Goal: Information Seeking & Learning: Learn about a topic

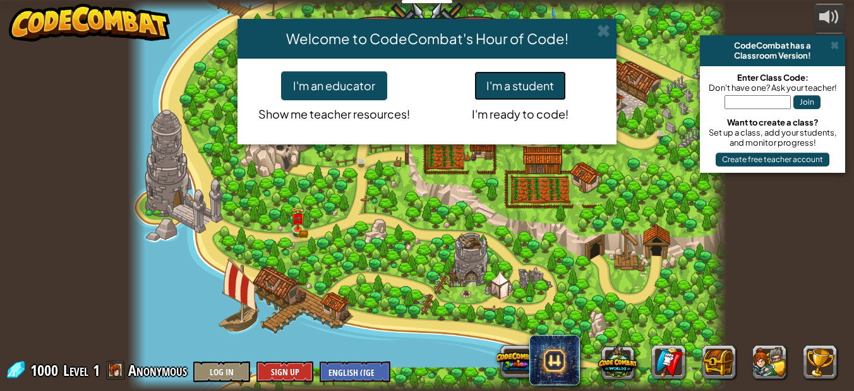
click at [532, 90] on button "I'm a student" at bounding box center [520, 85] width 92 height 29
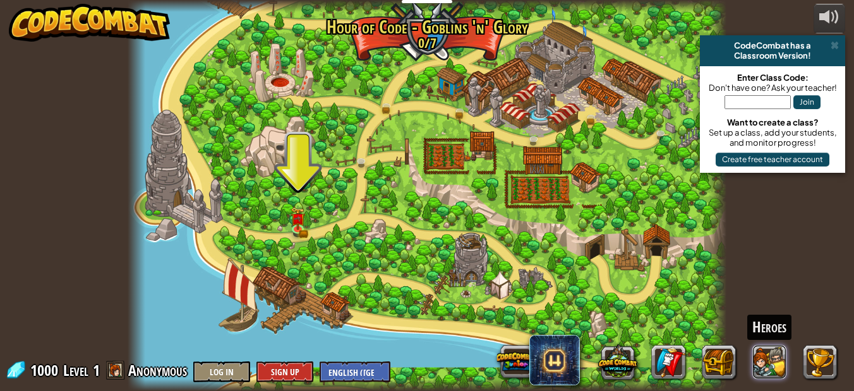
click at [772, 369] on button at bounding box center [769, 362] width 34 height 34
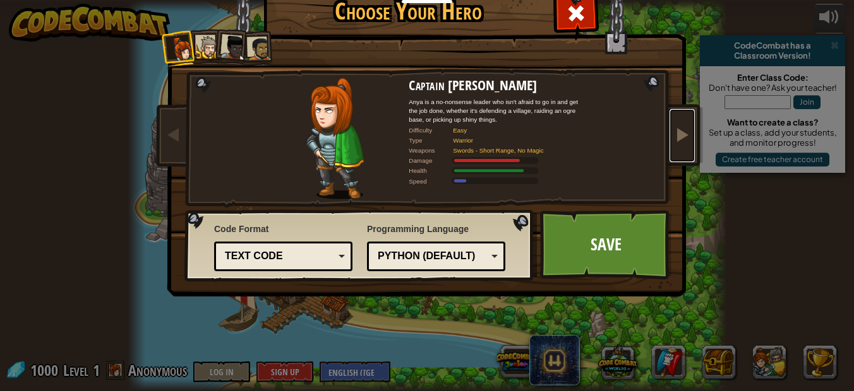
click at [676, 136] on span at bounding box center [681, 134] width 15 height 15
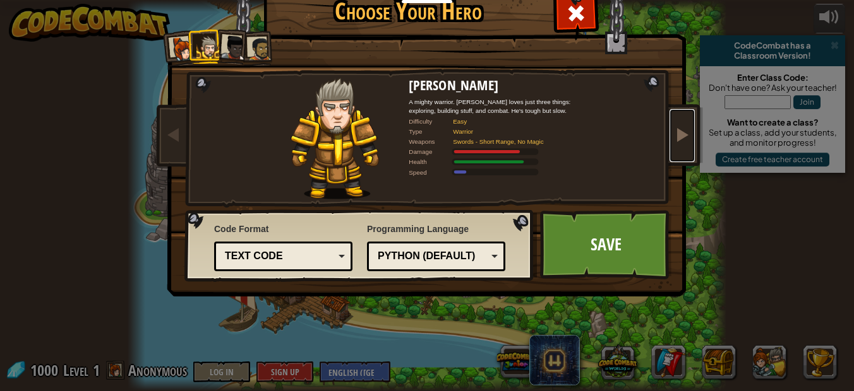
click at [676, 136] on span at bounding box center [681, 134] width 15 height 15
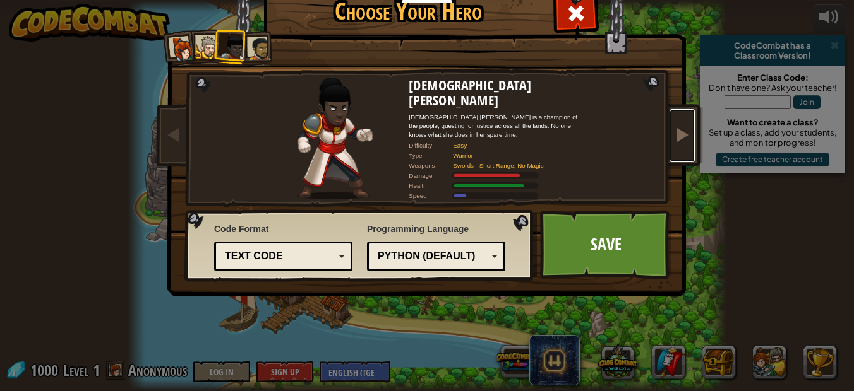
click at [676, 136] on span at bounding box center [681, 134] width 15 height 15
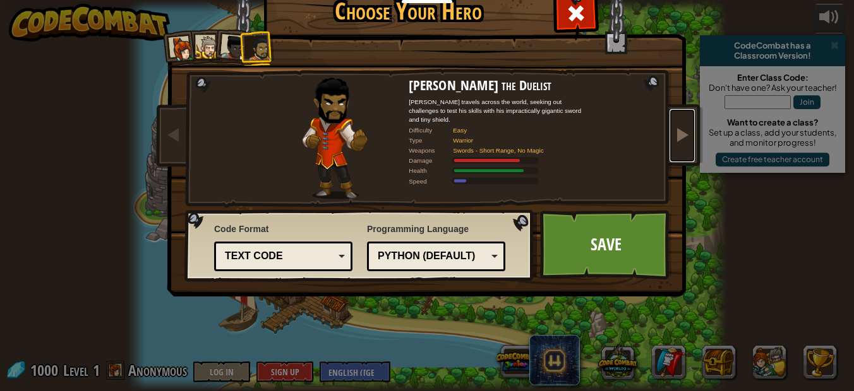
click at [676, 136] on span at bounding box center [681, 134] width 15 height 15
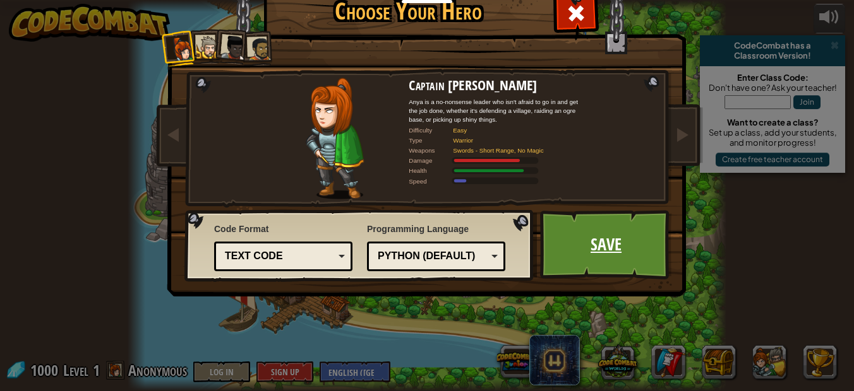
click at [609, 253] on link "Save" at bounding box center [606, 244] width 132 height 69
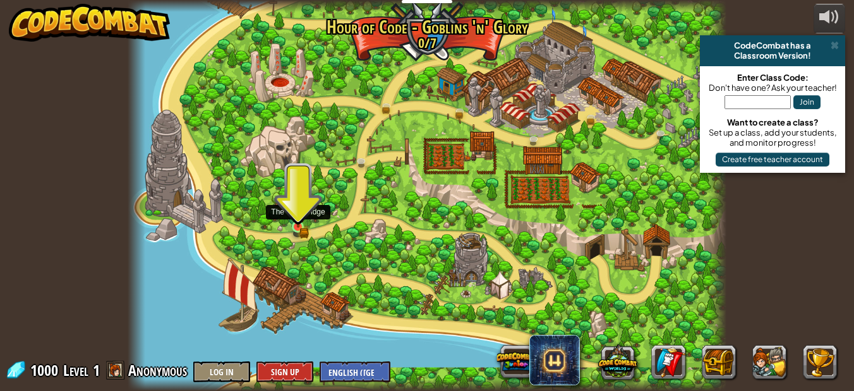
click at [298, 223] on img at bounding box center [298, 213] width 14 height 30
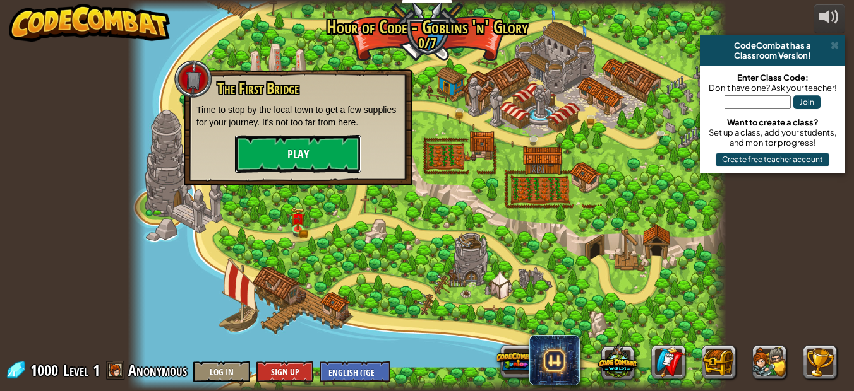
click at [285, 146] on button "Play" at bounding box center [298, 154] width 126 height 38
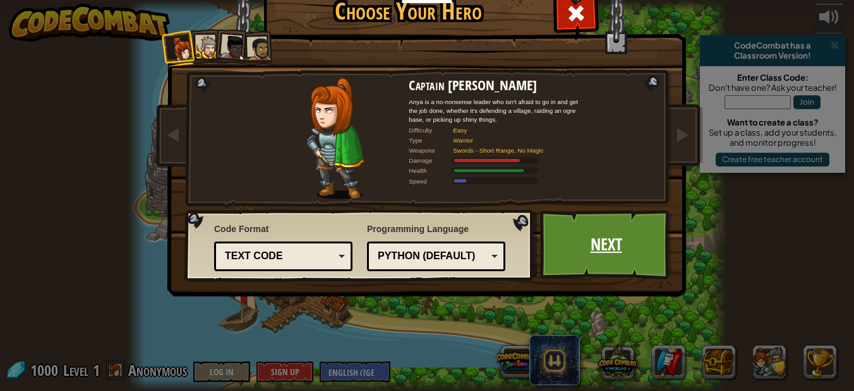
click at [588, 249] on link "Next" at bounding box center [606, 244] width 132 height 69
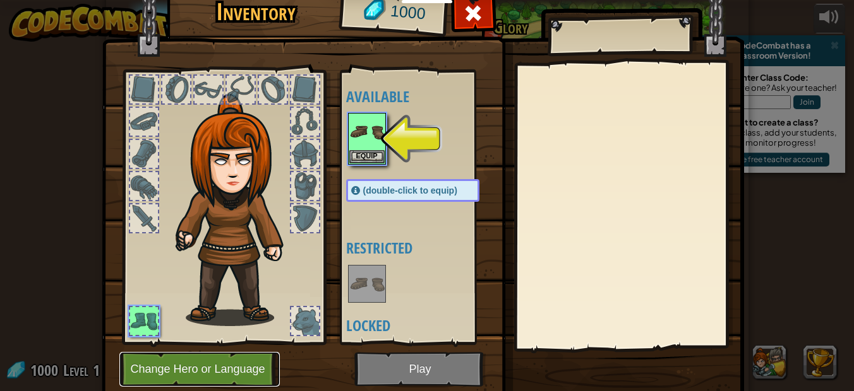
click at [234, 368] on button "Change Hero or Language" at bounding box center [199, 369] width 160 height 35
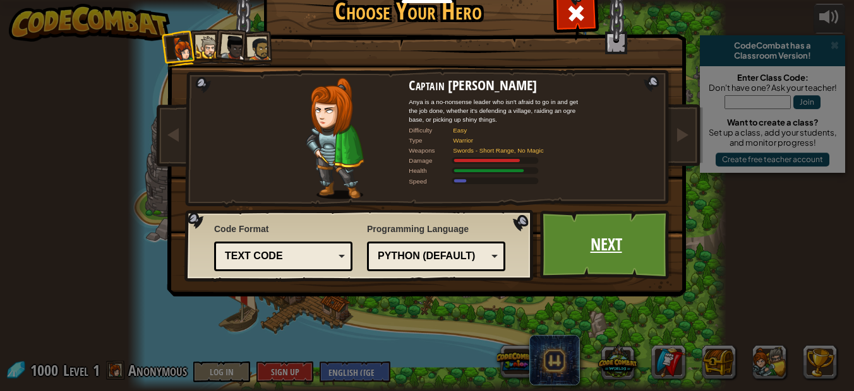
click at [592, 253] on link "Next" at bounding box center [606, 244] width 132 height 69
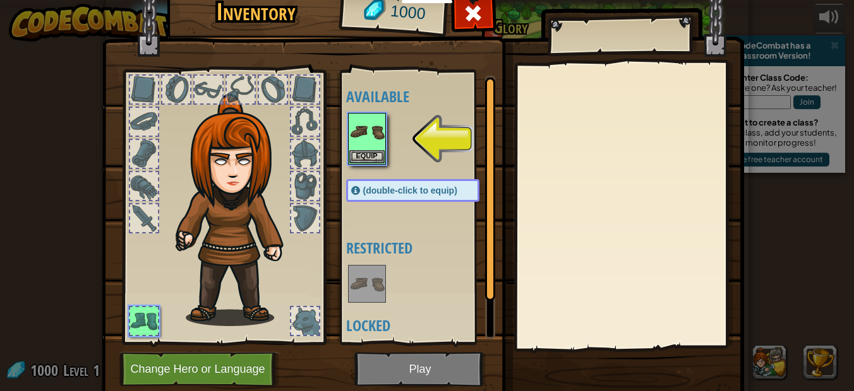
click at [412, 367] on img at bounding box center [423, 170] width 642 height 458
click at [415, 367] on img at bounding box center [423, 170] width 642 height 458
click at [355, 158] on button "Equip" at bounding box center [366, 156] width 35 height 13
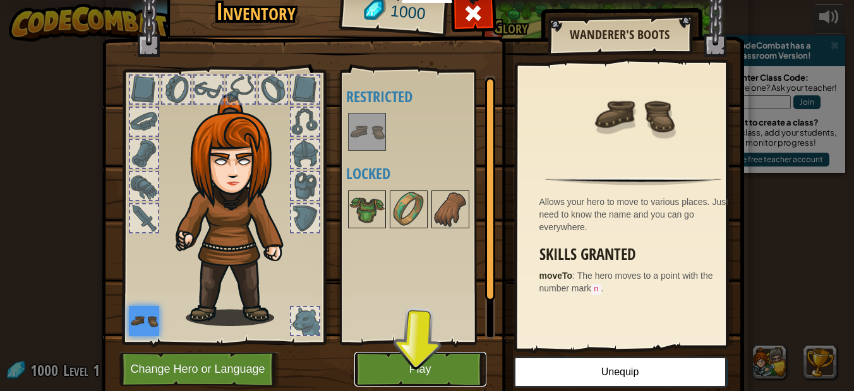
click at [427, 362] on button "Play" at bounding box center [420, 369] width 132 height 35
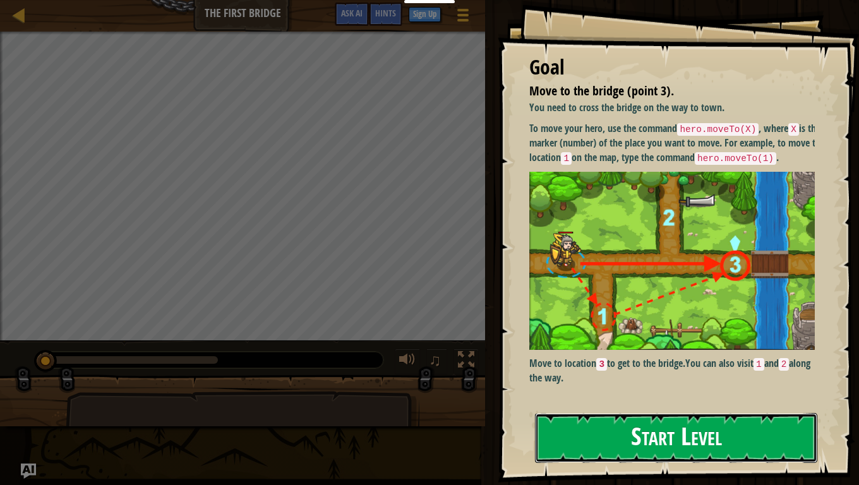
click at [638, 391] on button "Start Level" at bounding box center [676, 438] width 282 height 50
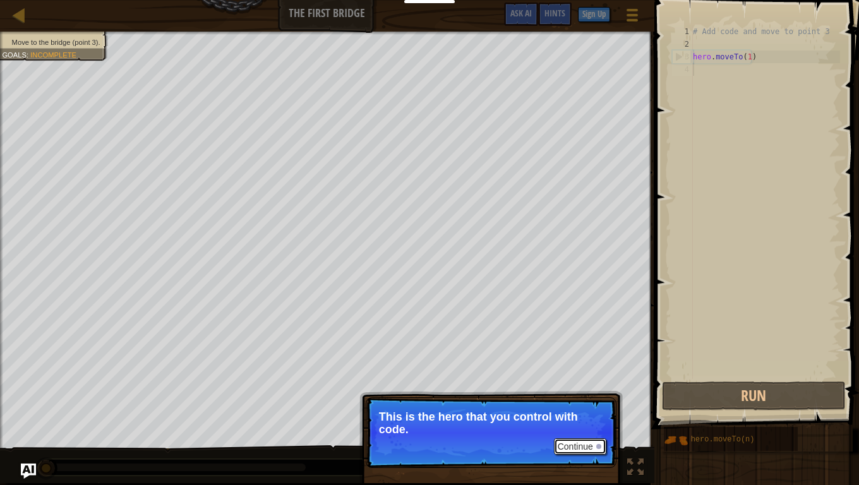
click at [583, 391] on button "Continue" at bounding box center [580, 446] width 52 height 16
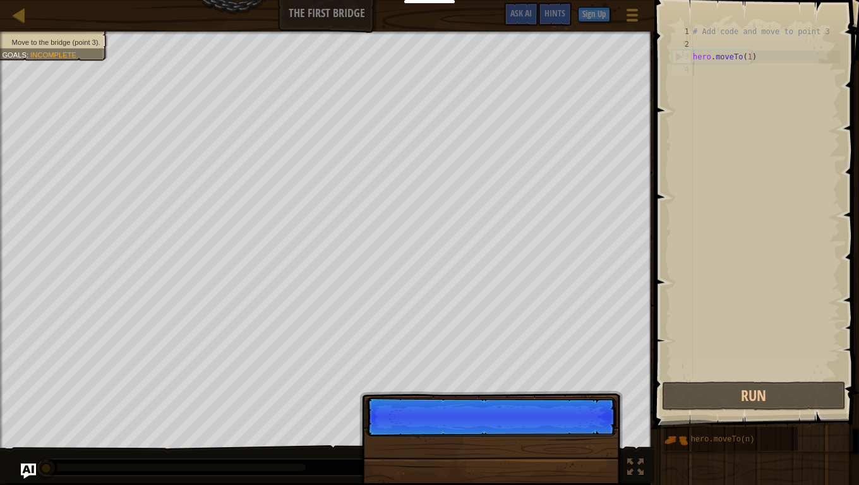
scroll to position [6, 0]
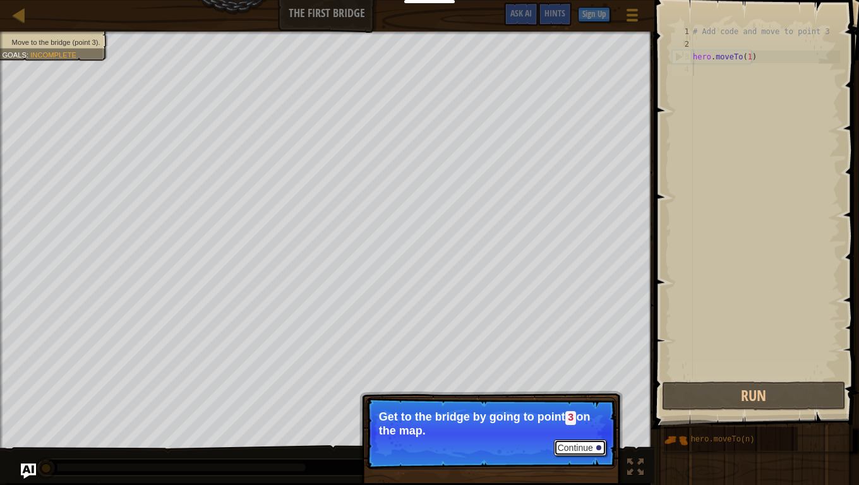
click at [584, 391] on button "Continue" at bounding box center [580, 447] width 52 height 16
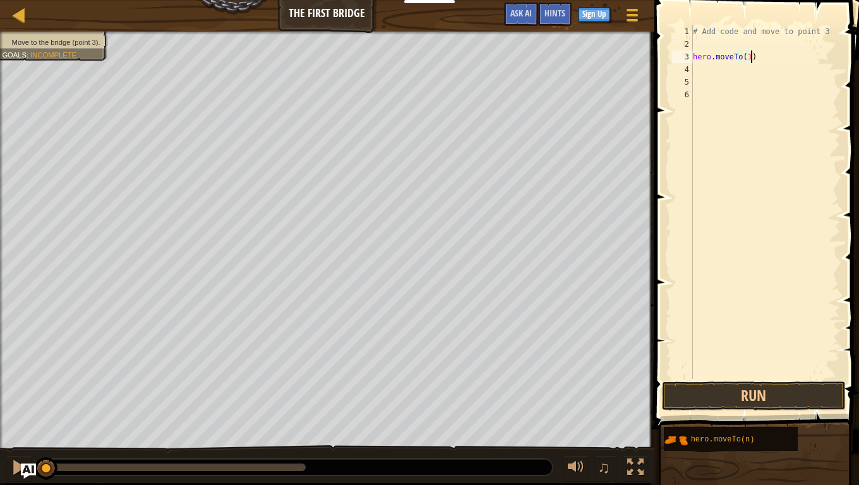
click at [773, 57] on div "# Add code and move to point 3 hero . moveTo ( 1 )" at bounding box center [765, 214] width 150 height 379
type textarea "hero.moveTo(1)"
click at [720, 391] on button "Run" at bounding box center [754, 395] width 184 height 29
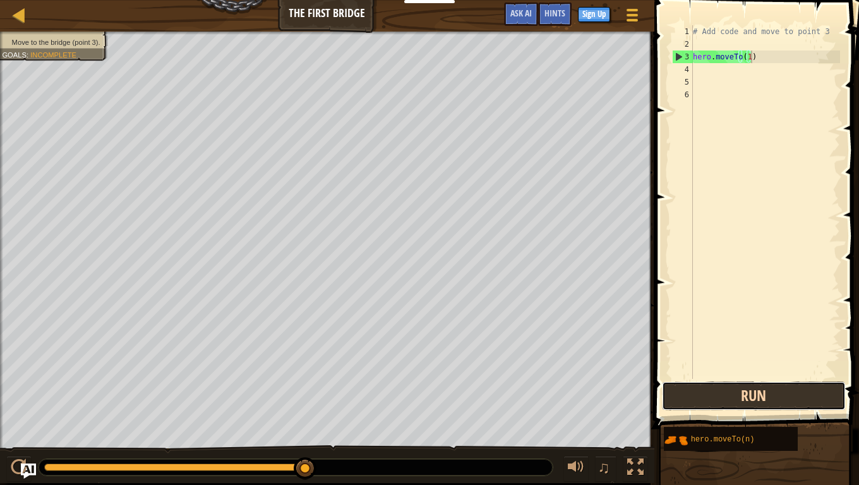
click at [699, 391] on button "Run" at bounding box center [754, 395] width 184 height 29
click at [701, 391] on button "Run" at bounding box center [754, 395] width 184 height 29
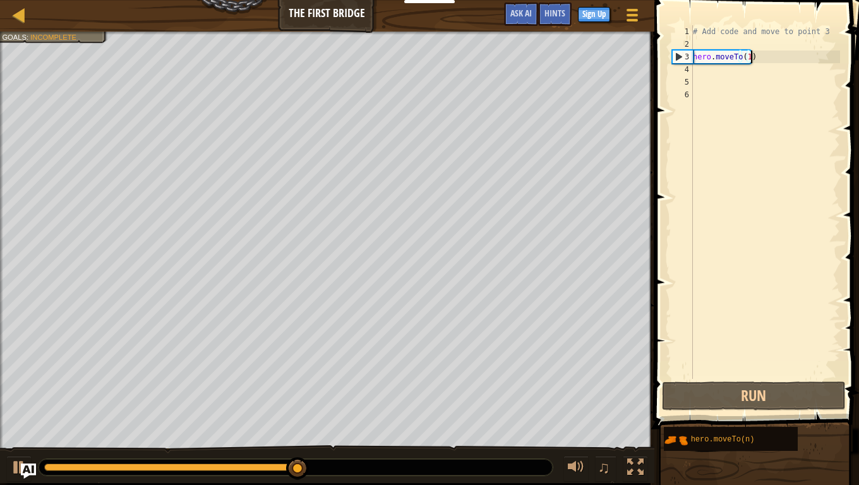
click at [716, 70] on div "# Add code and move to point 3 hero . moveTo ( 1 )" at bounding box center [765, 214] width 150 height 379
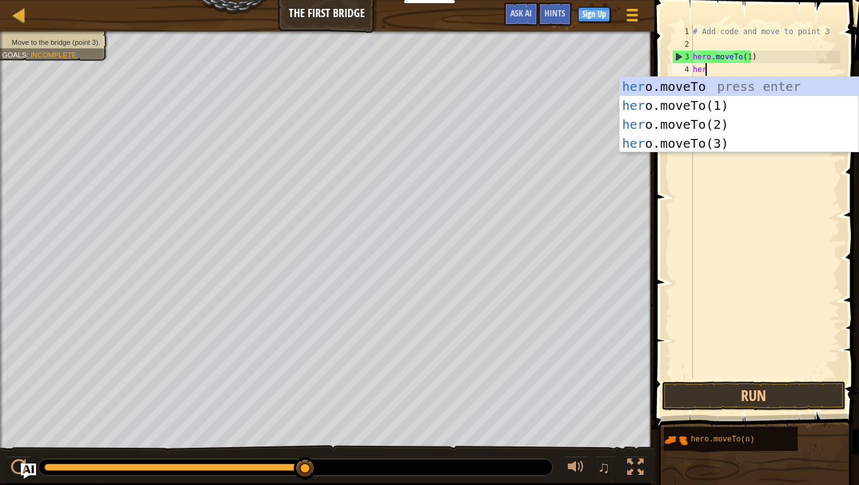
scroll to position [6, 1]
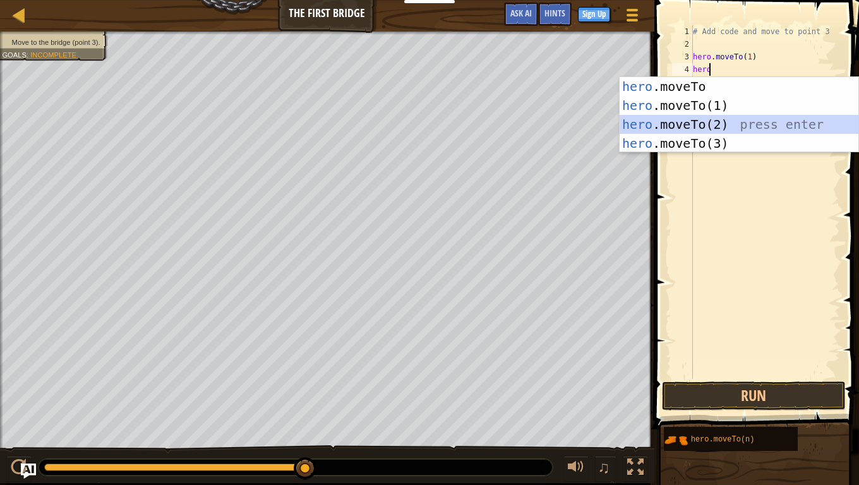
click at [763, 125] on div "hero .moveTo press enter hero .moveTo(1) press enter hero .moveTo(2) press ente…" at bounding box center [738, 134] width 239 height 114
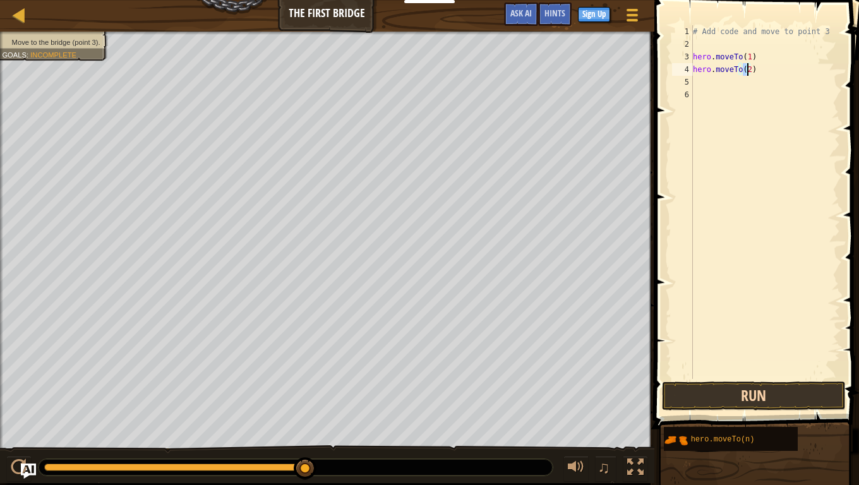
type textarea "hero.moveTo(2)"
click at [723, 385] on button "Run" at bounding box center [754, 395] width 184 height 29
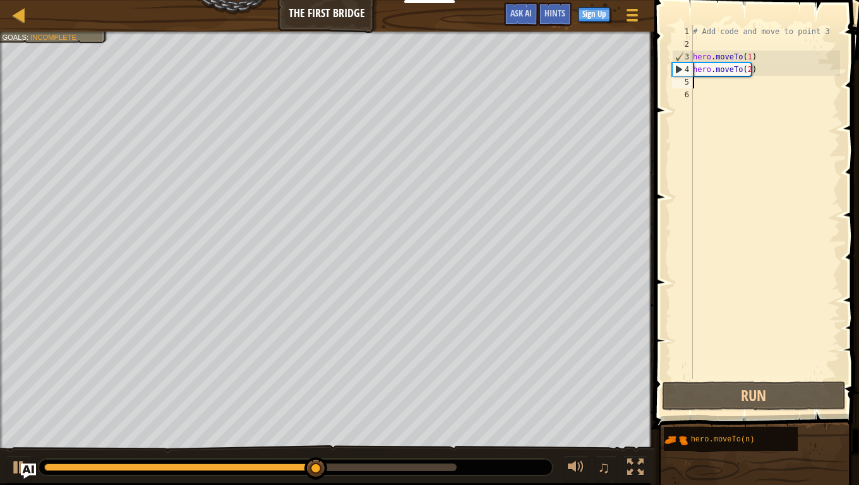
click at [720, 85] on div "# Add code and move to point 3 hero . moveTo ( 1 ) hero . moveTo ( 2 )" at bounding box center [765, 214] width 150 height 379
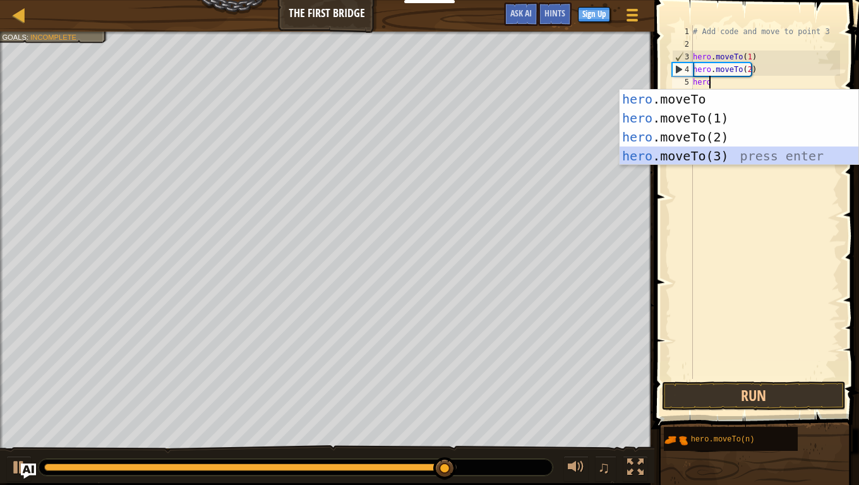
click at [698, 150] on div "hero .moveTo press enter hero .moveTo(1) press enter hero .moveTo(2) press ente…" at bounding box center [738, 147] width 239 height 114
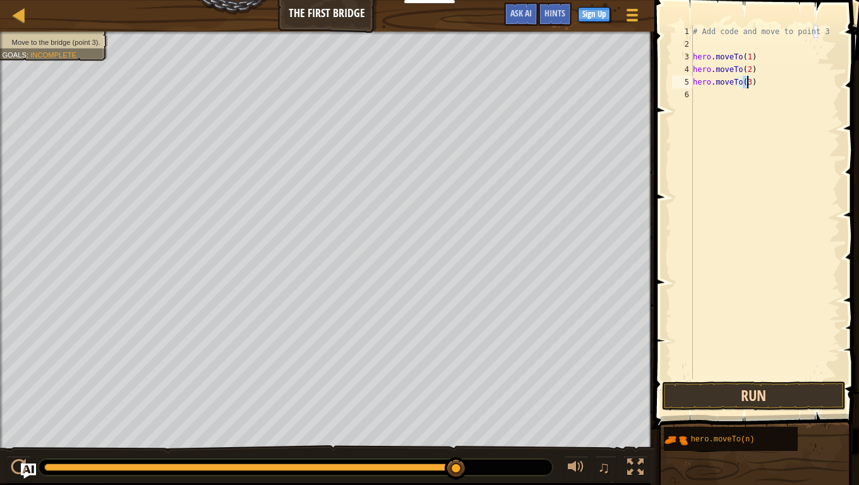
type textarea "hero.moveTo(3)"
click at [702, 391] on button "Run" at bounding box center [754, 395] width 184 height 29
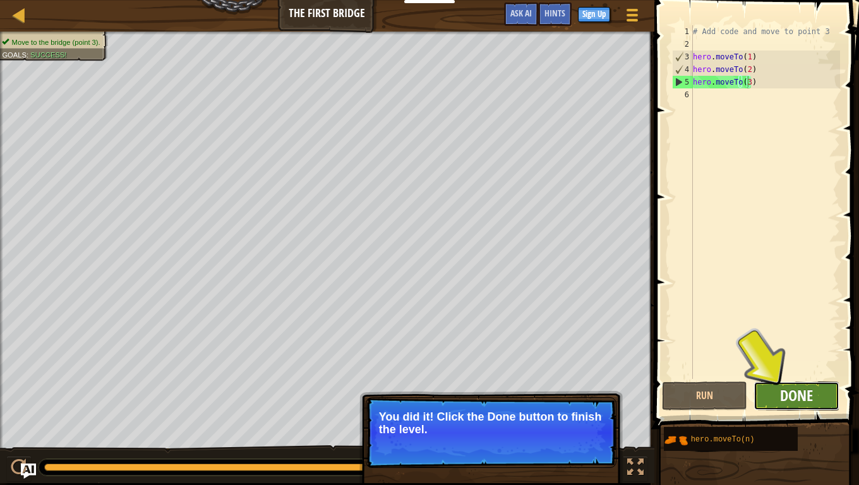
click at [784, 391] on span "Done" at bounding box center [796, 395] width 33 height 20
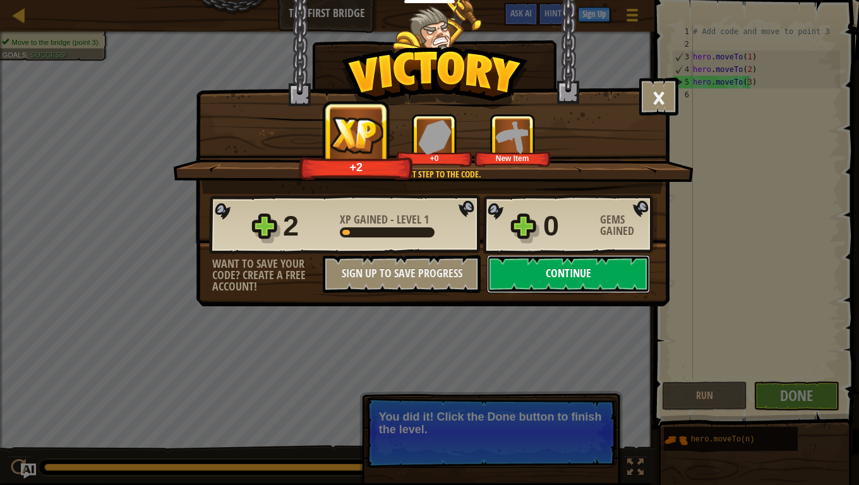
click at [536, 281] on button "Continue" at bounding box center [568, 274] width 163 height 38
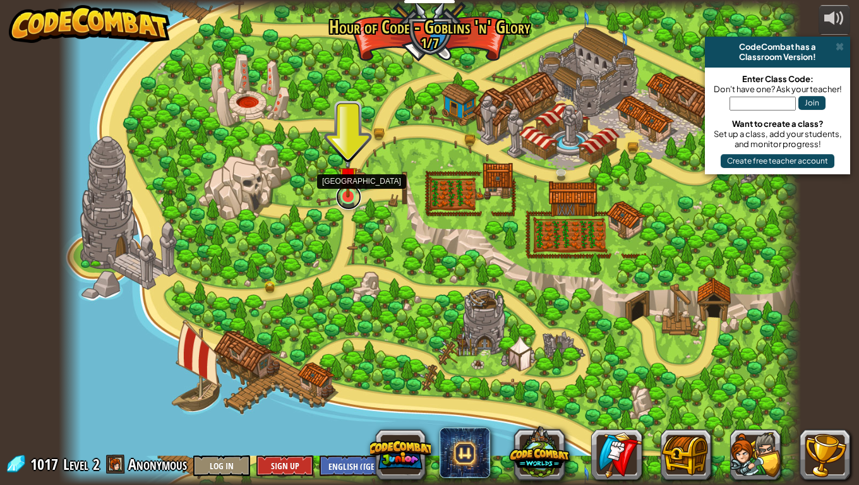
click at [350, 199] on link at bounding box center [348, 196] width 25 height 25
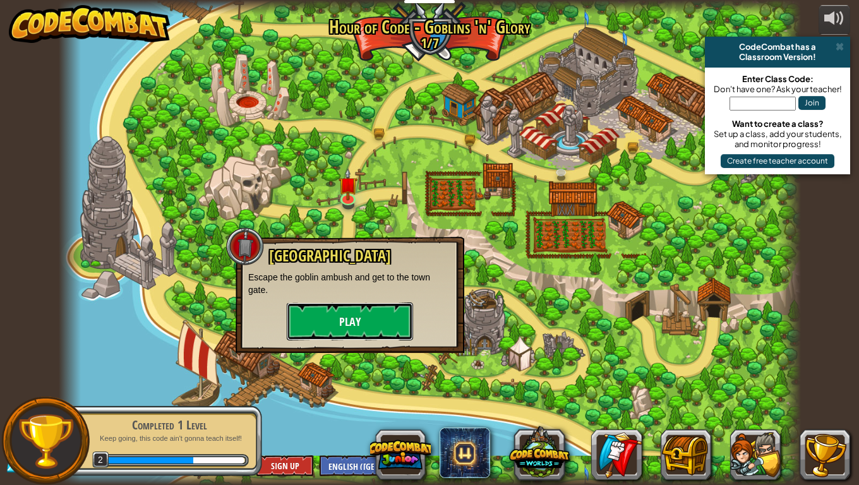
click at [347, 329] on button "Play" at bounding box center [350, 321] width 126 height 38
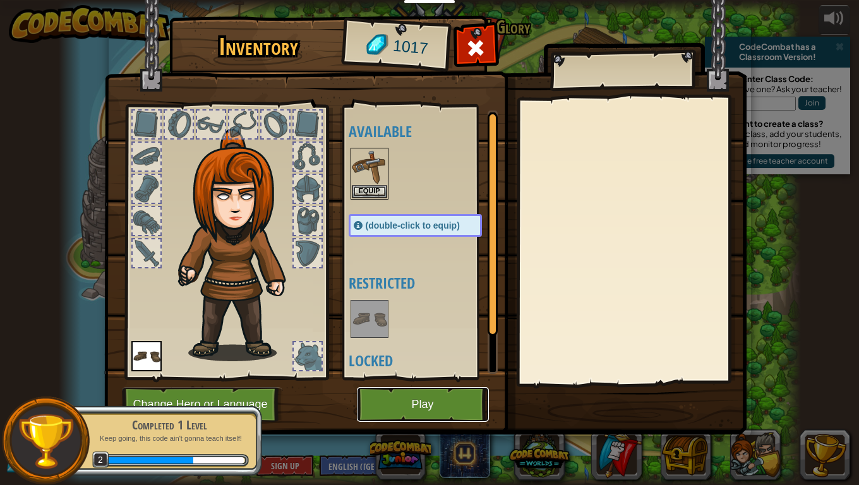
click at [407, 391] on button "Play" at bounding box center [423, 404] width 132 height 35
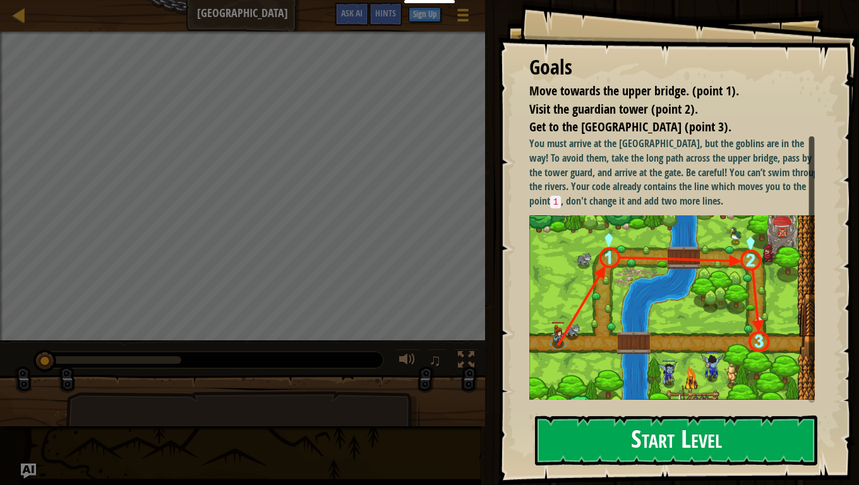
click at [609, 391] on button "Start Level" at bounding box center [676, 440] width 282 height 50
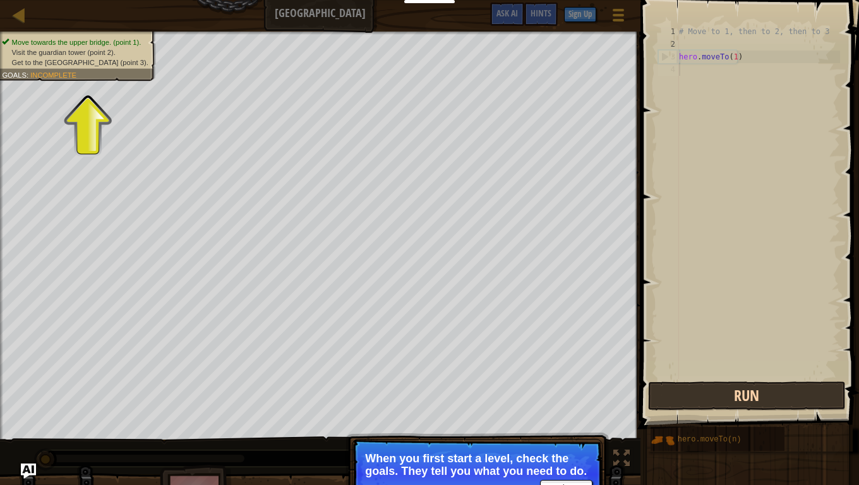
click at [687, 391] on button "Run" at bounding box center [746, 395] width 197 height 29
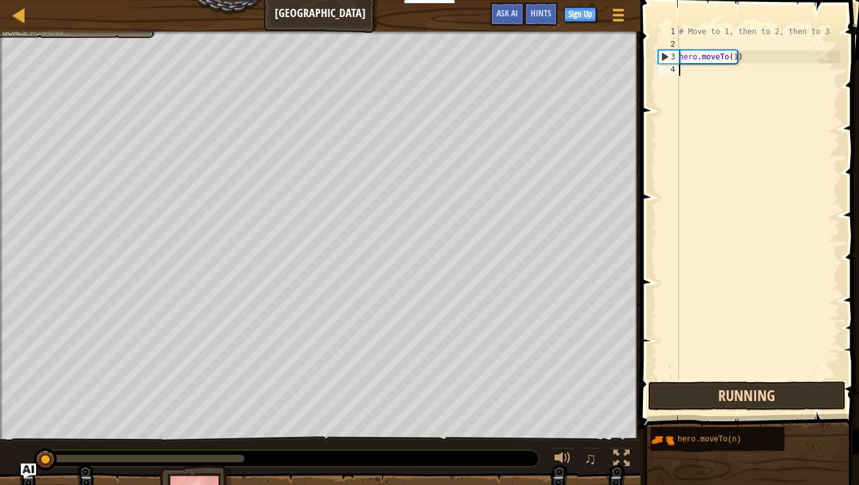
scroll to position [6, 0]
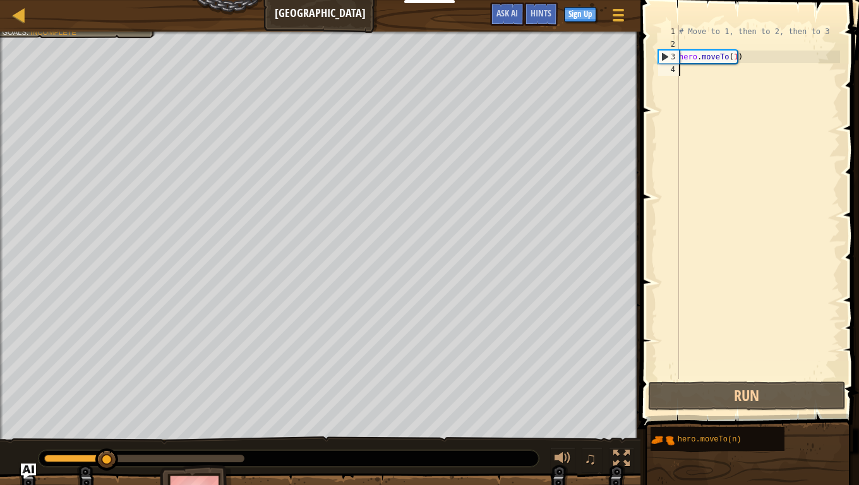
click at [689, 77] on div "# Move to 1, then to 2, then to 3 hero . moveTo ( 1 )" at bounding box center [758, 214] width 164 height 379
click at [691, 74] on div "# Move to 1, then to 2, then to 3 hero . moveTo ( 1 )" at bounding box center [758, 214] width 164 height 379
click at [681, 70] on div "# Move to 1, then to 2, then to 3 hero . moveTo ( 1 )" at bounding box center [758, 214] width 164 height 379
click at [689, 73] on div "# Move to 1, then to 2, then to 3 hero . moveTo ( 1 )" at bounding box center [758, 214] width 164 height 379
click at [682, 75] on div "# Move to 1, then to 2, then to 3 hero . moveTo ( 1 )" at bounding box center [758, 214] width 164 height 379
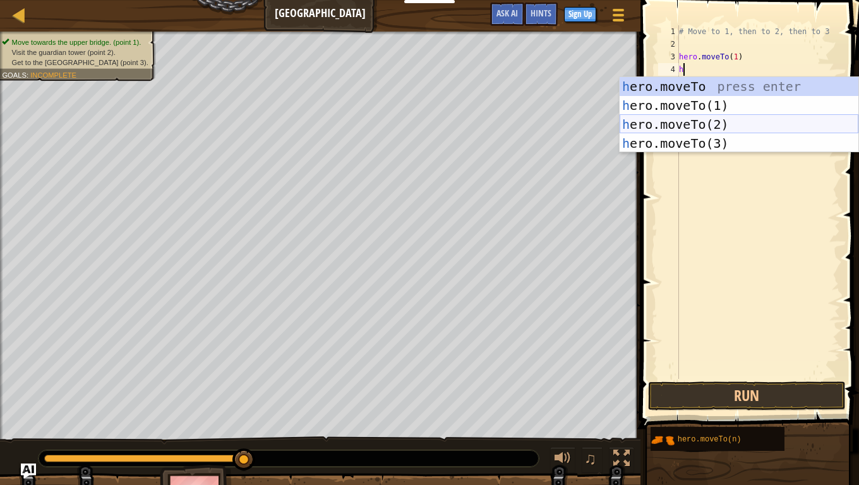
click at [701, 117] on div "h ero.moveTo press enter h ero.moveTo(1) press enter h ero.moveTo(2) press ente…" at bounding box center [738, 134] width 239 height 114
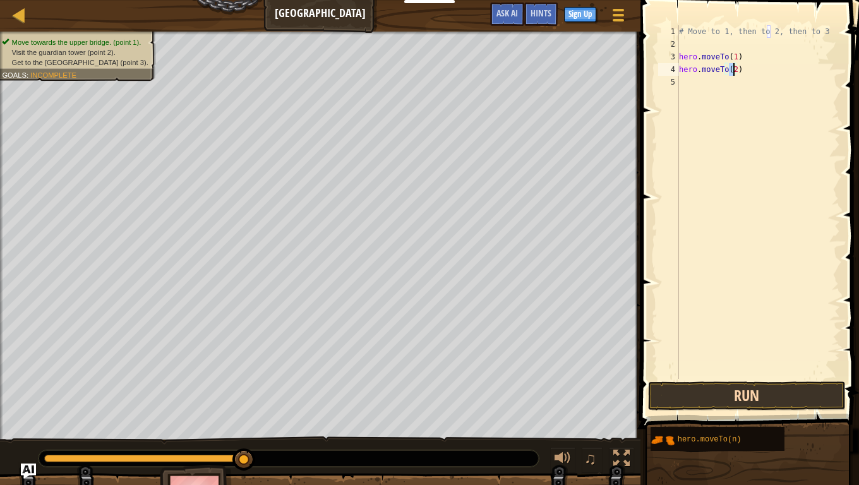
type textarea "hero.moveTo(2)"
click at [732, 391] on button "Run" at bounding box center [746, 395] width 197 height 29
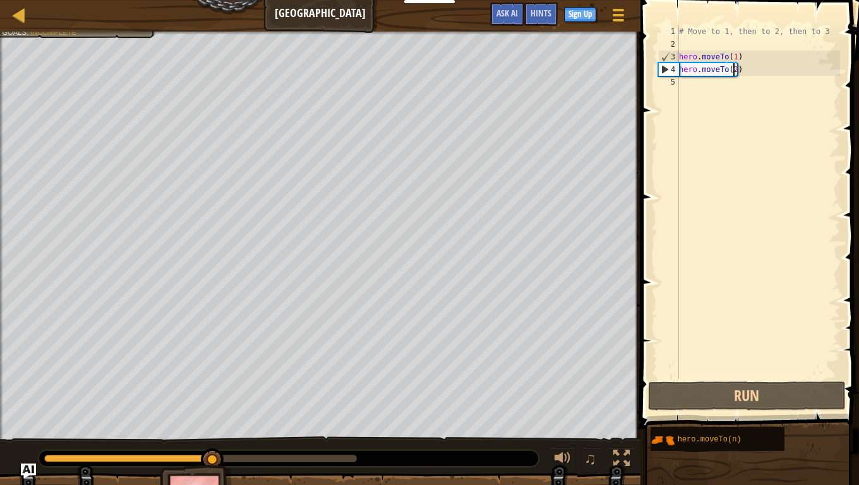
click at [683, 87] on div "# Move to 1, then to 2, then to 3 hero . moveTo ( 1 ) hero . moveTo ( 2 )" at bounding box center [758, 214] width 164 height 379
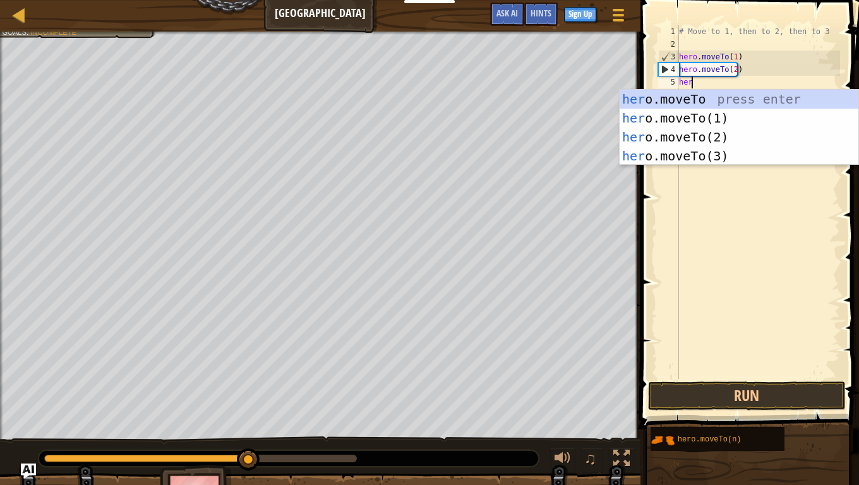
scroll to position [6, 1]
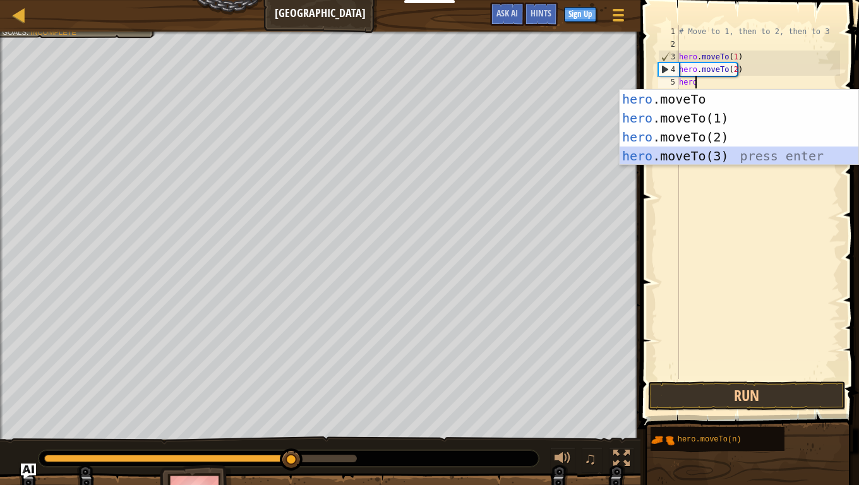
click at [693, 152] on div "hero .moveTo press enter hero .moveTo(1) press enter hero .moveTo(2) press ente…" at bounding box center [738, 147] width 239 height 114
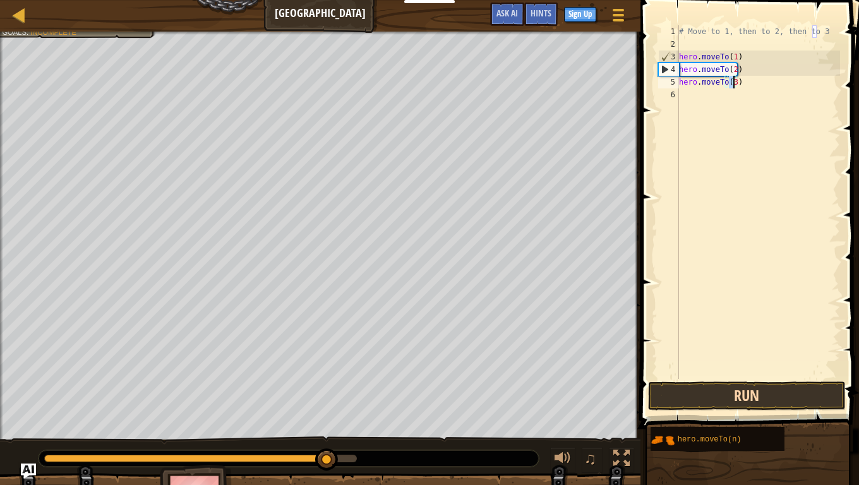
type textarea "hero.moveTo(3)"
click at [734, 391] on button "Run" at bounding box center [746, 395] width 197 height 29
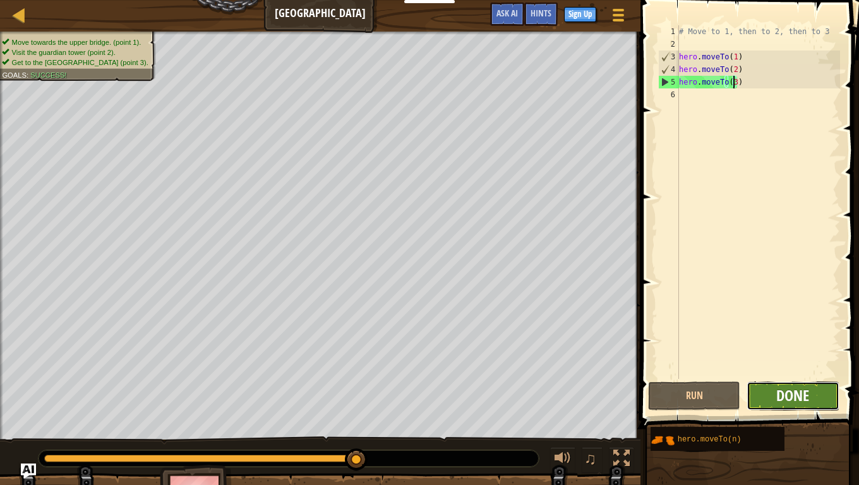
click at [787, 391] on span "Done" at bounding box center [792, 395] width 33 height 20
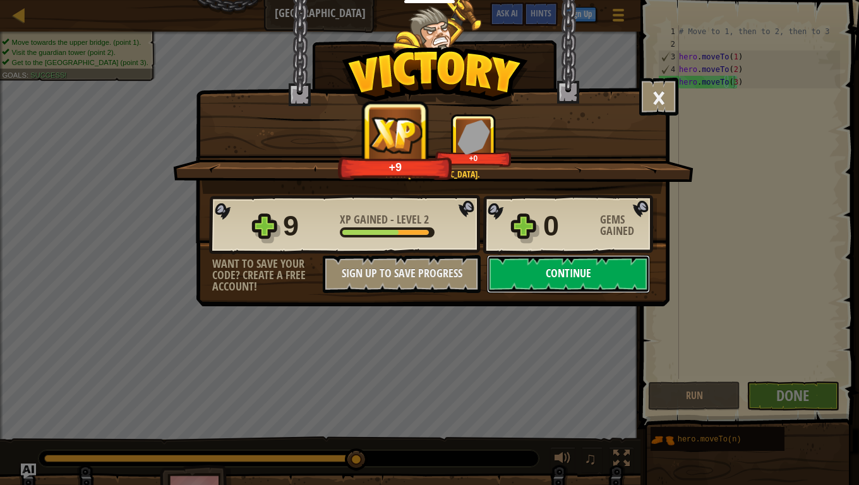
click at [595, 261] on button "Continue" at bounding box center [568, 274] width 163 height 38
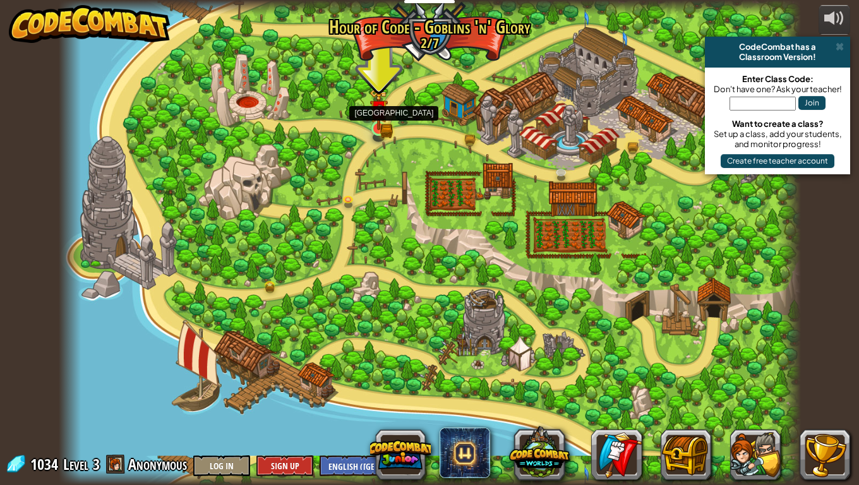
click at [374, 121] on img at bounding box center [378, 108] width 19 height 41
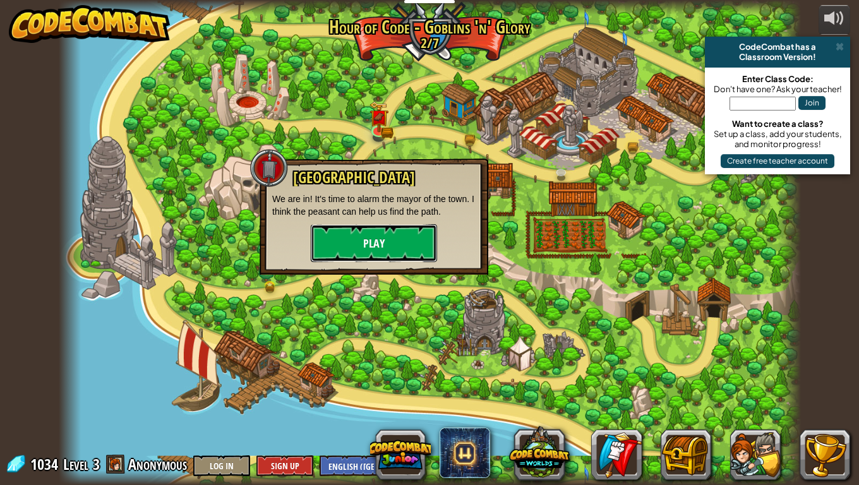
click at [334, 245] on button "Play" at bounding box center [374, 243] width 126 height 38
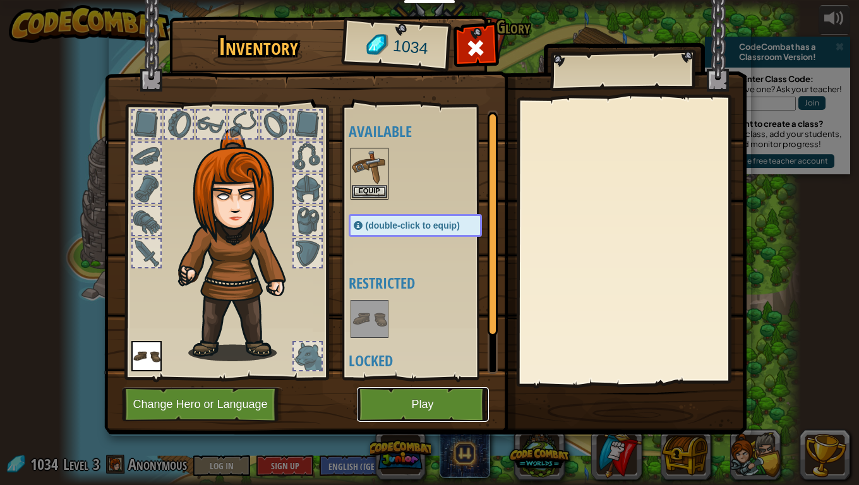
click at [413, 391] on button "Play" at bounding box center [423, 404] width 132 height 35
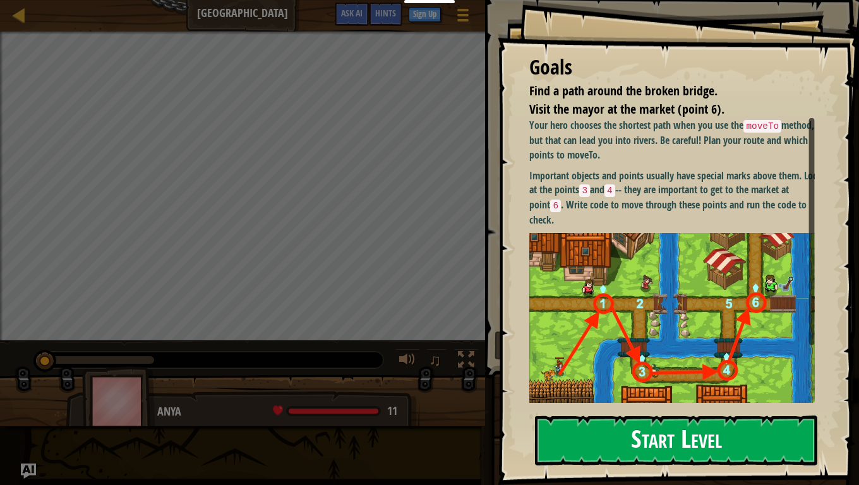
click at [616, 391] on button "Start Level" at bounding box center [676, 440] width 282 height 50
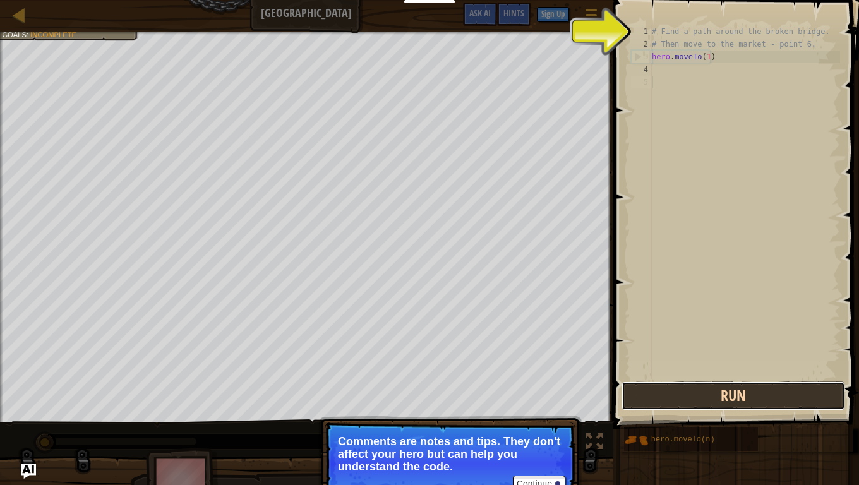
click at [679, 391] on button "Run" at bounding box center [732, 395] width 223 height 29
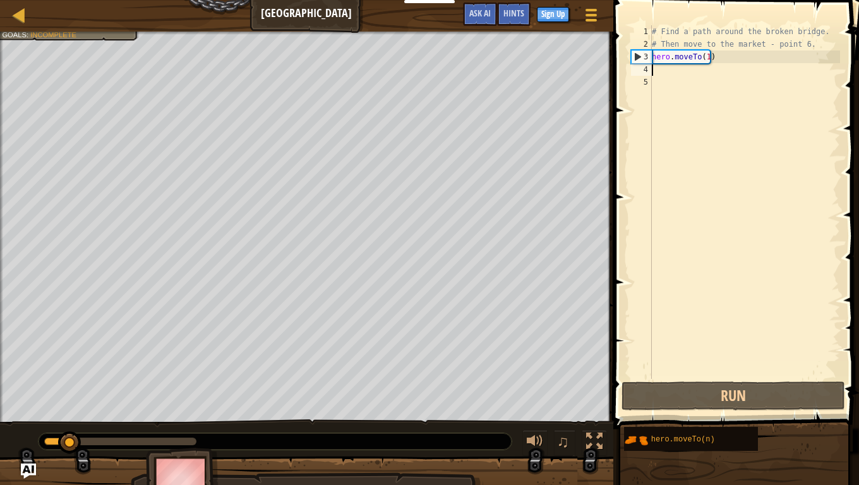
click at [655, 69] on div "# Find a path around the broken bridge. # Then move to the market - point 6. he…" at bounding box center [744, 214] width 191 height 379
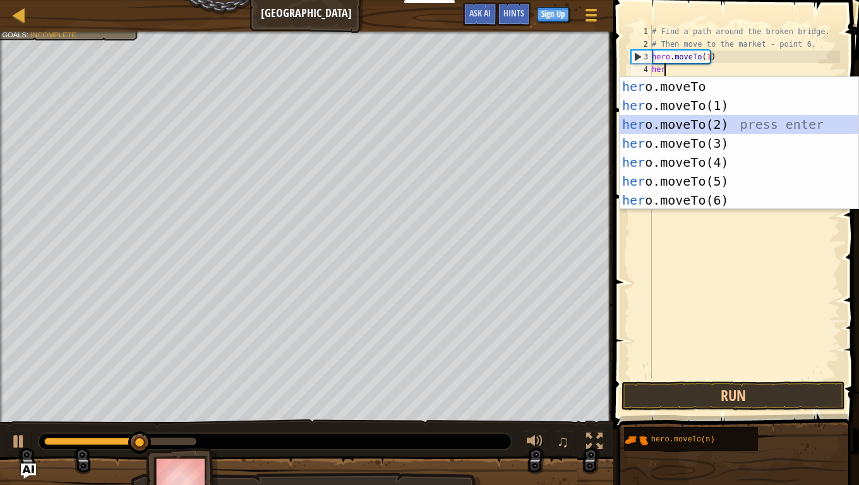
click at [696, 117] on div "her o.moveTo press enter her o.moveTo(1) press enter her o.moveTo(2) press ente…" at bounding box center [738, 162] width 239 height 170
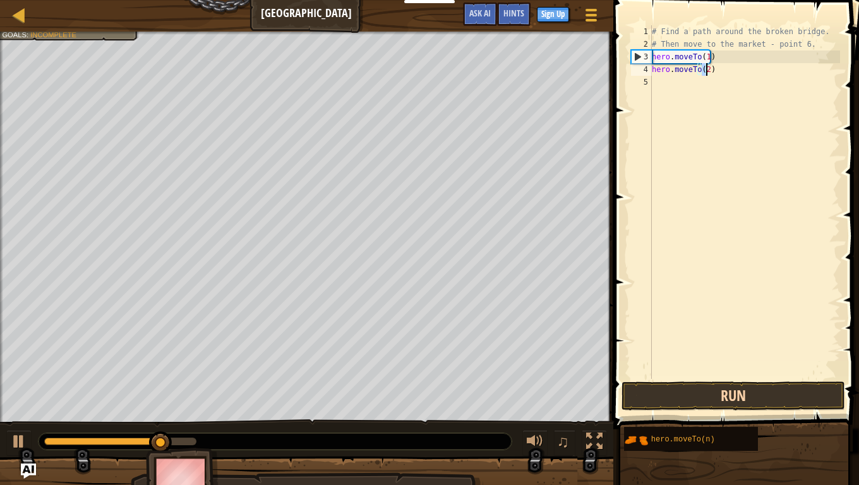
type textarea "hero.moveTo(2)"
click at [652, 391] on button "Run" at bounding box center [732, 395] width 223 height 29
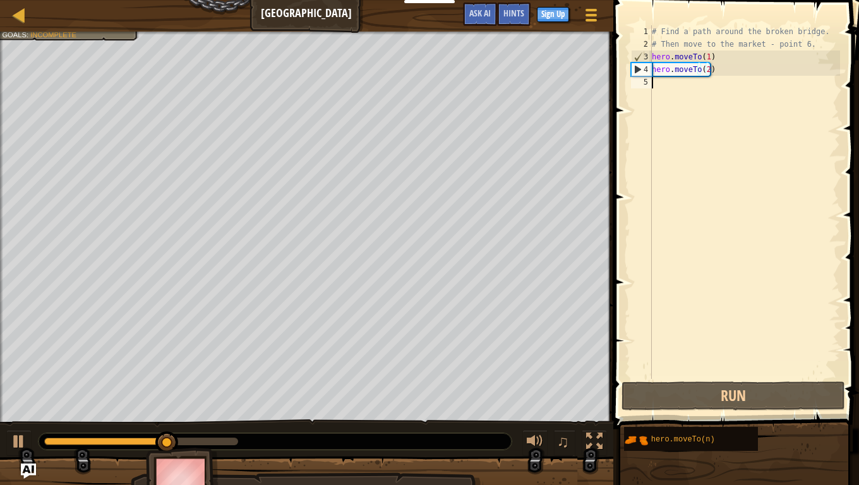
click at [659, 83] on div "# Find a path around the broken bridge. # Then move to the market - point 6. he…" at bounding box center [744, 214] width 191 height 379
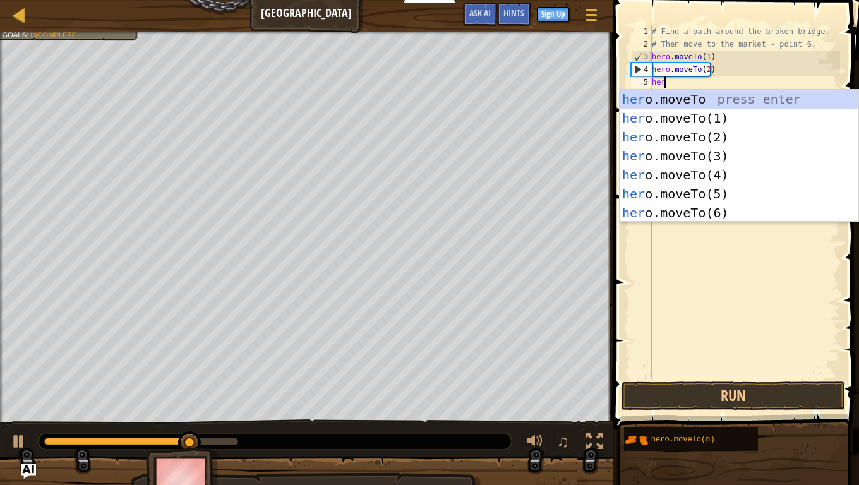
scroll to position [6, 1]
click at [677, 160] on div "hero .moveTo press enter hero .moveTo(1) press enter hero .moveTo(2) press ente…" at bounding box center [738, 175] width 239 height 170
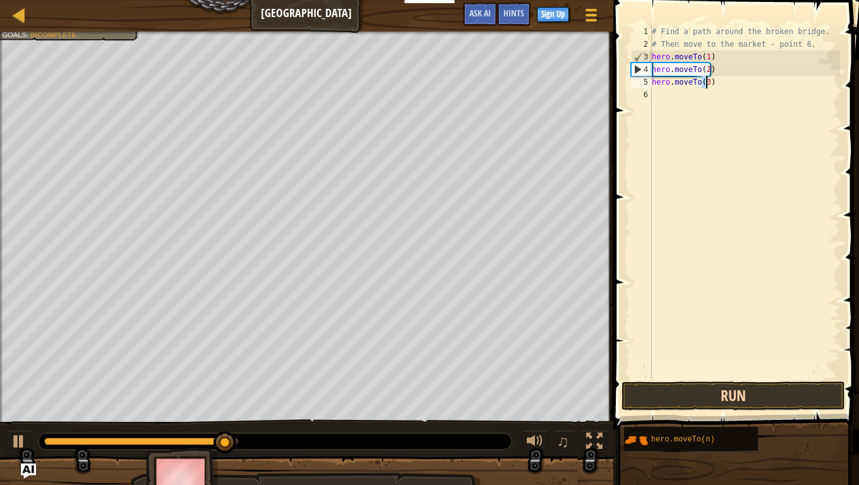
type textarea "hero.moveTo(3)"
click at [695, 391] on button "Run" at bounding box center [732, 395] width 223 height 29
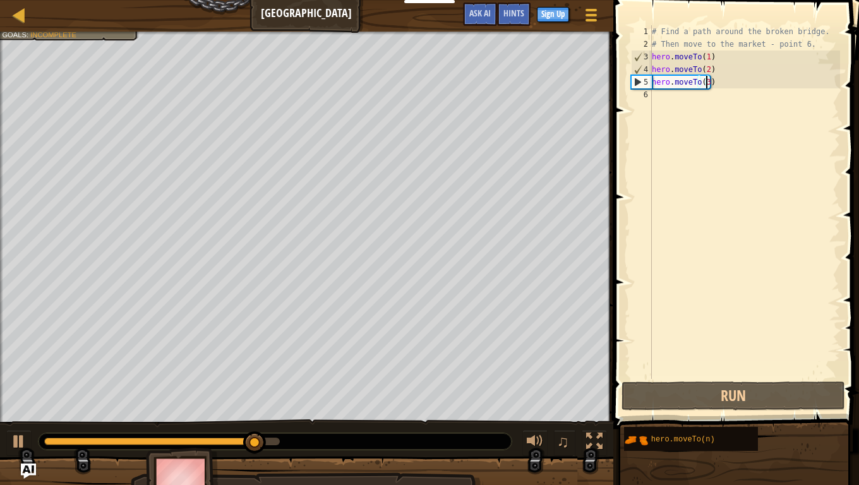
click at [669, 107] on div "# Find a path around the broken bridge. # Then move to the market - point 6. he…" at bounding box center [744, 214] width 191 height 379
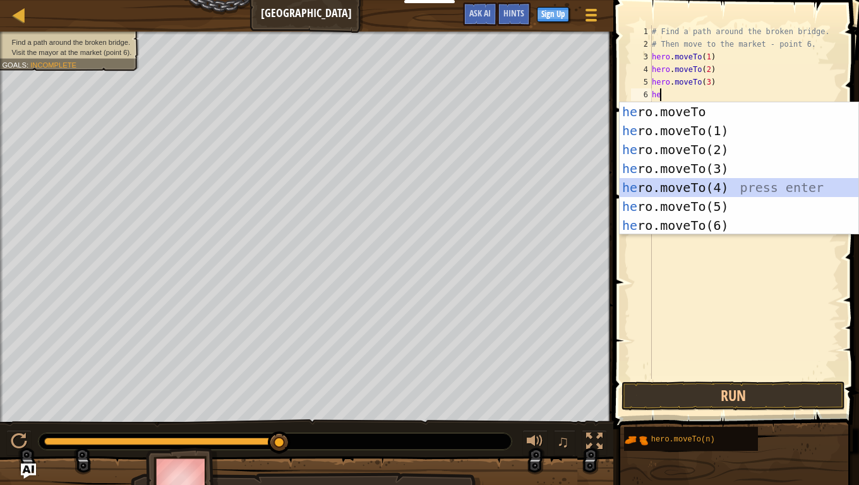
click at [660, 186] on div "he ro.moveTo press enter he ro.moveTo(1) press enter he ro.moveTo(2) press ente…" at bounding box center [738, 187] width 239 height 170
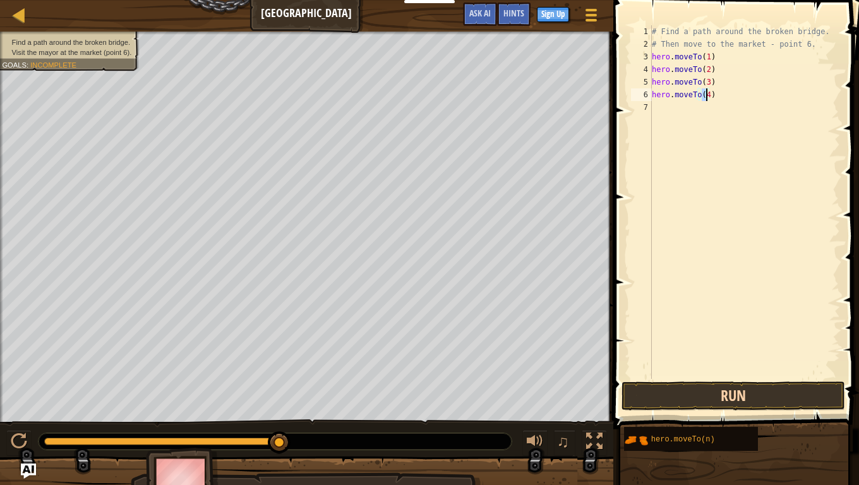
type textarea "hero.moveTo(4)"
click at [669, 391] on button "Run" at bounding box center [732, 395] width 223 height 29
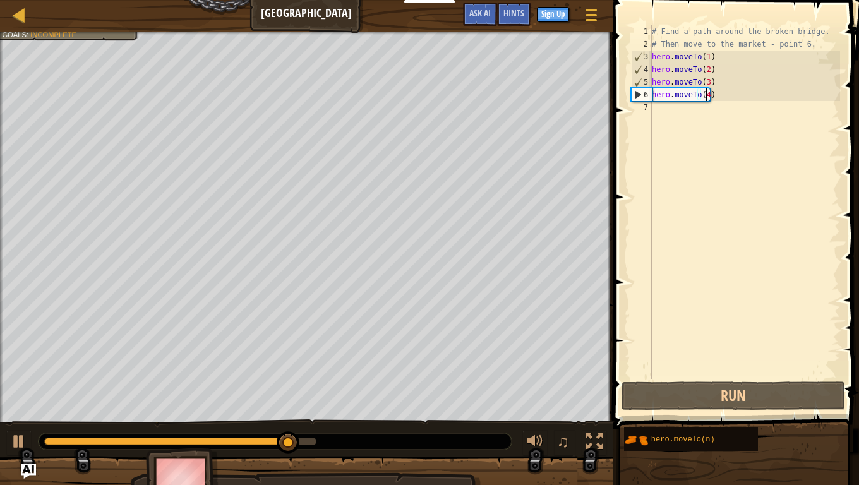
click at [662, 114] on div "# Find a path around the broken bridge. # Then move to the market - point 6. he…" at bounding box center [744, 214] width 191 height 379
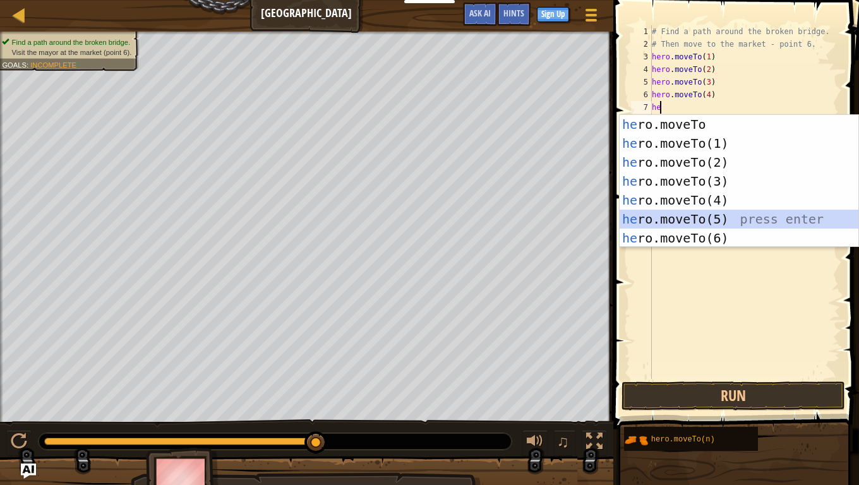
click at [696, 212] on div "he ro.moveTo press enter he ro.moveTo(1) press enter he ro.moveTo(2) press ente…" at bounding box center [738, 200] width 239 height 170
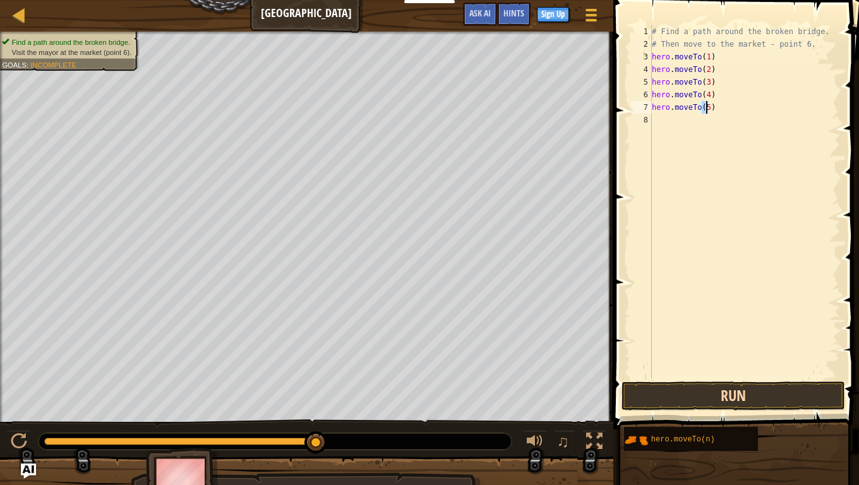
type textarea "hero.moveTo(5)"
click at [672, 391] on button "Run" at bounding box center [732, 395] width 223 height 29
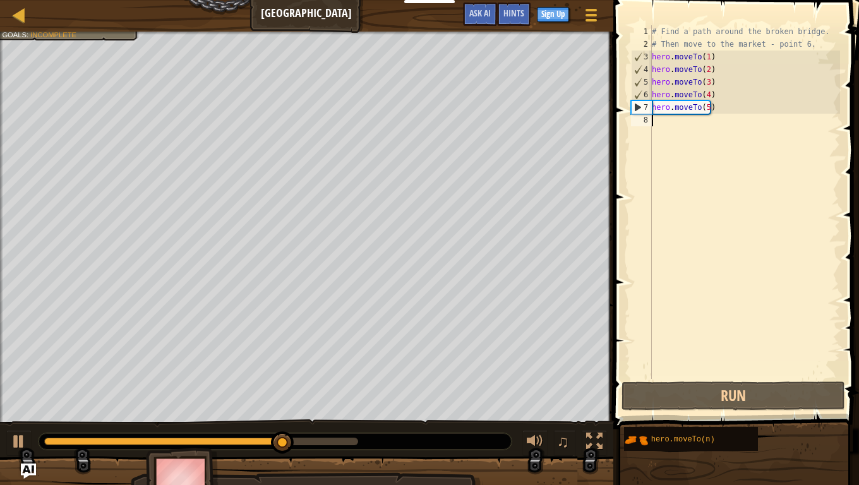
click at [656, 124] on div "# Find a path around the broken bridge. # Then move to the market - point 6. he…" at bounding box center [744, 214] width 191 height 379
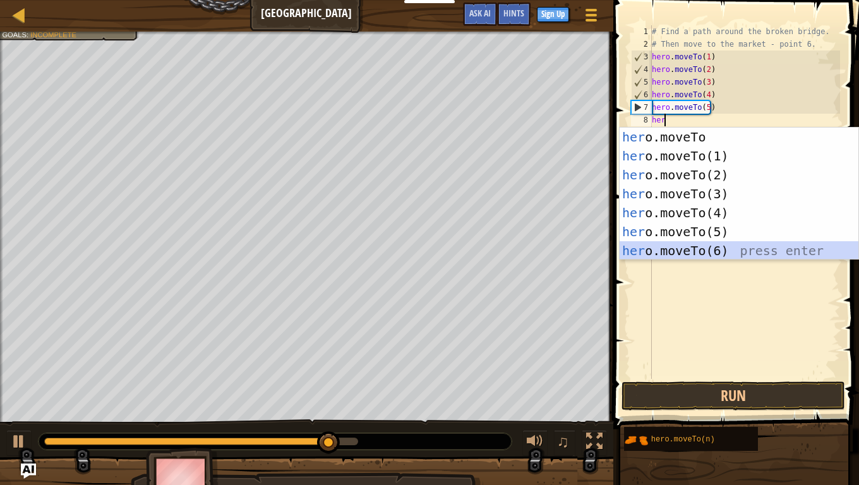
click at [678, 252] on div "her o.moveTo press enter her o.moveTo(1) press enter her o.moveTo(2) press ente…" at bounding box center [738, 213] width 239 height 170
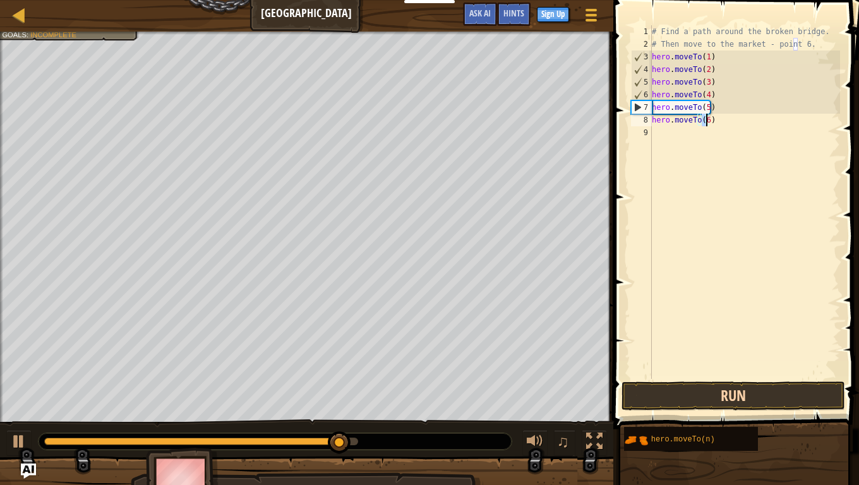
type textarea "hero.moveTo(6)"
click at [694, 391] on button "Run" at bounding box center [732, 395] width 223 height 29
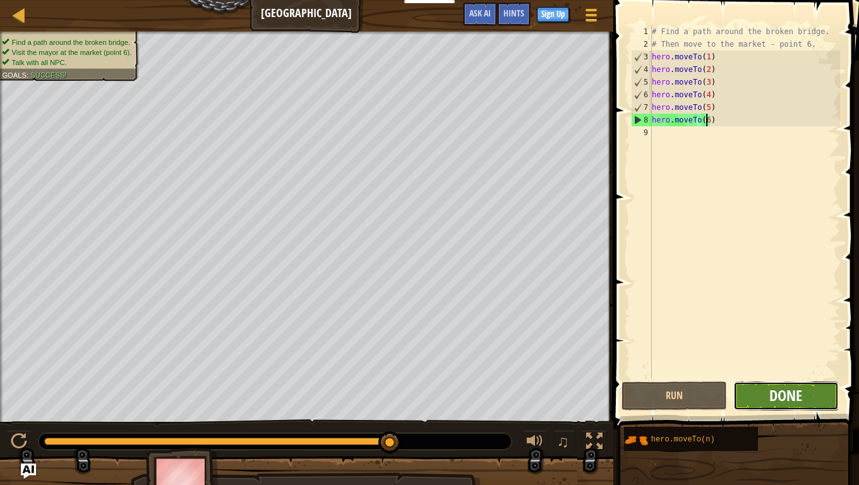
click at [773, 389] on span "Done" at bounding box center [785, 395] width 33 height 20
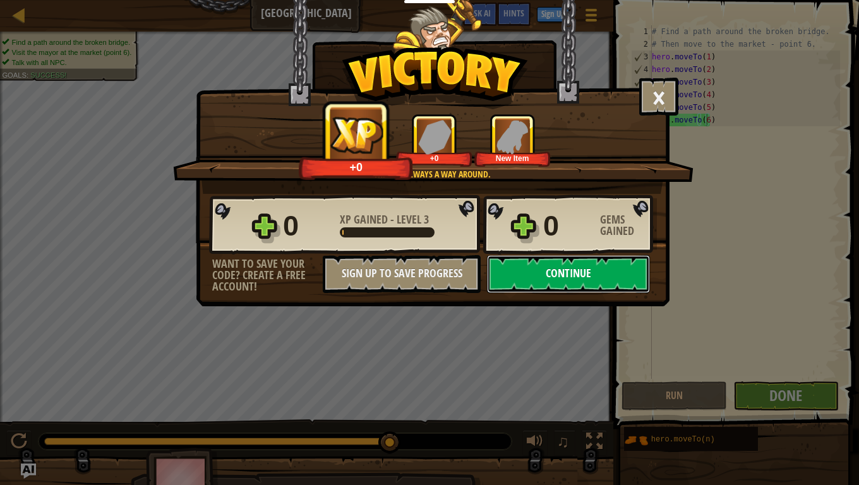
click at [535, 271] on button "Continue" at bounding box center [568, 274] width 163 height 38
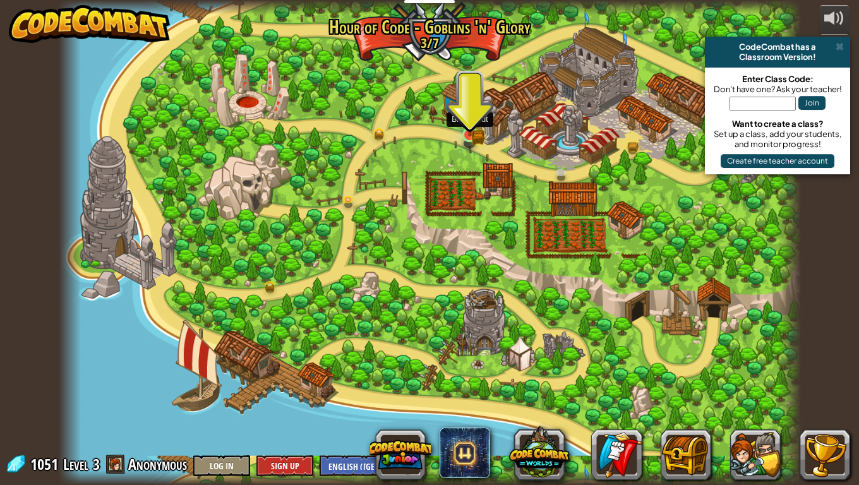
click at [468, 130] on img at bounding box center [469, 115] width 19 height 41
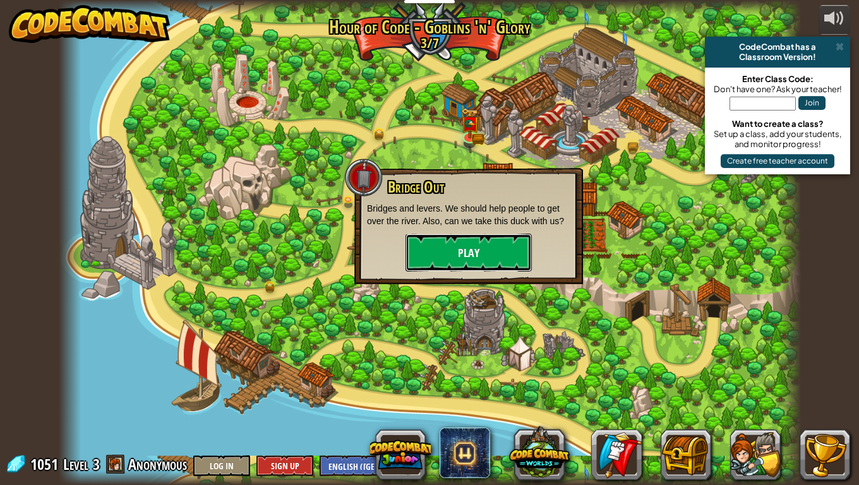
click at [461, 254] on button "Play" at bounding box center [468, 253] width 126 height 38
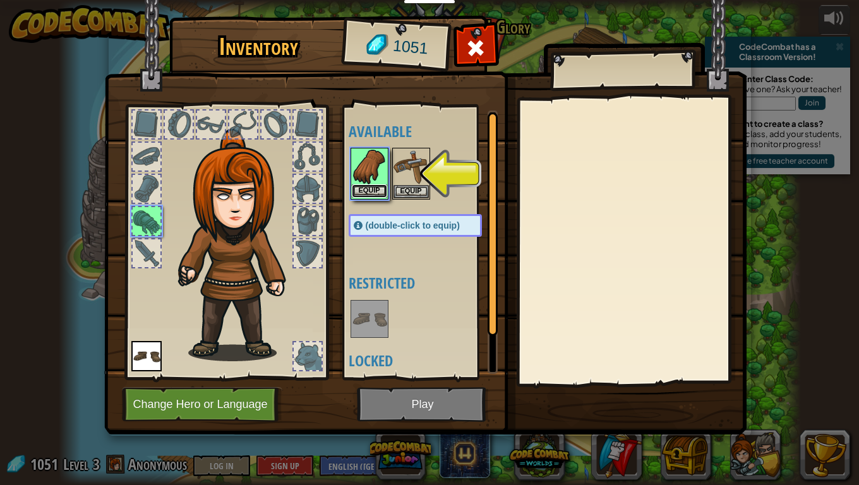
click at [372, 189] on button "Equip" at bounding box center [369, 190] width 35 height 13
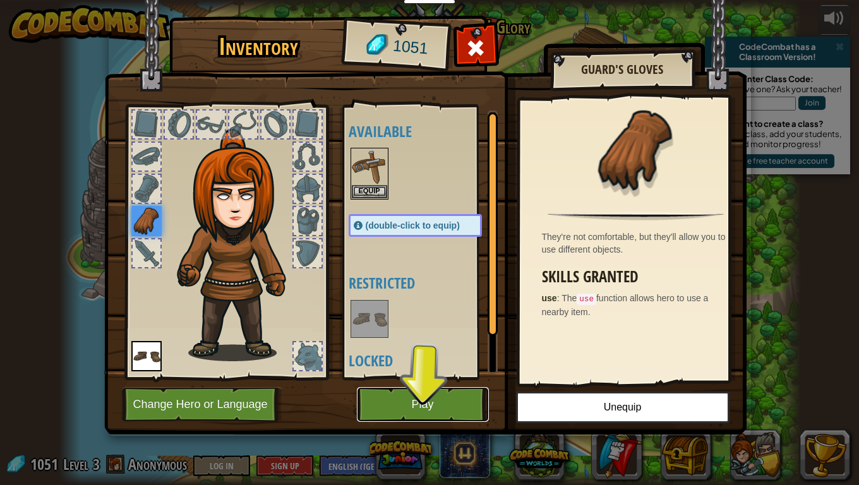
click at [400, 391] on button "Play" at bounding box center [423, 404] width 132 height 35
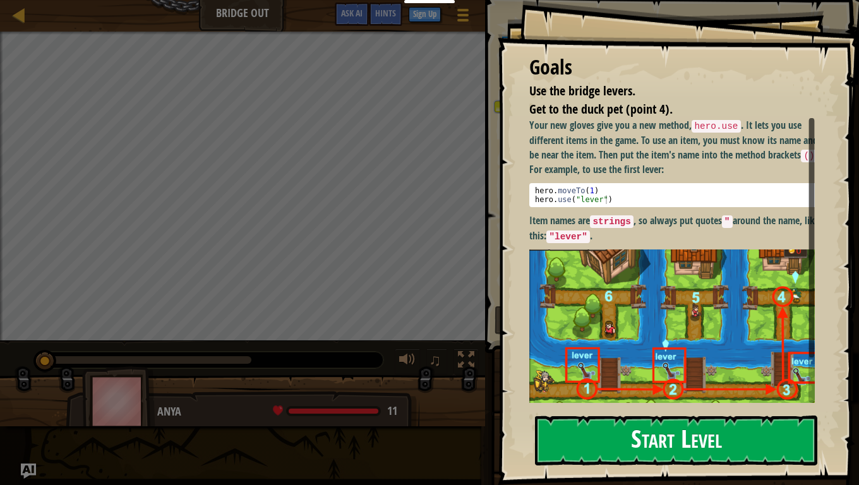
click at [588, 391] on button "Start Level" at bounding box center [676, 440] width 282 height 50
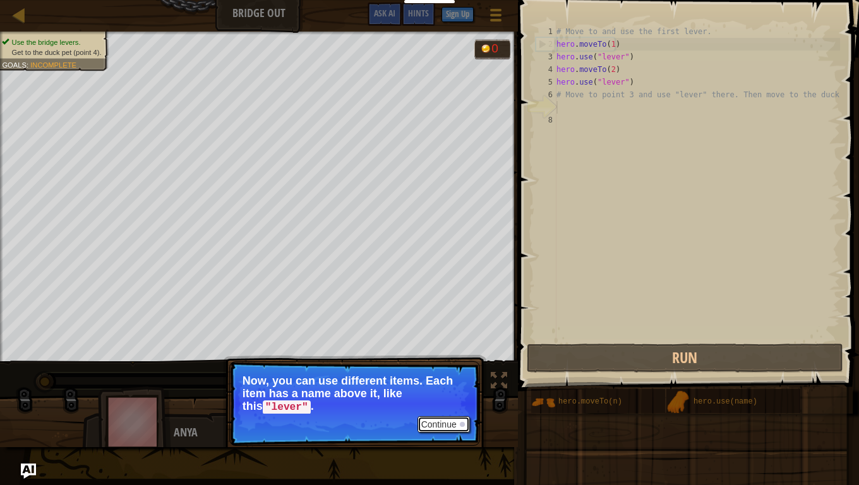
click at [431, 391] on button "Continue" at bounding box center [443, 424] width 52 height 16
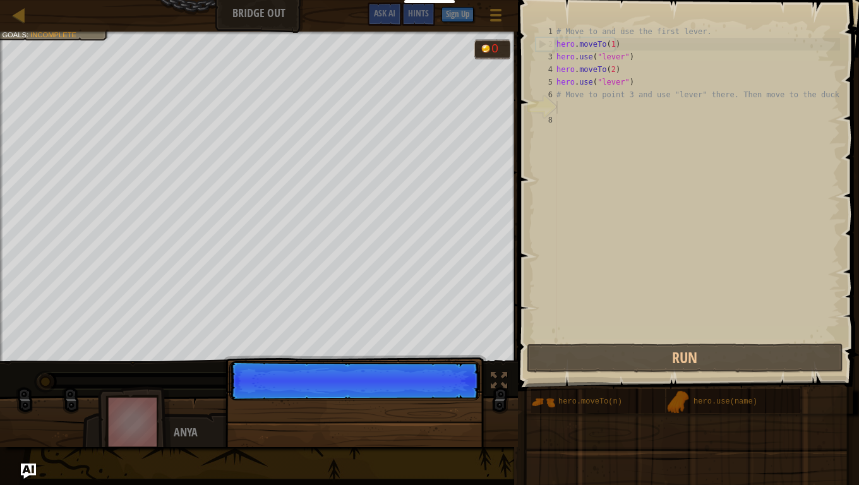
scroll to position [6, 0]
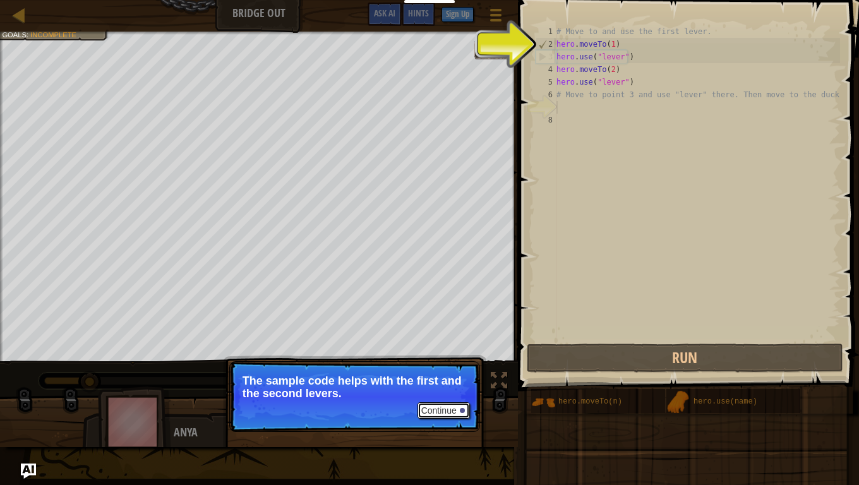
click at [427, 391] on button "Continue" at bounding box center [443, 410] width 52 height 16
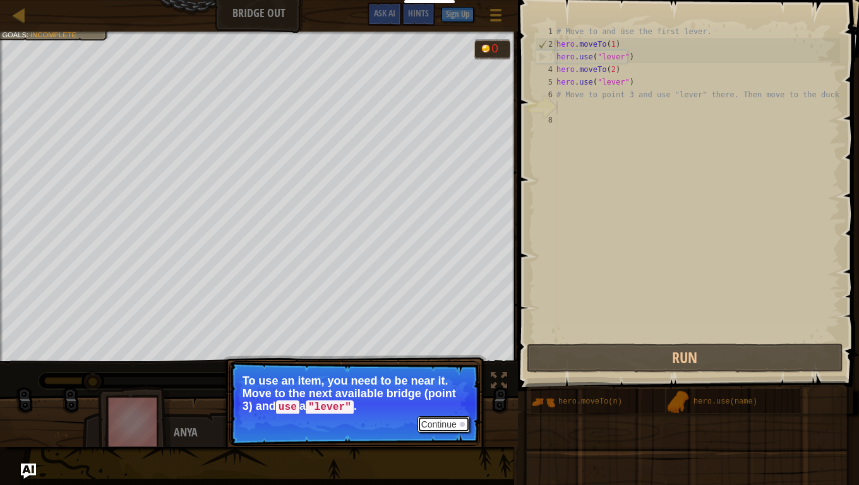
click at [438, 391] on button "Continue" at bounding box center [443, 424] width 52 height 16
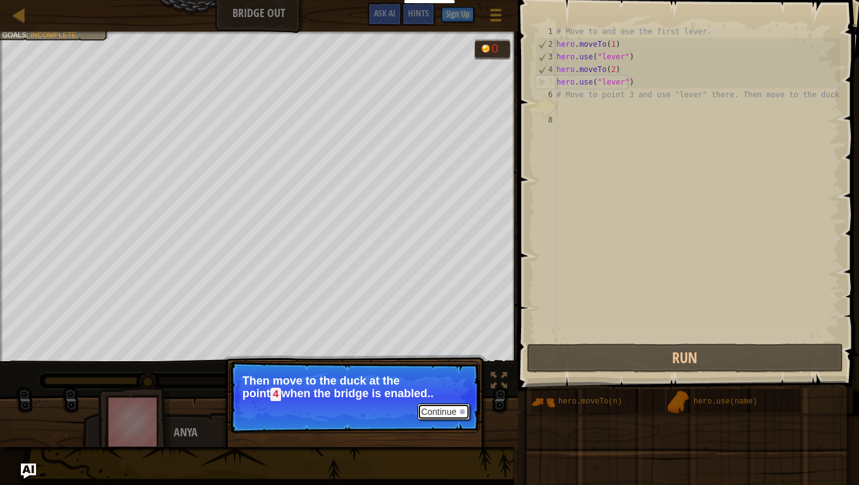
click at [432, 391] on button "Continue" at bounding box center [443, 411] width 52 height 16
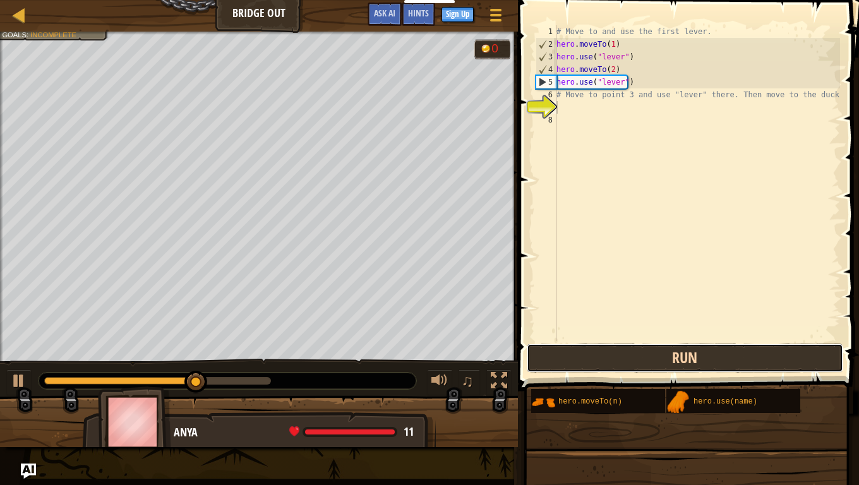
click at [597, 359] on button "Run" at bounding box center [684, 357] width 316 height 29
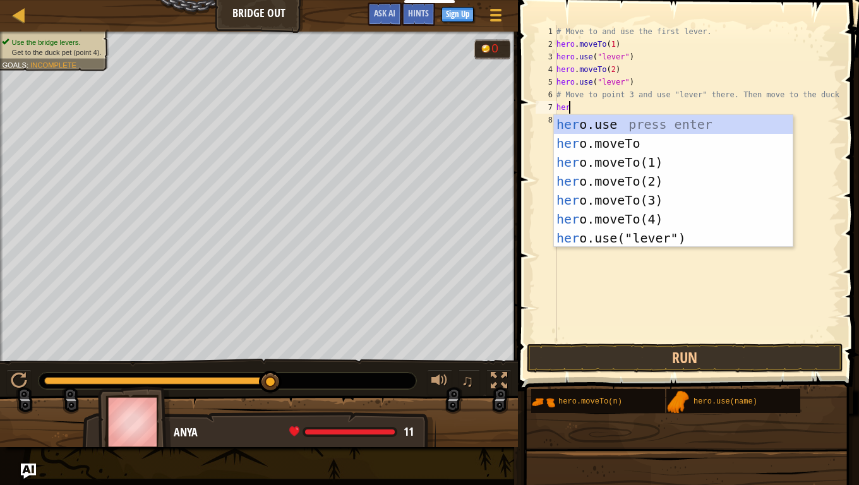
scroll to position [6, 1]
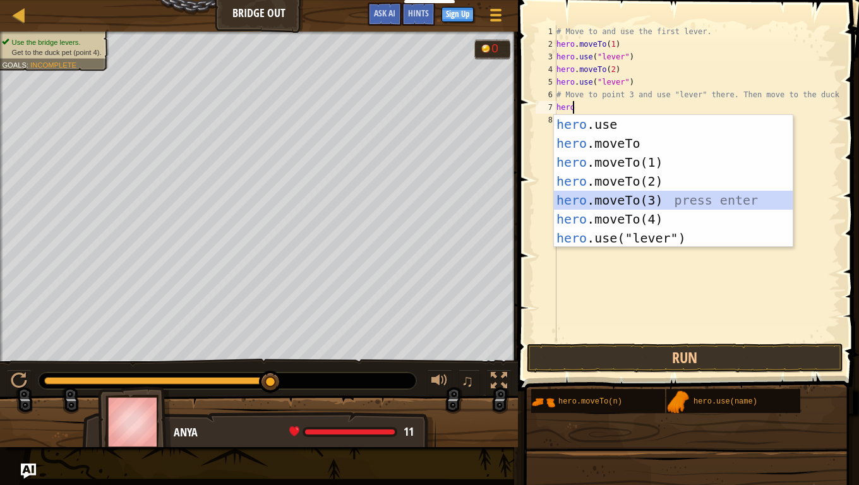
click at [575, 196] on div "hero .use press enter hero .moveTo press enter hero .moveTo(1) press enter hero…" at bounding box center [673, 200] width 239 height 170
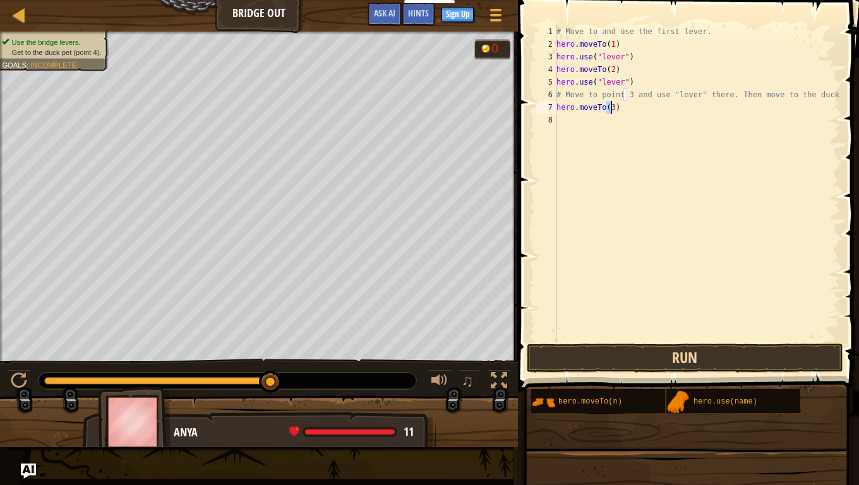
type textarea "hero.moveTo(3)"
click at [613, 359] on button "Run" at bounding box center [684, 357] width 316 height 29
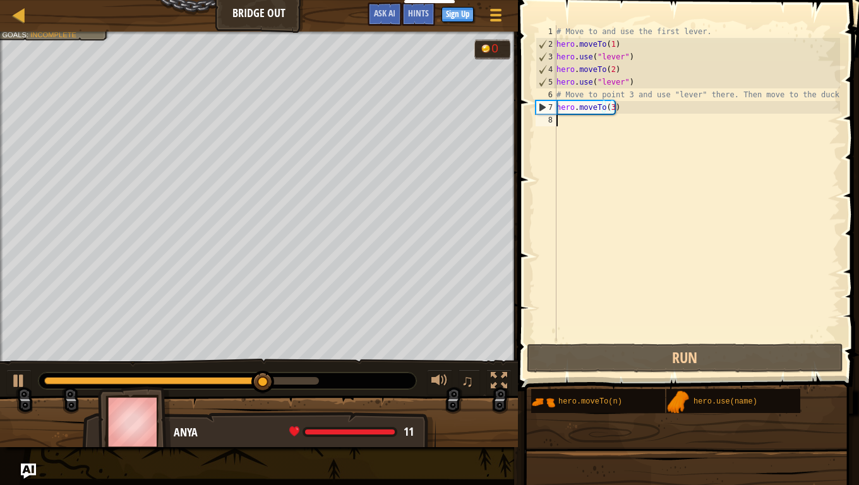
click at [569, 126] on div "# Move to and use the first lever. hero . moveTo ( 1 ) hero . use ( "lever" ) h…" at bounding box center [697, 195] width 286 height 341
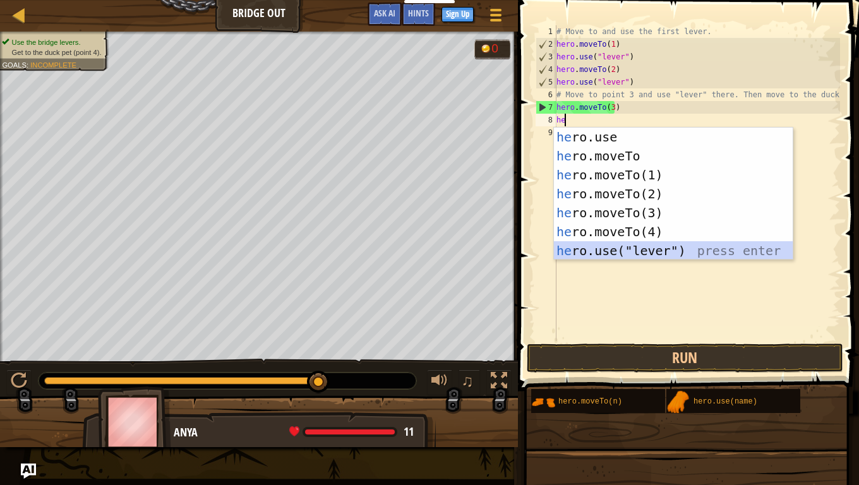
click at [681, 249] on div "he ro.use press enter he ro.moveTo press enter he ro.moveTo(1) press enter he r…" at bounding box center [673, 213] width 239 height 170
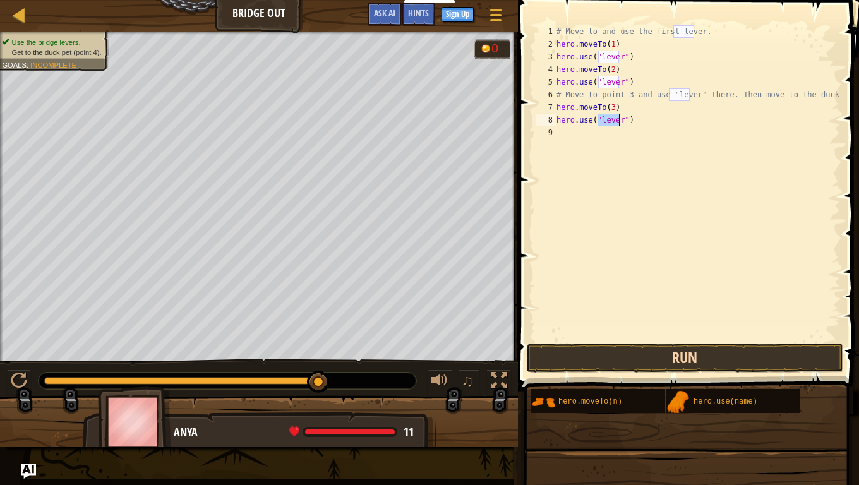
type textarea "hero.use("lever")"
click at [649, 357] on button "Run" at bounding box center [684, 357] width 316 height 29
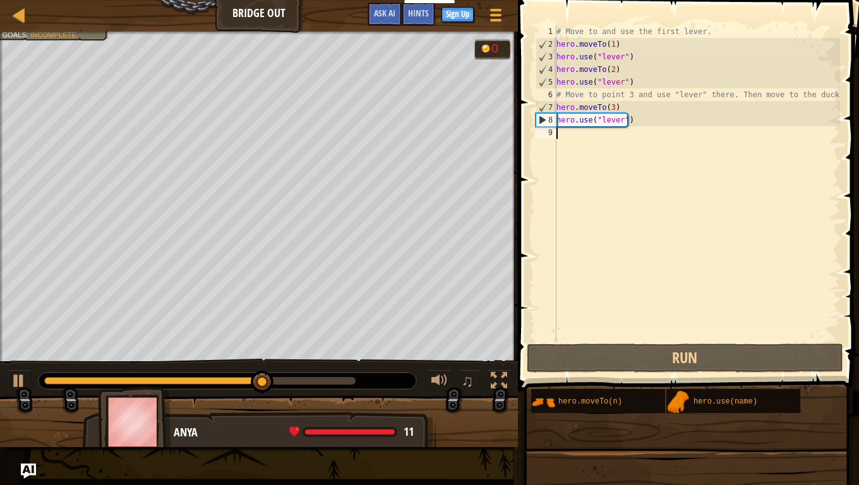
click at [565, 140] on div "# Move to and use the first lever. hero . moveTo ( 1 ) hero . use ( "lever" ) h…" at bounding box center [697, 195] width 286 height 341
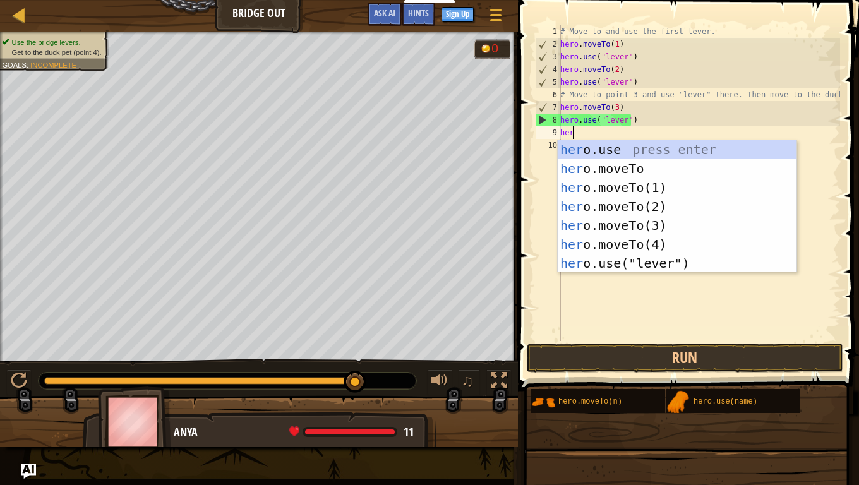
scroll to position [6, 1]
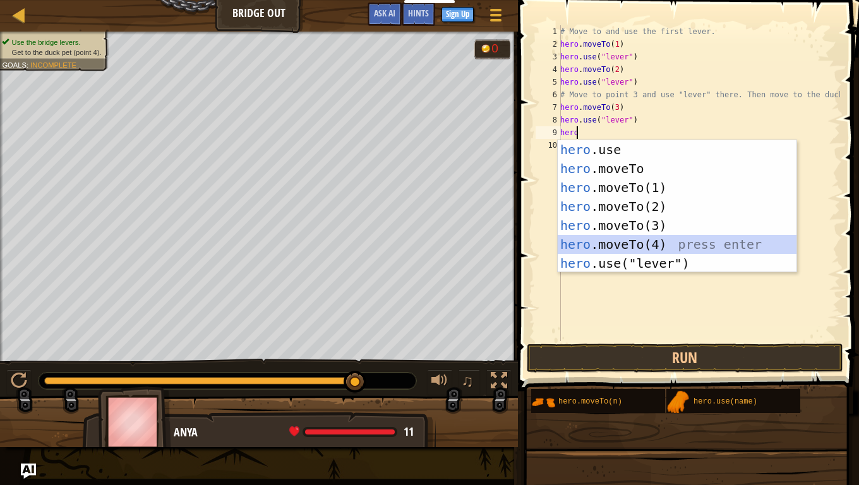
click at [600, 246] on div "hero .use press enter hero .moveTo press enter hero .moveTo(1) press enter hero…" at bounding box center [676, 225] width 239 height 170
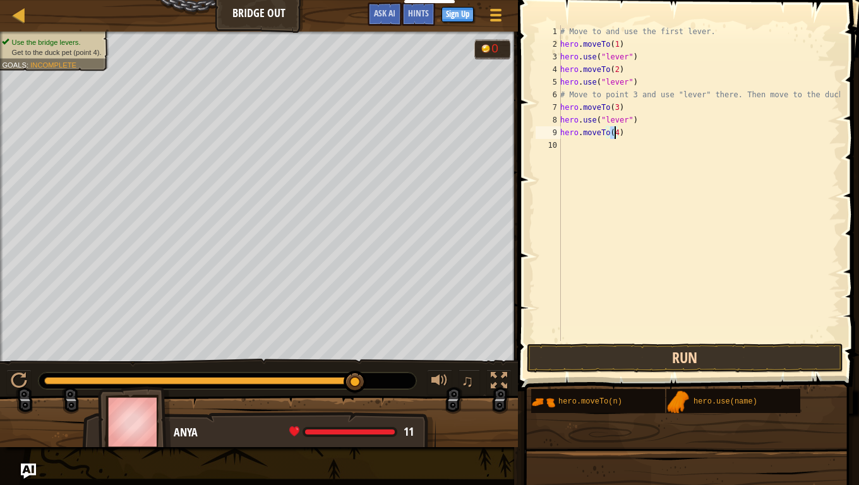
type textarea "hero.moveTo(4)"
click at [616, 348] on button "Run" at bounding box center [684, 357] width 316 height 29
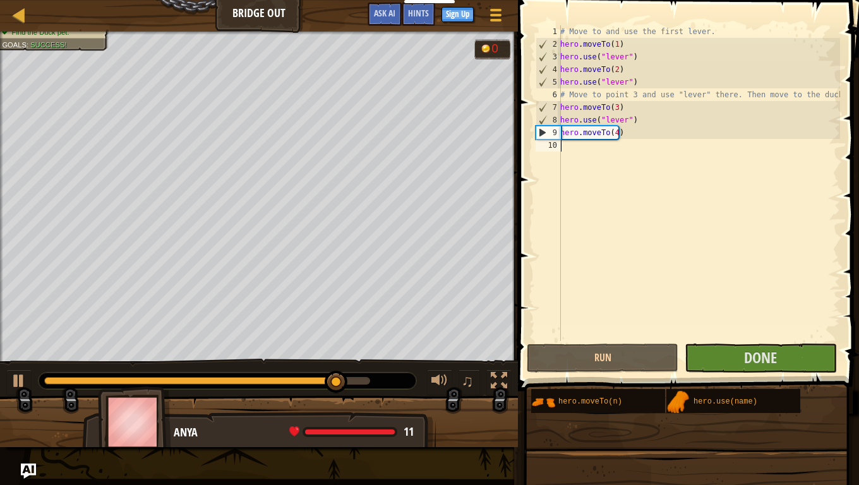
click at [564, 151] on div "# Move to and use the first lever. hero . moveTo ( 1 ) hero . use ( "lever" ) h…" at bounding box center [698, 195] width 282 height 341
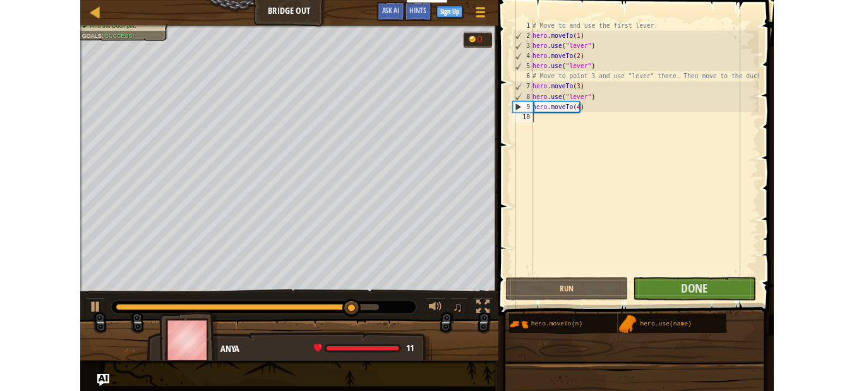
scroll to position [6, 0]
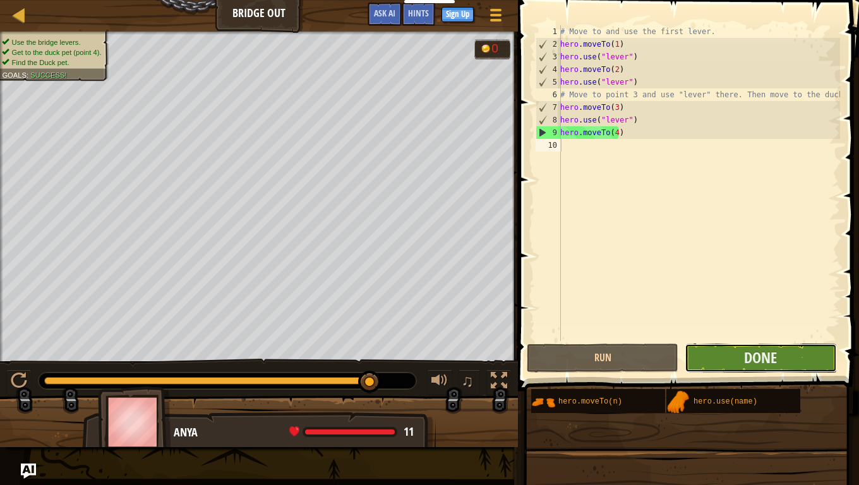
click at [736, 354] on button "Done" at bounding box center [760, 357] width 152 height 29
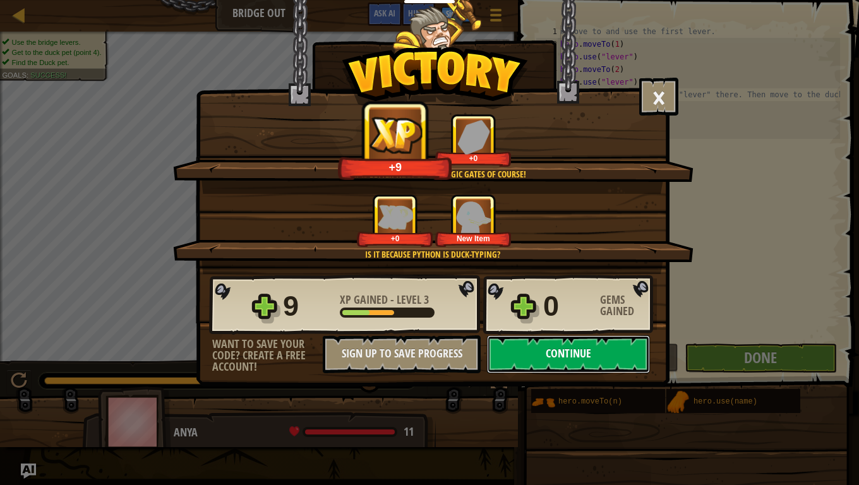
click at [553, 345] on button "Continue" at bounding box center [568, 354] width 163 height 38
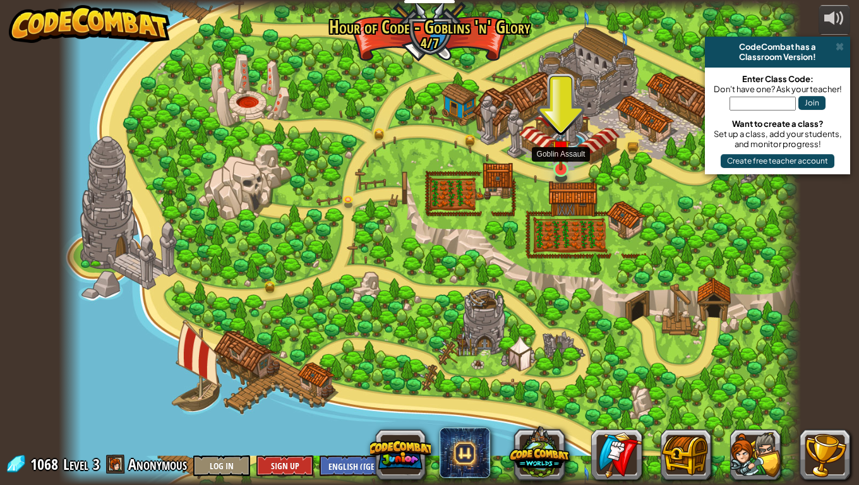
drag, startPoint x: 559, startPoint y: 165, endPoint x: 556, endPoint y: 157, distance: 8.8
click at [559, 164] on img at bounding box center [560, 149] width 19 height 43
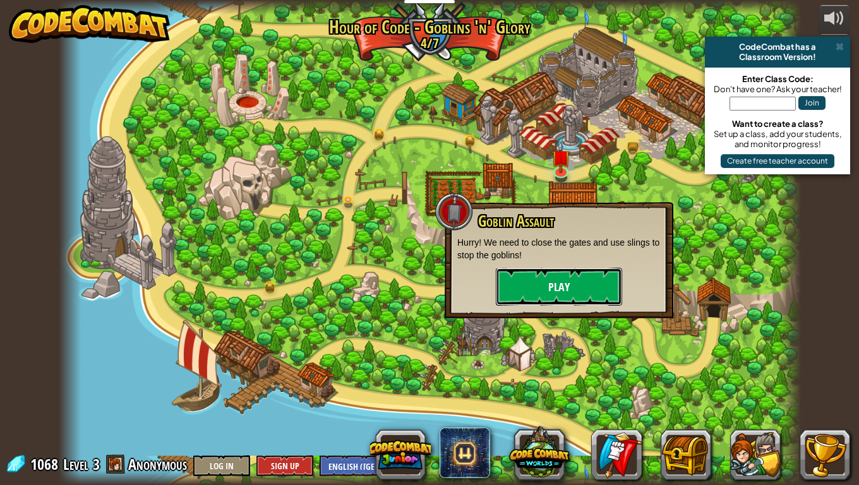
click at [525, 286] on button "Play" at bounding box center [559, 287] width 126 height 38
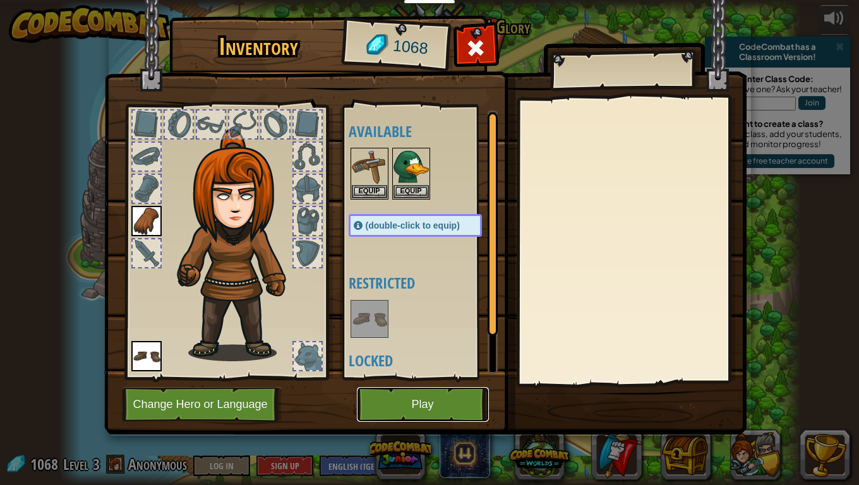
click at [413, 391] on button "Play" at bounding box center [423, 404] width 132 height 35
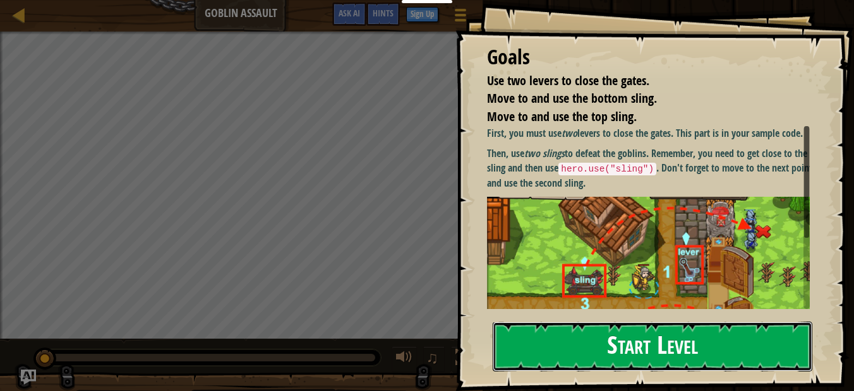
click at [605, 345] on button "Start Level" at bounding box center [651, 347] width 319 height 50
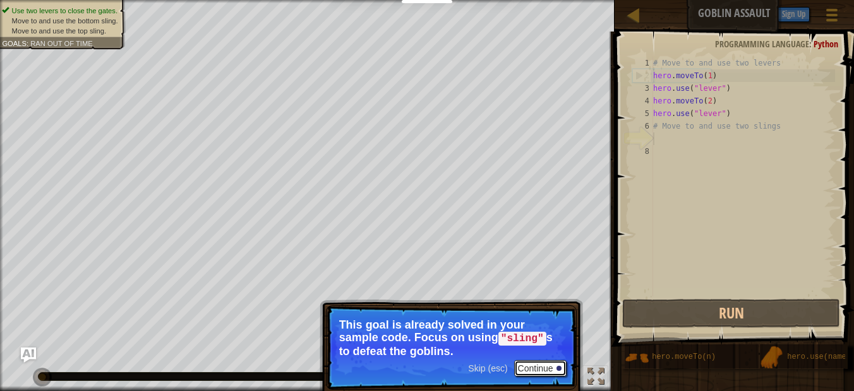
click at [540, 360] on button "Continue" at bounding box center [540, 368] width 52 height 16
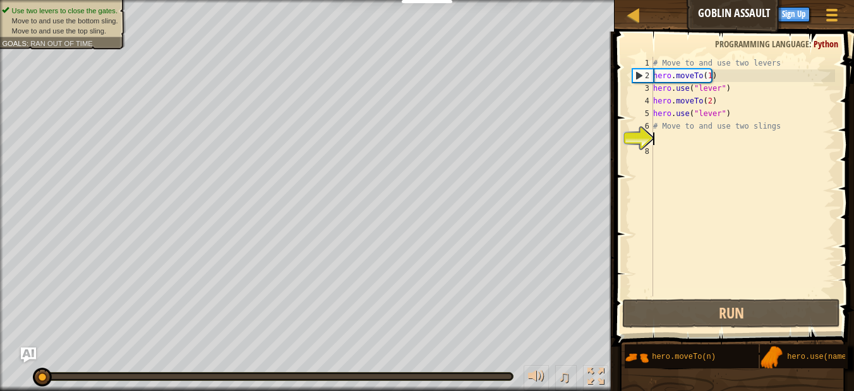
scroll to position [6, 0]
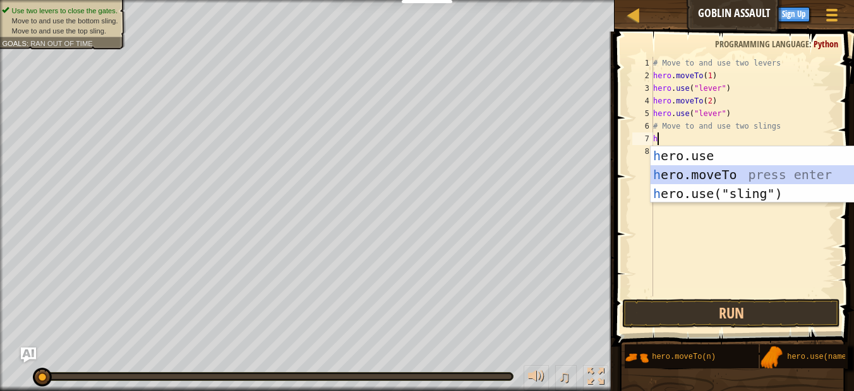
click at [675, 169] on div "h ero.use press enter h ero.moveTo press enter h ero.use("sling") press enter" at bounding box center [769, 193] width 239 height 95
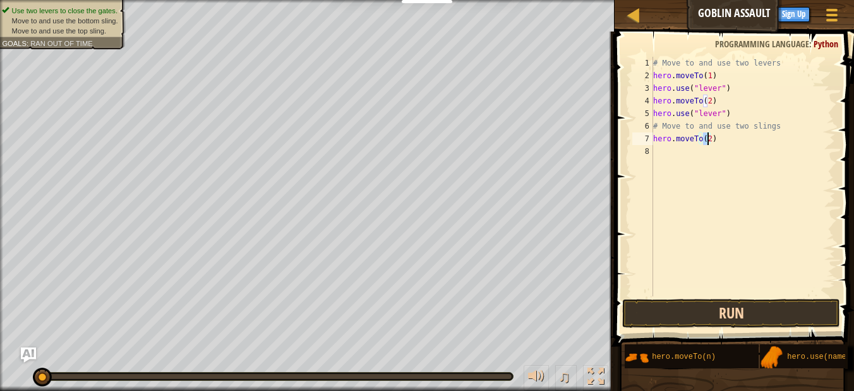
type textarea "hero.moveTo(2)"
click at [681, 311] on button "Run" at bounding box center [731, 313] width 218 height 29
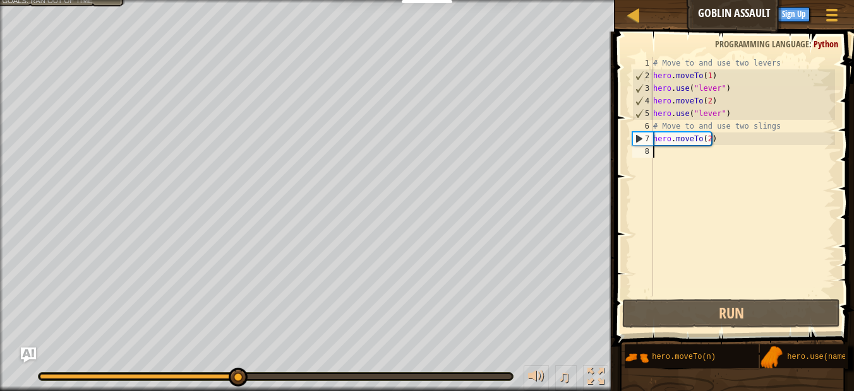
click at [654, 155] on div "# Move to and use two levers hero . moveTo ( 1 ) hero . use ( "lever" ) hero . …" at bounding box center [742, 189] width 184 height 265
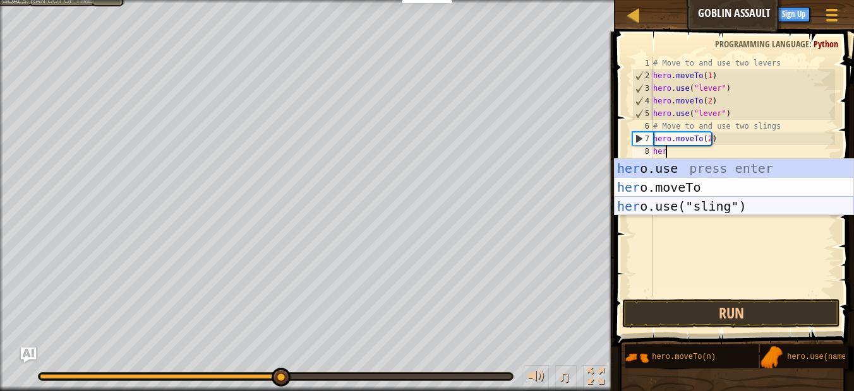
click at [661, 203] on div "her o.use press enter her o.moveTo press enter her o.use("sling") press enter" at bounding box center [733, 206] width 239 height 95
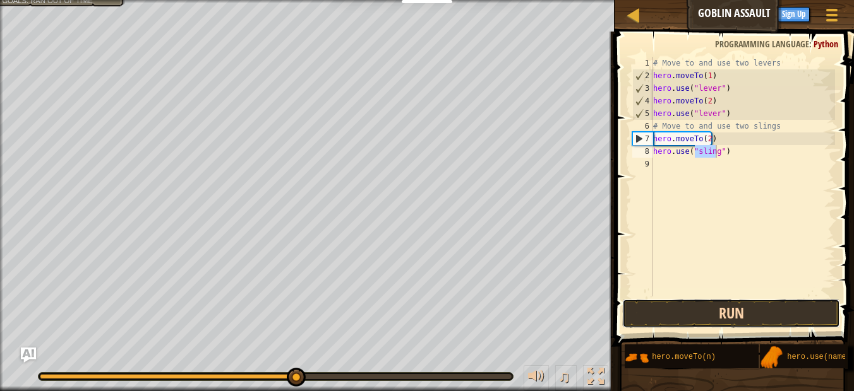
click at [695, 313] on button "Run" at bounding box center [731, 313] width 218 height 29
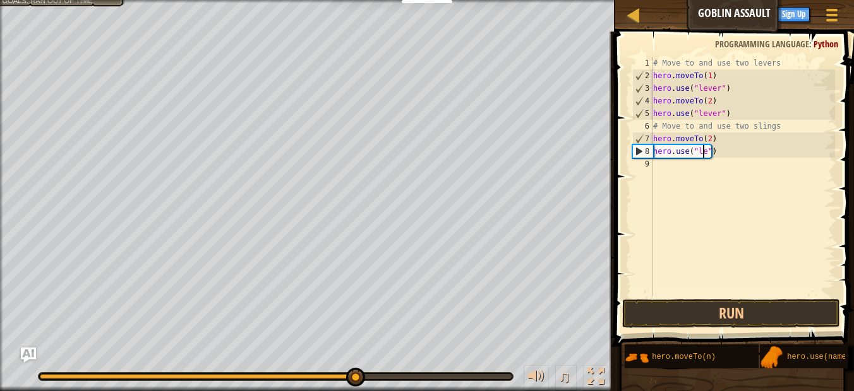
scroll to position [6, 4]
type textarea "hero.use("lever")"
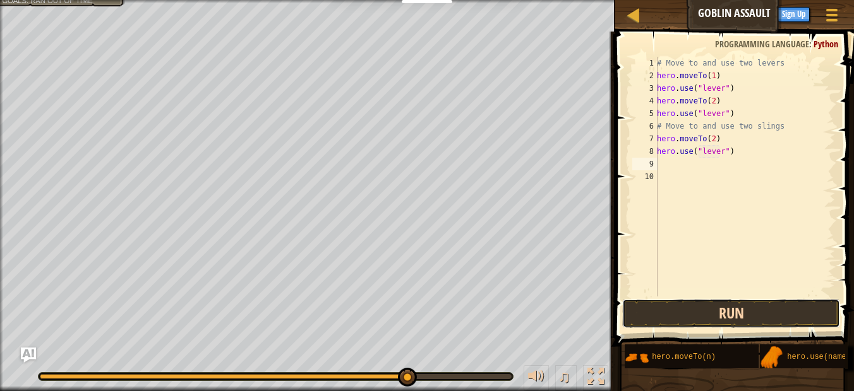
click at [703, 309] on button "Run" at bounding box center [731, 313] width 218 height 29
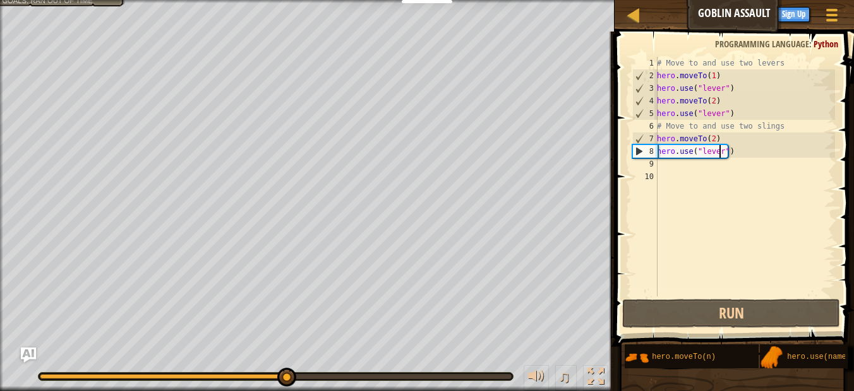
click at [720, 148] on div "# Move to and use two levers hero . moveTo ( 1 ) hero . use ( "lever" ) hero . …" at bounding box center [744, 189] width 181 height 265
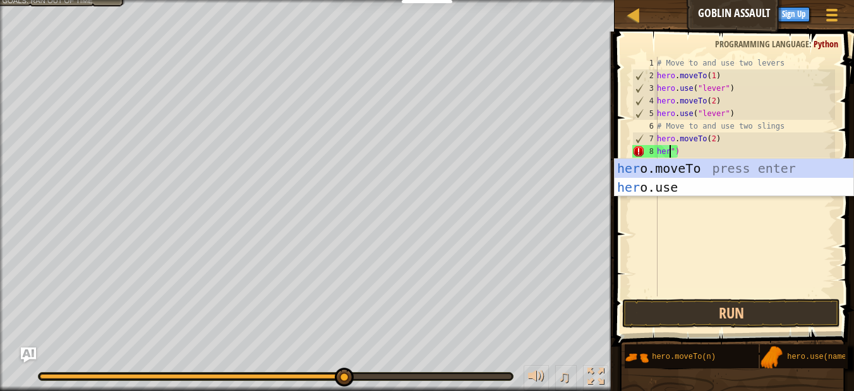
scroll to position [6, 1]
click at [710, 174] on div "hero .moveTo press enter hero .use press enter" at bounding box center [733, 197] width 239 height 76
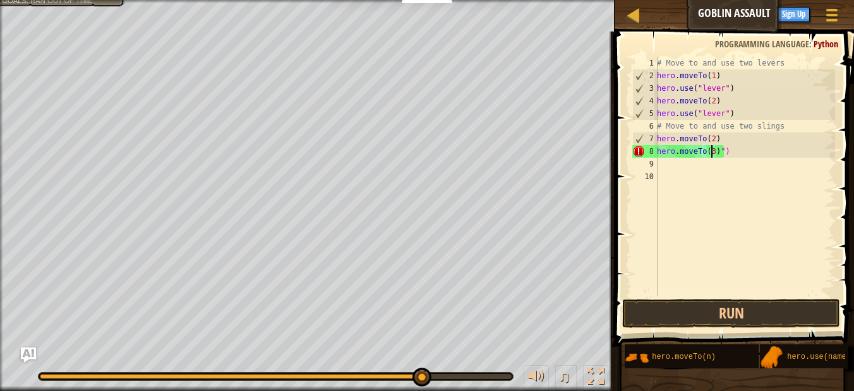
scroll to position [6, 0]
click at [695, 315] on button "Run" at bounding box center [731, 313] width 218 height 29
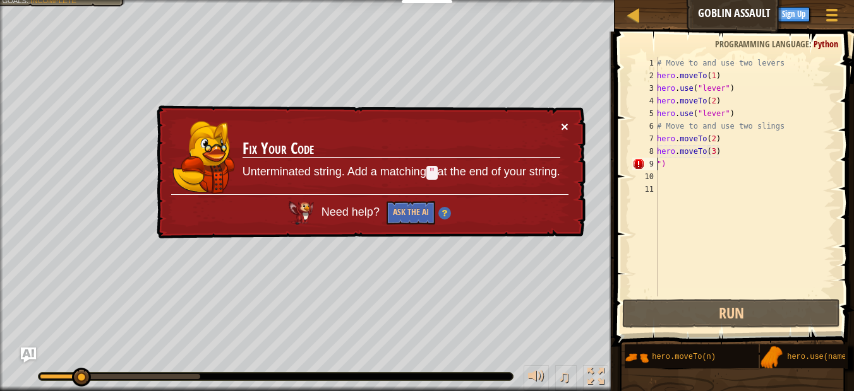
click at [567, 123] on button "×" at bounding box center [565, 126] width 8 height 13
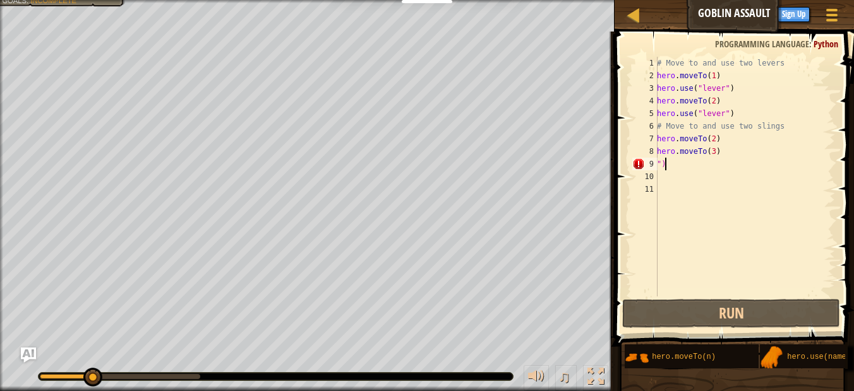
click at [668, 161] on div "# Move to and use two levers hero . moveTo ( 1 ) hero . use ( "lever" ) hero . …" at bounding box center [744, 189] width 181 height 265
click at [722, 155] on div "# Move to and use two levers hero . moveTo ( 1 ) hero . use ( "lever" ) hero . …" at bounding box center [744, 189] width 181 height 265
click at [661, 163] on div "# Move to and use two levers hero . moveTo ( 1 ) hero . use ( "lever" ) hero . …" at bounding box center [744, 189] width 181 height 265
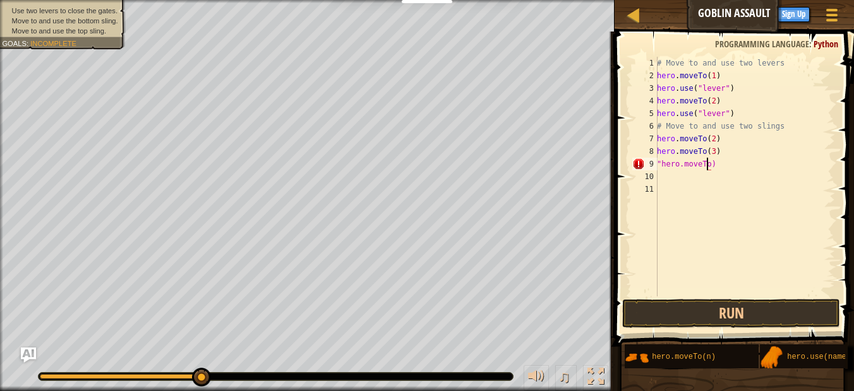
scroll to position [6, 4]
click at [703, 313] on button "Run" at bounding box center [731, 313] width 218 height 29
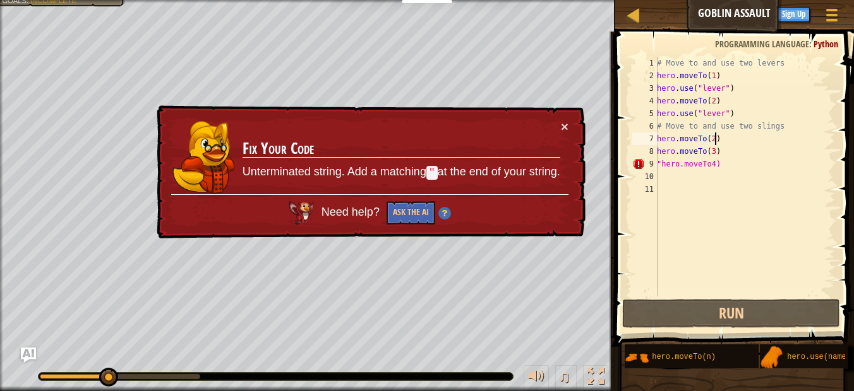
click at [723, 145] on div "# Move to and use two levers hero . moveTo ( 1 ) hero . use ( "lever" ) hero . …" at bounding box center [744, 189] width 181 height 265
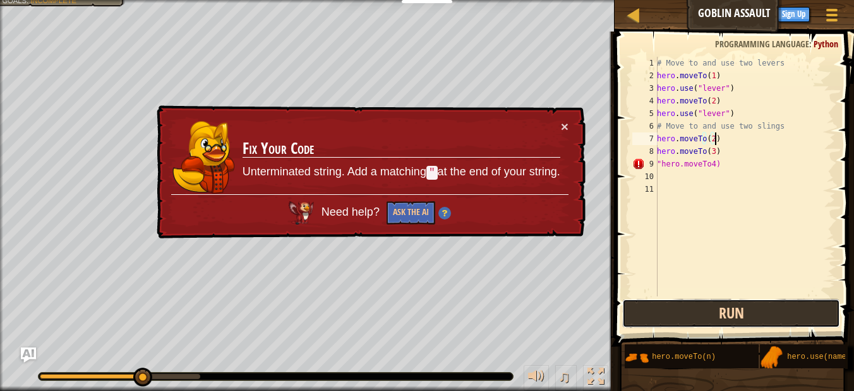
click at [662, 317] on button "Run" at bounding box center [731, 313] width 218 height 29
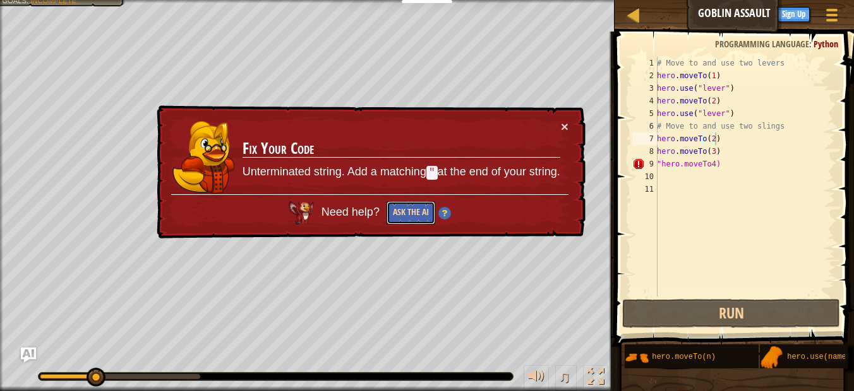
click at [396, 213] on button "Ask the AI" at bounding box center [410, 212] width 49 height 23
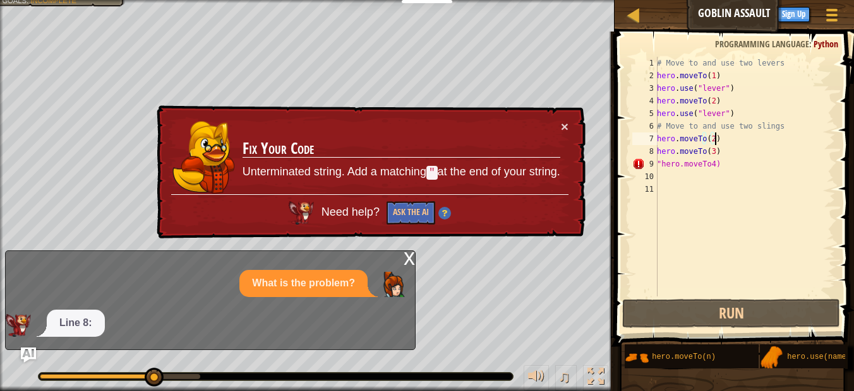
click at [299, 325] on div "Line 8:" at bounding box center [207, 323] width 403 height 27
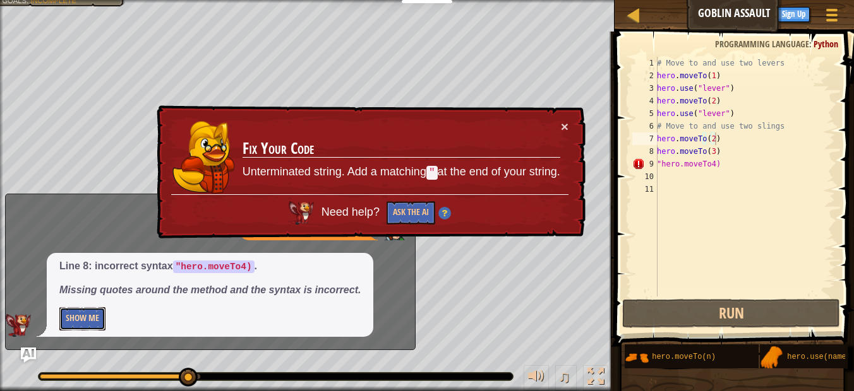
click at [83, 312] on button "Show Me" at bounding box center [82, 318] width 46 height 23
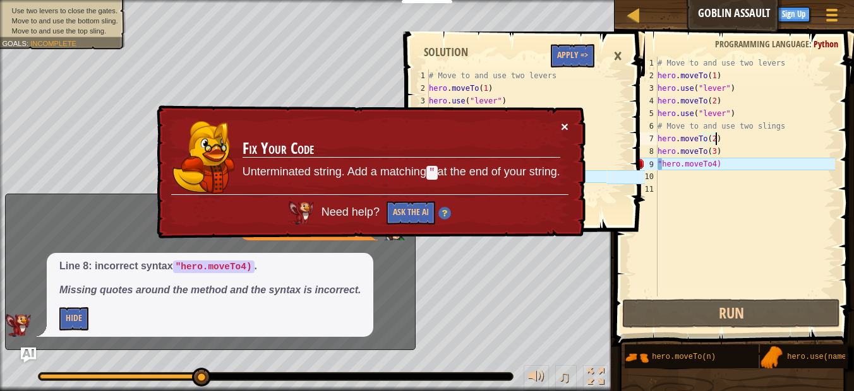
click at [561, 124] on button "×" at bounding box center [565, 126] width 8 height 13
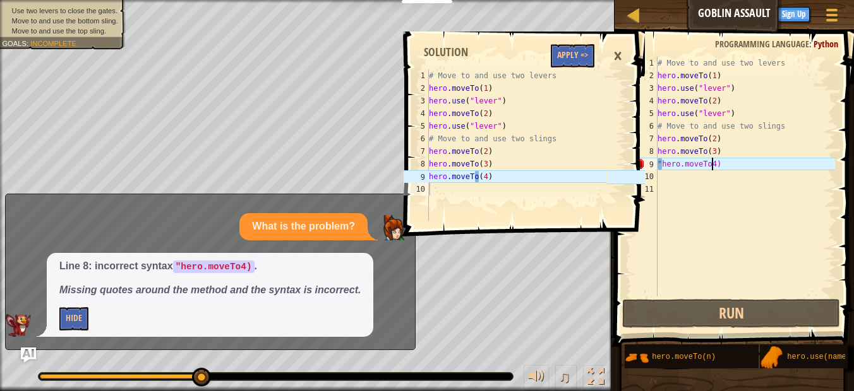
click at [711, 163] on div "# Move to and use two levers hero . moveTo ( 1 ) hero . use ( "lever" ) hero . …" at bounding box center [745, 189] width 180 height 265
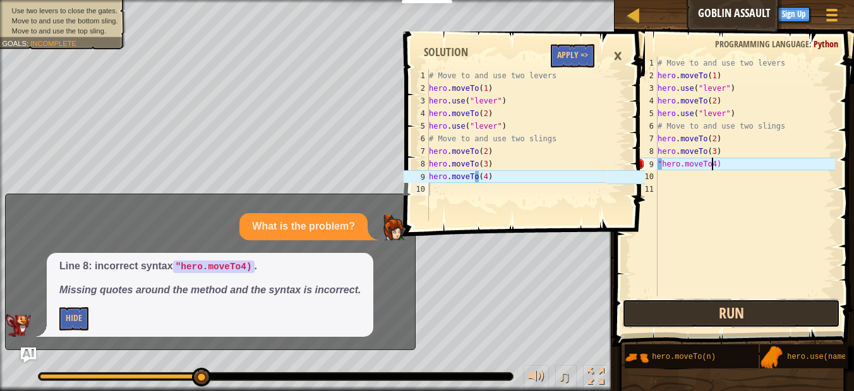
click at [704, 312] on button "Run" at bounding box center [731, 313] width 218 height 29
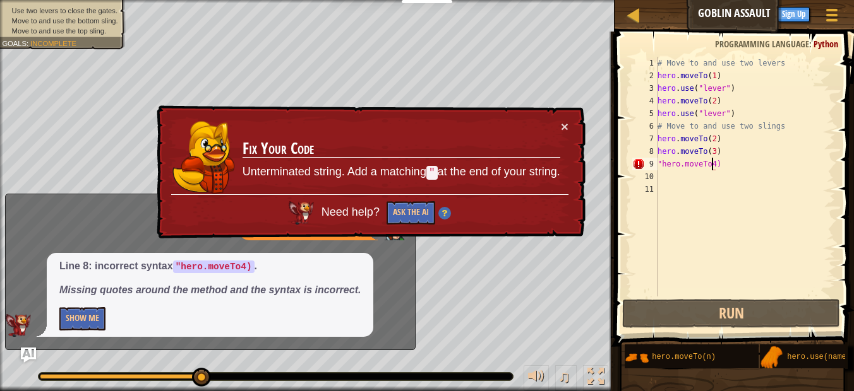
click at [707, 166] on div "# Move to and use two levers hero . moveTo ( 1 ) hero . use ( "lever" ) hero . …" at bounding box center [745, 189] width 180 height 265
type textarea ""hero.moveTo(4)"
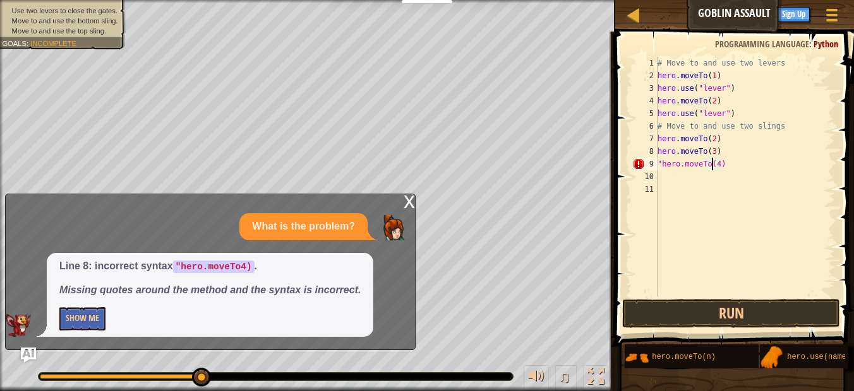
click at [689, 216] on div "# Move to and use two levers hero . moveTo ( 1 ) hero . use ( "lever" ) hero . …" at bounding box center [745, 189] width 180 height 265
click at [661, 165] on div "# Move to and use two levers hero . moveTo ( 1 ) hero . use ( "lever" ) hero . …" at bounding box center [745, 189] width 180 height 265
type textarea "hero.moveTo(4)"
click at [666, 308] on button "Run" at bounding box center [731, 313] width 218 height 29
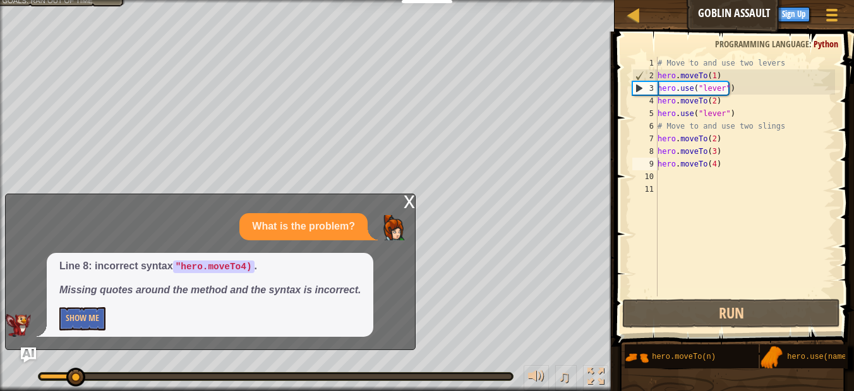
click at [408, 198] on div "x" at bounding box center [408, 200] width 11 height 13
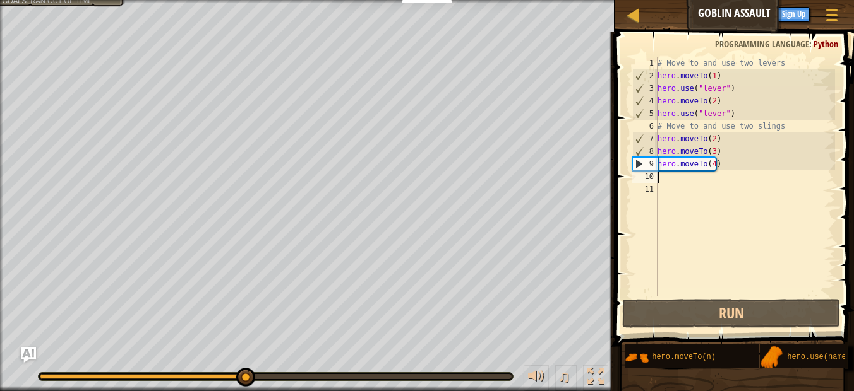
click at [662, 179] on div "# Move to and use two levers hero . moveTo ( 1 ) hero . use ( "lever" ) hero . …" at bounding box center [745, 189] width 180 height 265
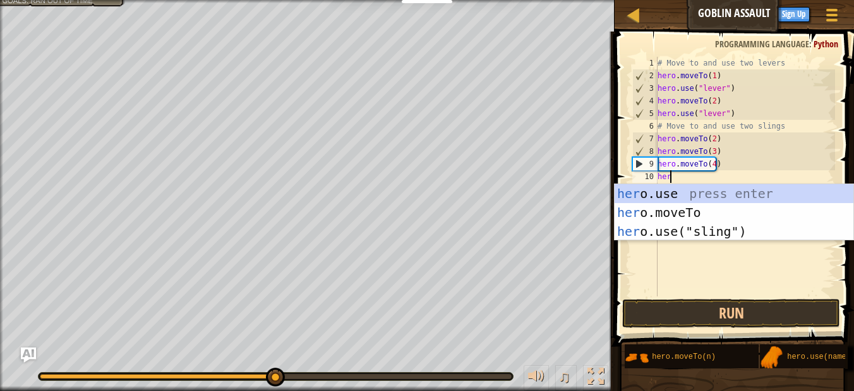
scroll to position [6, 1]
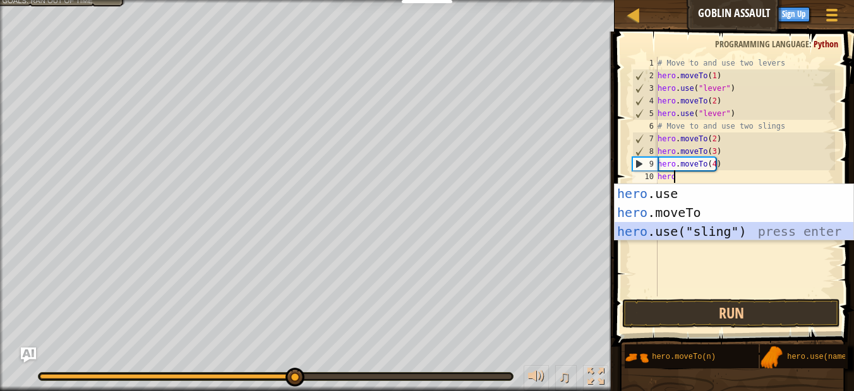
click at [690, 226] on div "hero .use press enter hero .moveTo press enter hero .use("sling") press enter" at bounding box center [733, 231] width 239 height 95
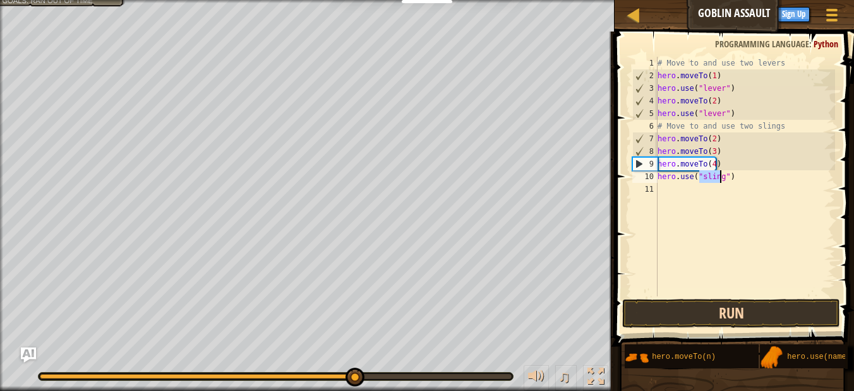
type textarea "hero.use("sling")"
click at [693, 311] on button "Run" at bounding box center [731, 313] width 218 height 29
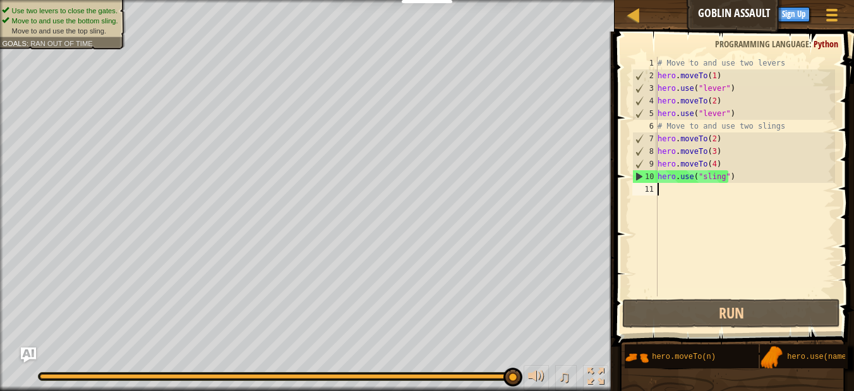
click at [665, 191] on div "# Move to and use two levers hero . moveTo ( 1 ) hero . use ( "lever" ) hero . …" at bounding box center [745, 189] width 180 height 265
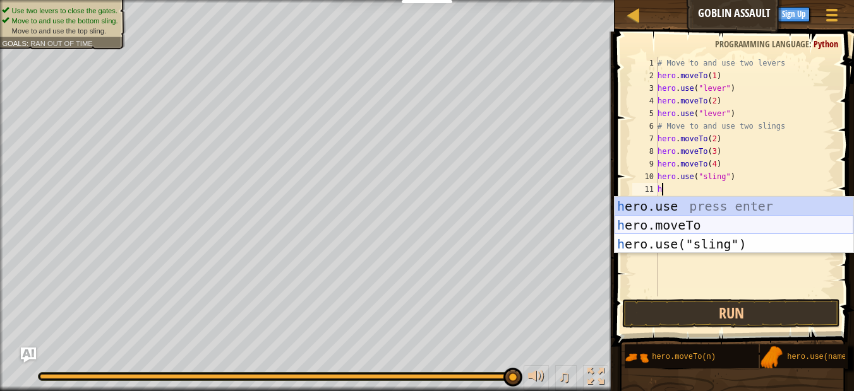
click at [699, 217] on div "h ero.use press enter h ero.moveTo press enter h ero.use("sling") press enter" at bounding box center [733, 244] width 239 height 95
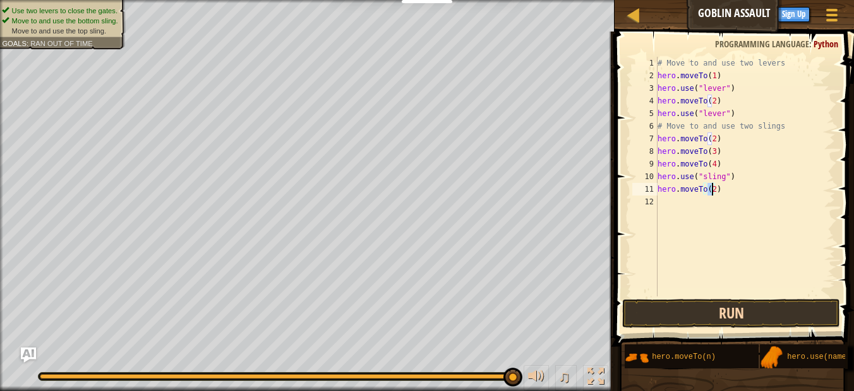
type textarea "hero.moveTo(2)"
click at [702, 315] on button "Run" at bounding box center [731, 313] width 218 height 29
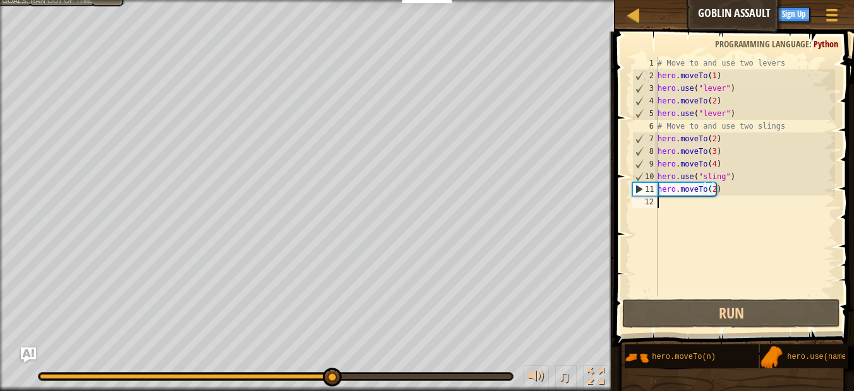
click at [663, 208] on div "# Move to and use two levers hero . moveTo ( 1 ) hero . use ( "lever" ) hero . …" at bounding box center [745, 189] width 180 height 265
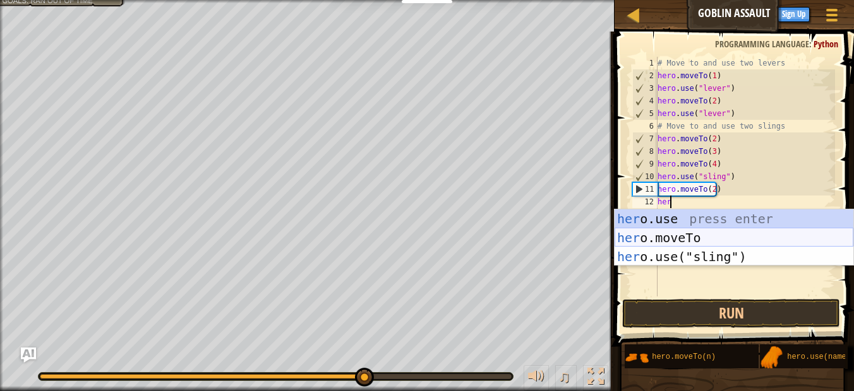
click at [663, 237] on div "her o.use press enter her o.moveTo press enter her o.use("sling") press enter" at bounding box center [733, 257] width 239 height 95
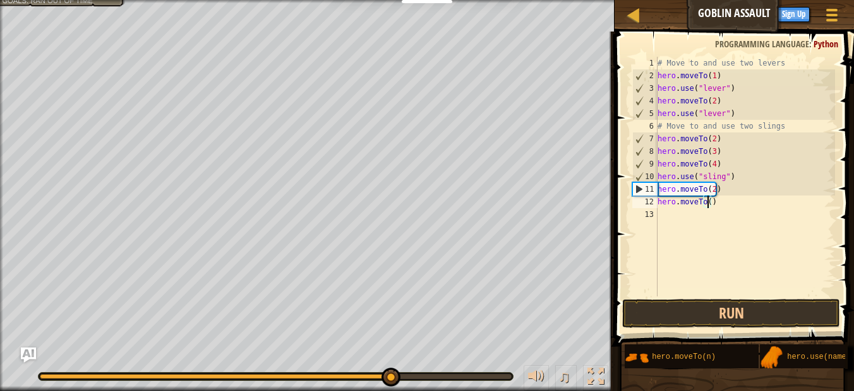
type textarea "hero.moveTo(1)"
click at [669, 217] on div "# Move to and use two levers hero . moveTo ( 1 ) hero . use ( "lever" ) hero . …" at bounding box center [745, 189] width 180 height 265
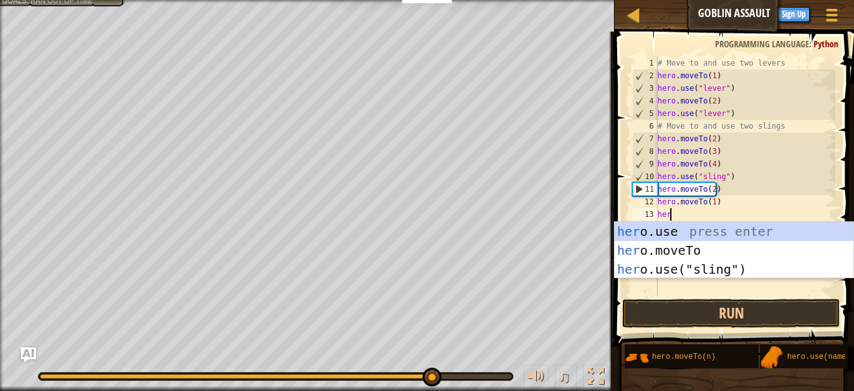
scroll to position [6, 1]
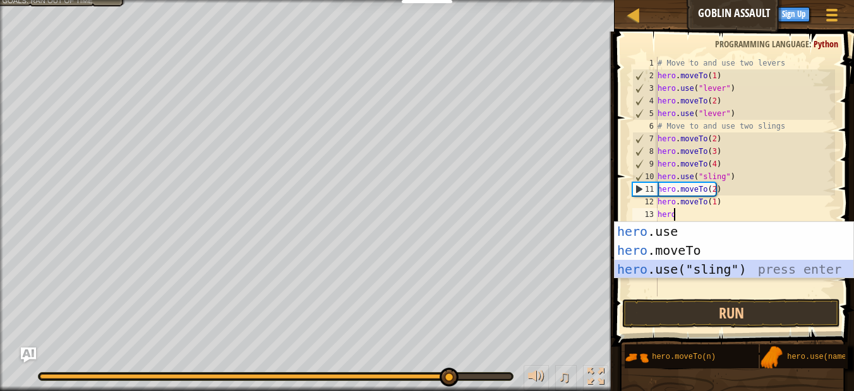
click at [687, 265] on div "hero .use press enter hero .moveTo press enter hero .use("sling") press enter" at bounding box center [733, 269] width 239 height 95
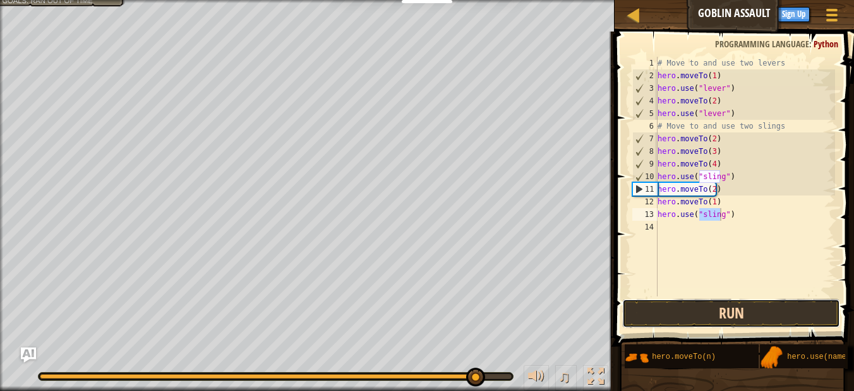
click at [677, 307] on button "Run" at bounding box center [731, 313] width 218 height 29
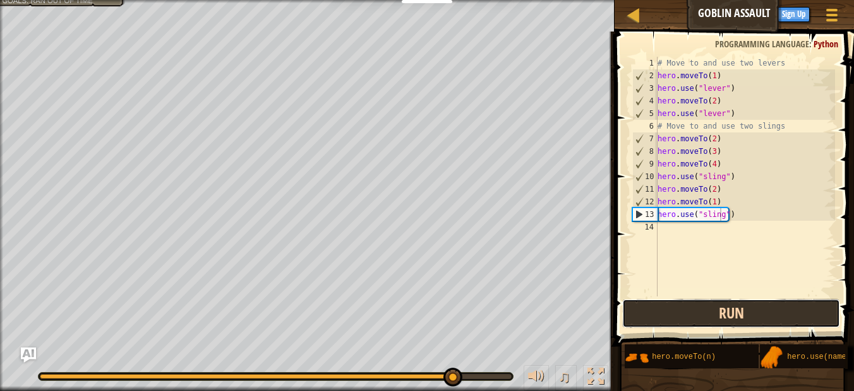
click at [677, 307] on button "Run" at bounding box center [731, 313] width 218 height 29
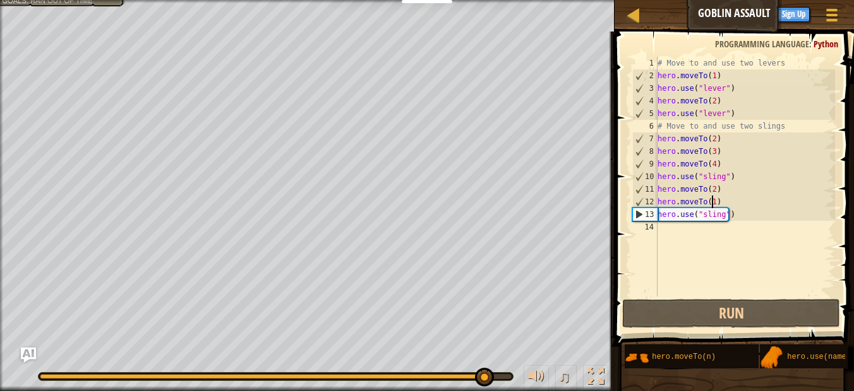
click at [710, 203] on div "# Move to and use two levers hero . moveTo ( 1 ) hero . use ( "lever" ) hero . …" at bounding box center [745, 189] width 180 height 265
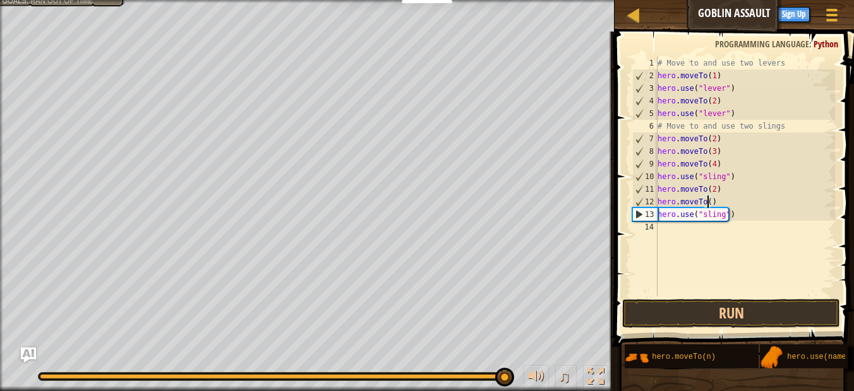
scroll to position [6, 4]
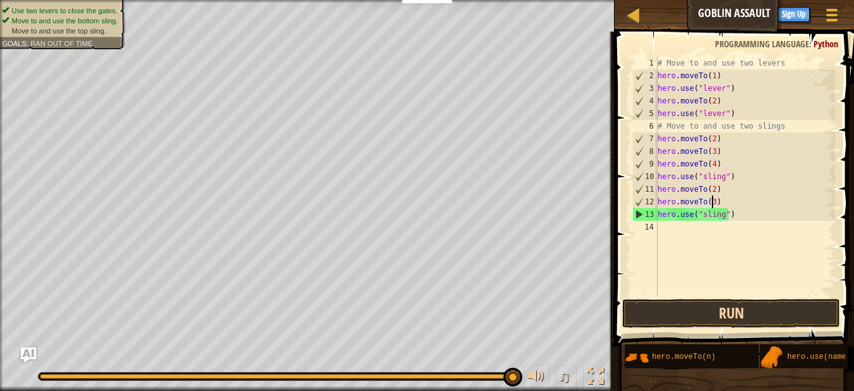
type textarea "hero.moveTo(3)"
click at [675, 307] on button "Run" at bounding box center [731, 313] width 218 height 29
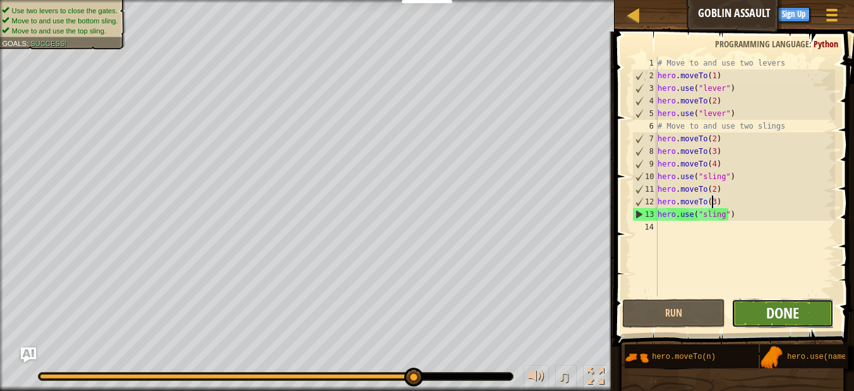
click at [771, 314] on span "Done" at bounding box center [782, 313] width 33 height 20
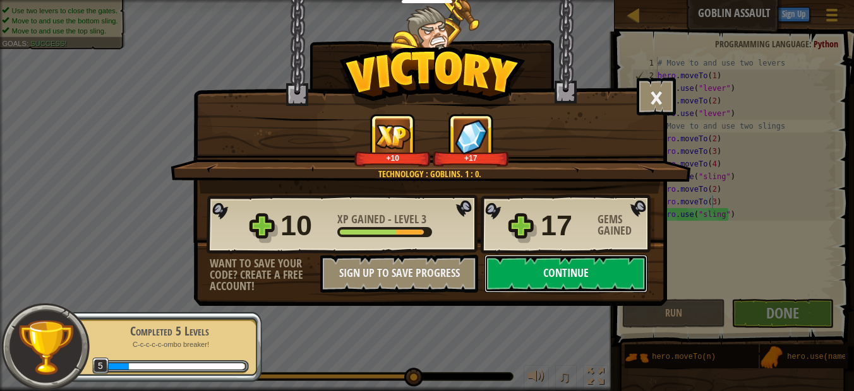
click at [595, 275] on button "Continue" at bounding box center [565, 274] width 163 height 38
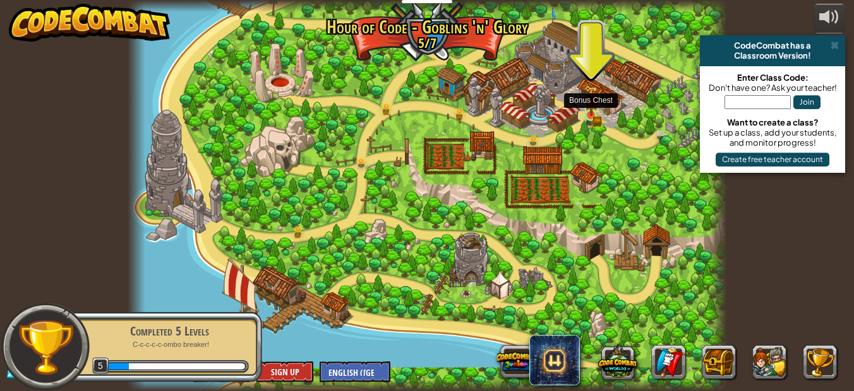
click at [594, 110] on img at bounding box center [591, 100] width 14 height 30
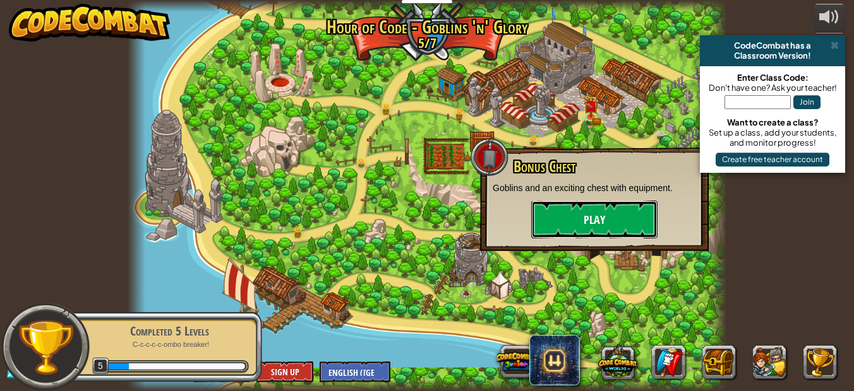
click at [592, 228] on button "Play" at bounding box center [594, 220] width 126 height 38
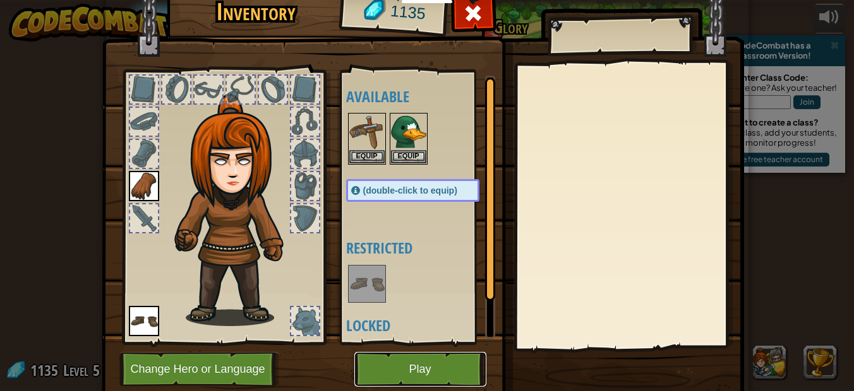
click at [437, 360] on button "Play" at bounding box center [420, 369] width 132 height 35
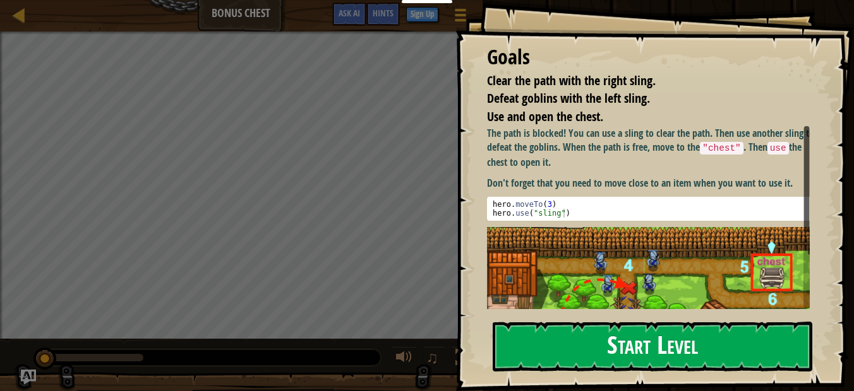
click at [606, 346] on button "Start Level" at bounding box center [651, 347] width 319 height 50
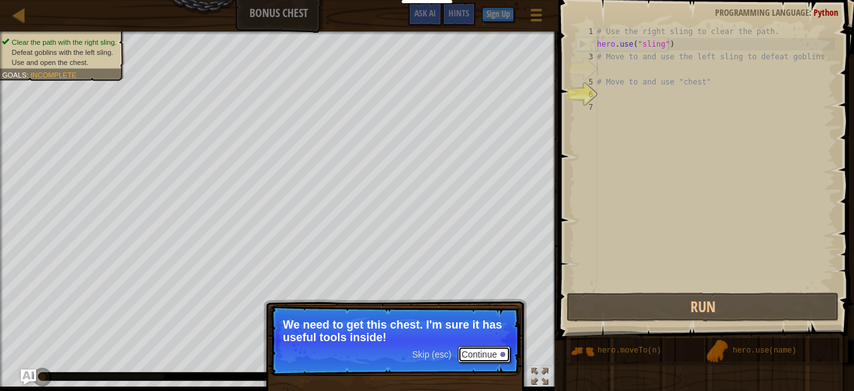
click at [481, 354] on button "Continue" at bounding box center [484, 355] width 52 height 16
click at [492, 354] on button "Continue" at bounding box center [484, 355] width 52 height 16
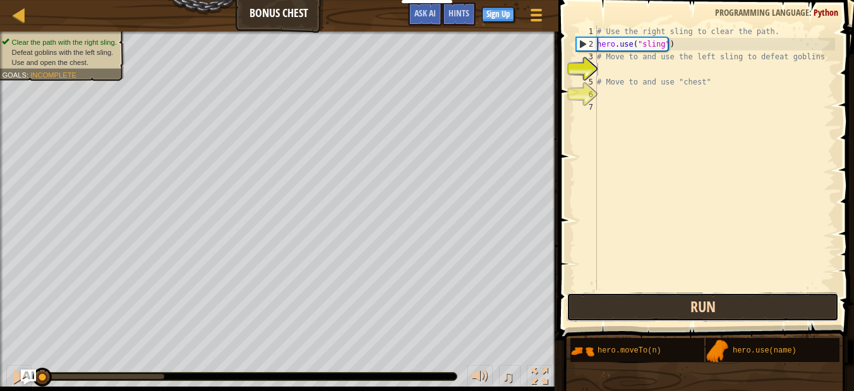
click at [630, 307] on button "Run" at bounding box center [702, 307] width 272 height 29
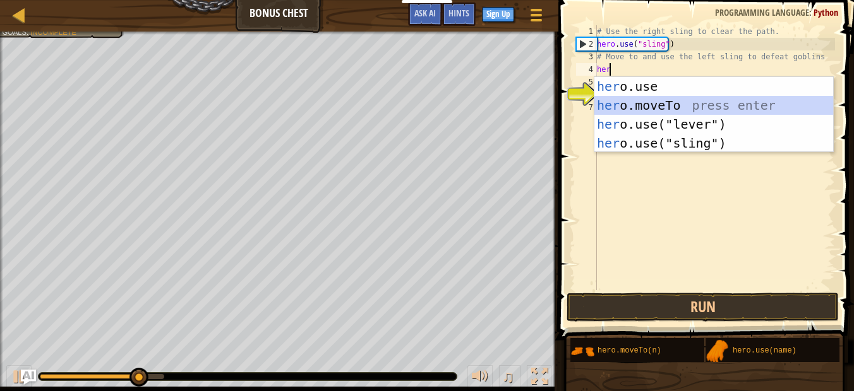
click at [635, 103] on div "her o.use press enter her o.moveTo press enter her o.use("lever") press enter h…" at bounding box center [713, 134] width 239 height 114
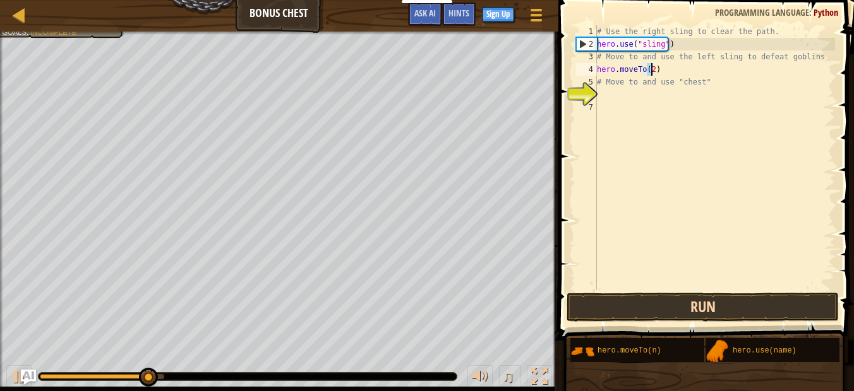
type textarea "hero.moveTo(2)"
click at [660, 302] on button "Run" at bounding box center [702, 307] width 272 height 29
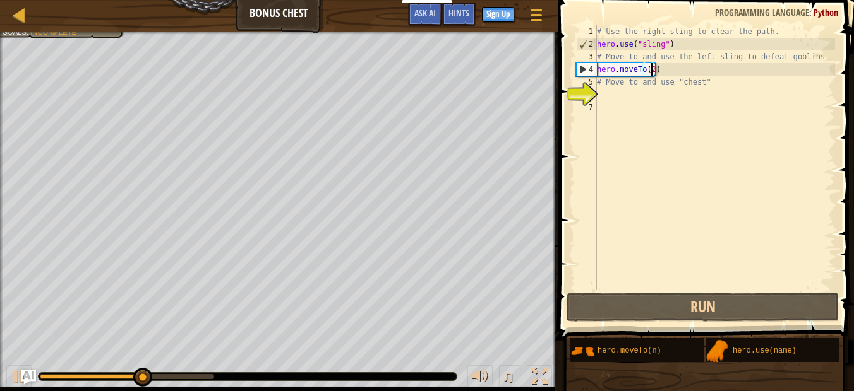
click at [613, 92] on div "# Use the right sling to clear the path. hero . use ( "sling" ) # Move to and u…" at bounding box center [714, 170] width 241 height 290
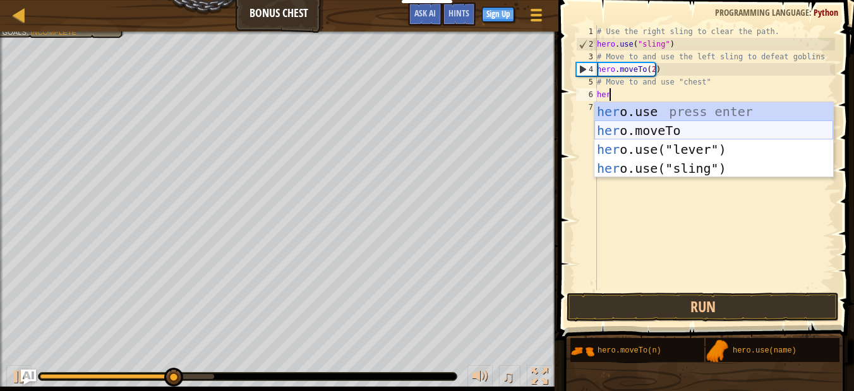
click at [645, 122] on div "her o.use press enter her o.moveTo press enter her o.use("lever") press enter h…" at bounding box center [713, 159] width 239 height 114
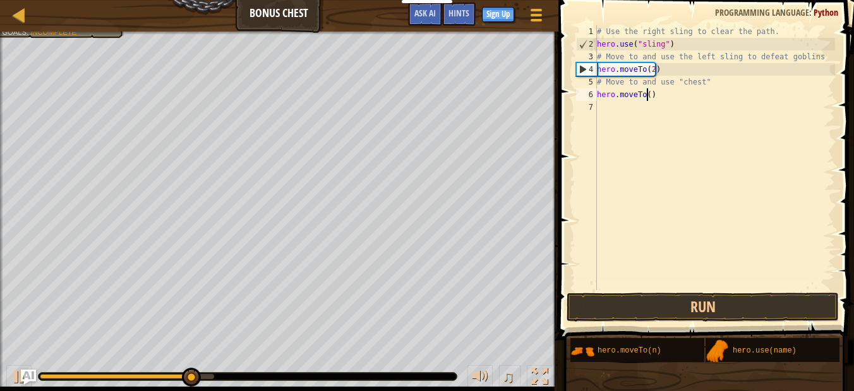
type textarea "hero.moveTo(3)"
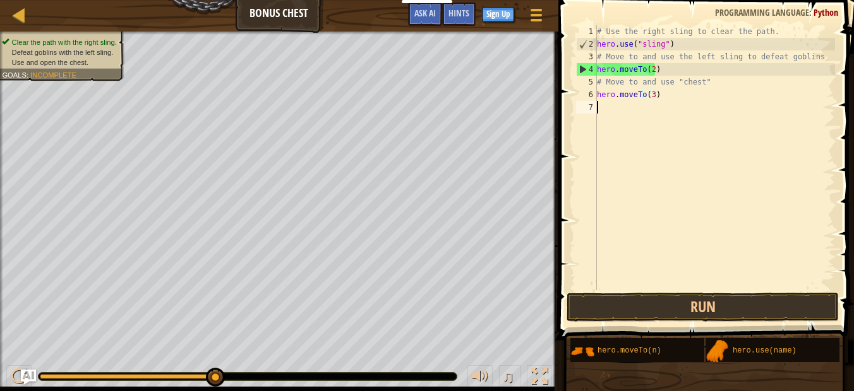
click at [605, 109] on div "# Use the right sling to clear the path. hero . use ( "sling" ) # Move to and u…" at bounding box center [714, 170] width 241 height 290
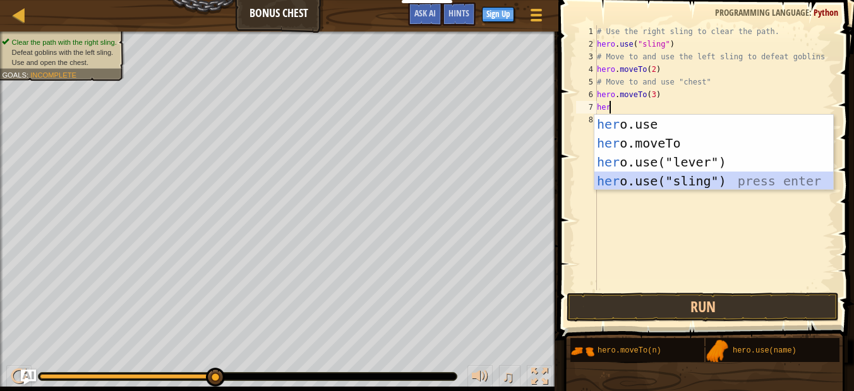
click at [671, 179] on div "her o.use press enter her o.moveTo press enter her o.use("lever") press enter h…" at bounding box center [713, 172] width 239 height 114
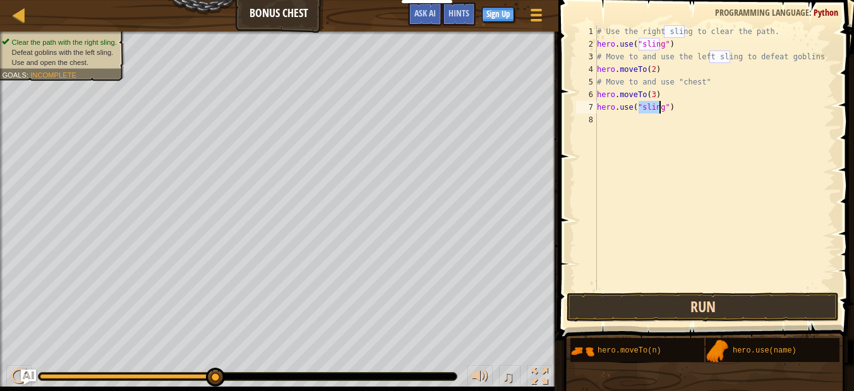
type textarea "hero.use("sling")"
click at [680, 306] on button "Run" at bounding box center [702, 307] width 272 height 29
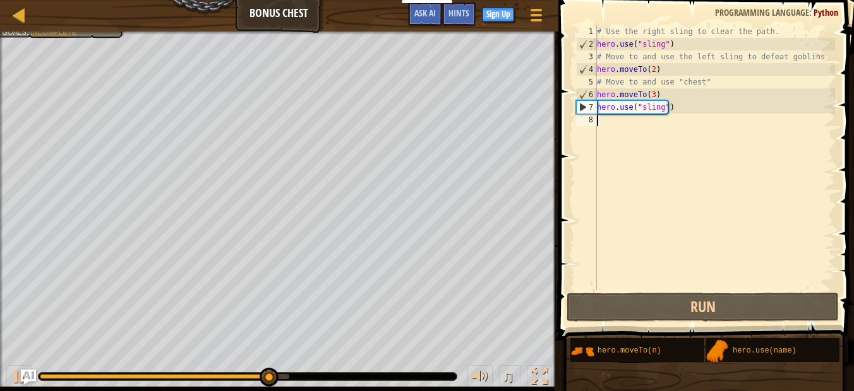
click at [604, 126] on div "# Use the right sling to clear the path. hero . use ( "sling" ) # Move to and u…" at bounding box center [714, 170] width 241 height 290
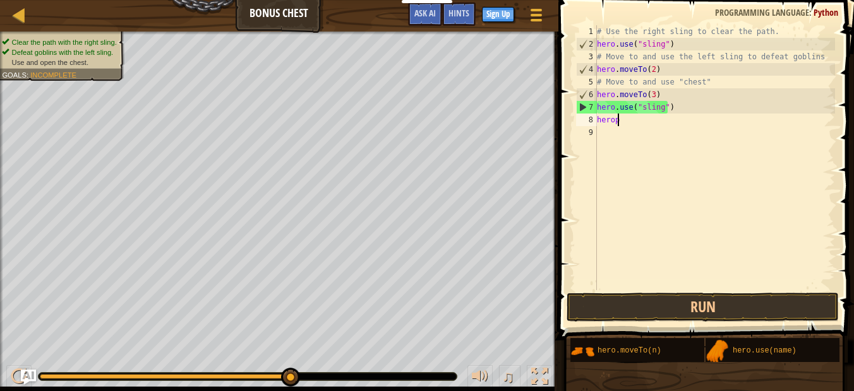
scroll to position [6, 1]
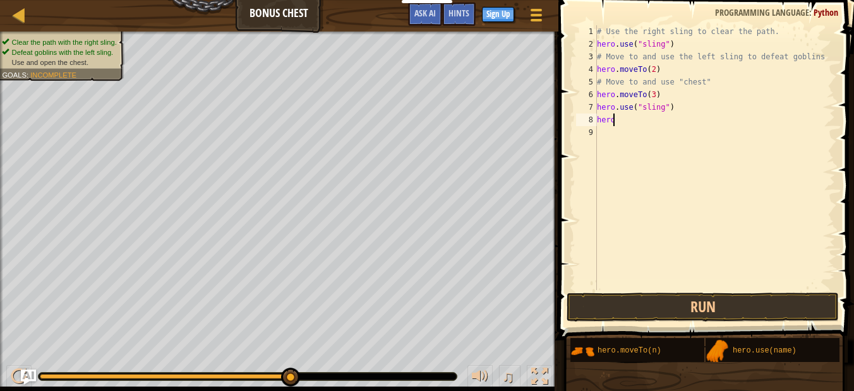
click at [616, 122] on div "# Use the right sling to clear the path. hero . use ( "sling" ) # Move to and u…" at bounding box center [714, 170] width 241 height 290
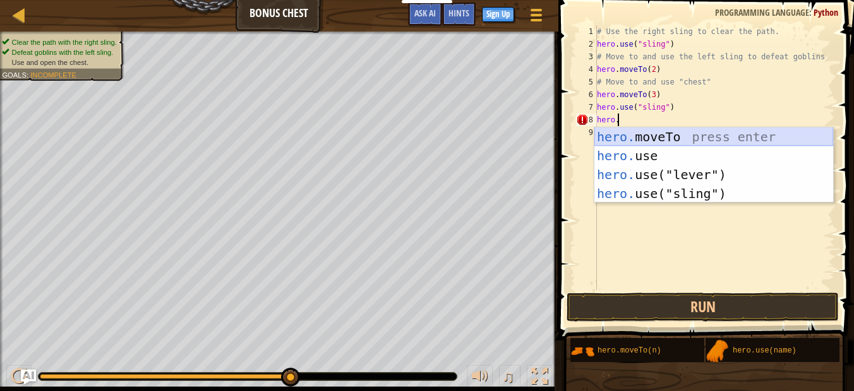
click at [637, 134] on div "hero. moveTo press enter hero. use press enter hero. use("lever") press enter h…" at bounding box center [713, 185] width 239 height 114
type textarea "hero.moveTo(2)"
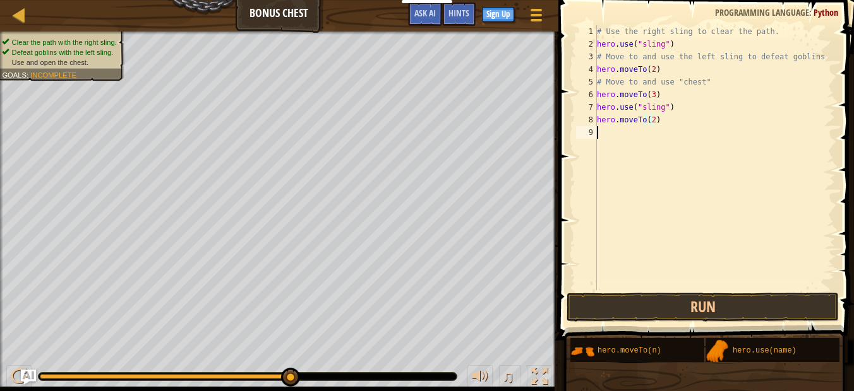
click at [616, 139] on div "# Use the right sling to clear the path. hero . use ( "sling" ) # Move to and u…" at bounding box center [714, 170] width 241 height 290
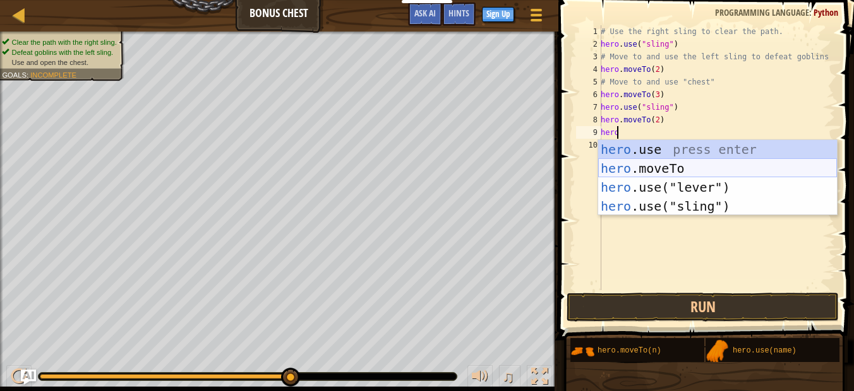
click at [644, 167] on div "hero .use press enter hero .moveTo press enter hero .use("lever") press enter h…" at bounding box center [717, 197] width 239 height 114
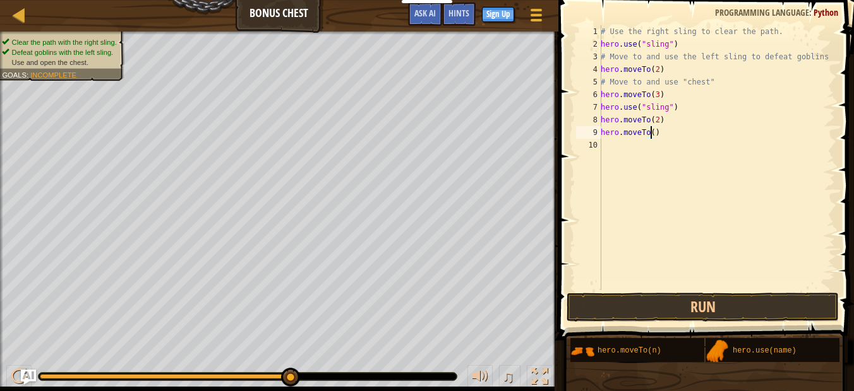
type textarea "hero.moveTo(4)"
click at [617, 151] on div "# Use the right sling to clear the path. hero . use ( "sling" ) # Move to and u…" at bounding box center [716, 170] width 237 height 290
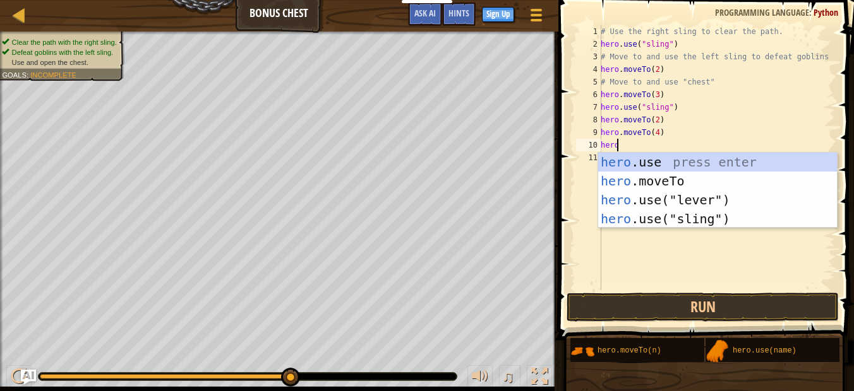
scroll to position [6, 1]
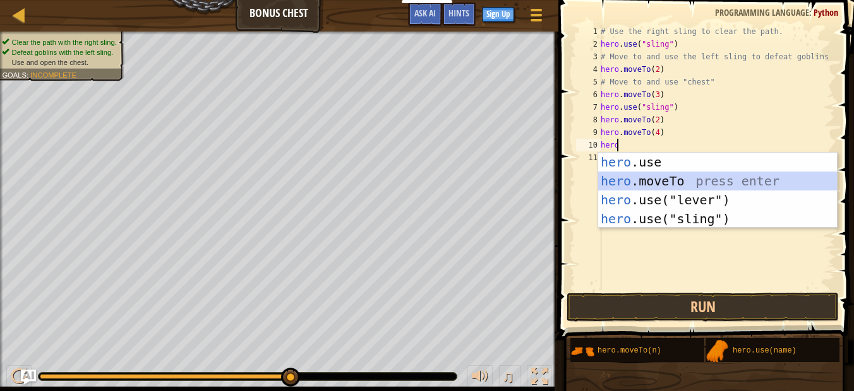
click at [627, 181] on div "hero .use press enter hero .moveTo press enter hero .use("lever") press enter h…" at bounding box center [717, 210] width 239 height 114
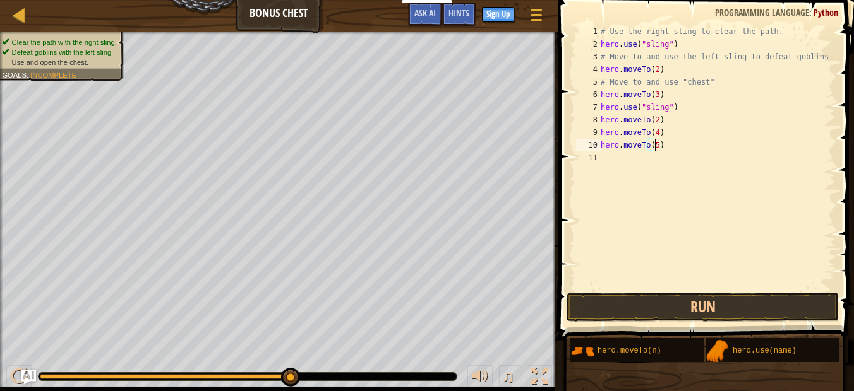
scroll to position [6, 4]
type textarea "hero.moveTo(5)"
click at [638, 307] on button "Run" at bounding box center [702, 307] width 272 height 29
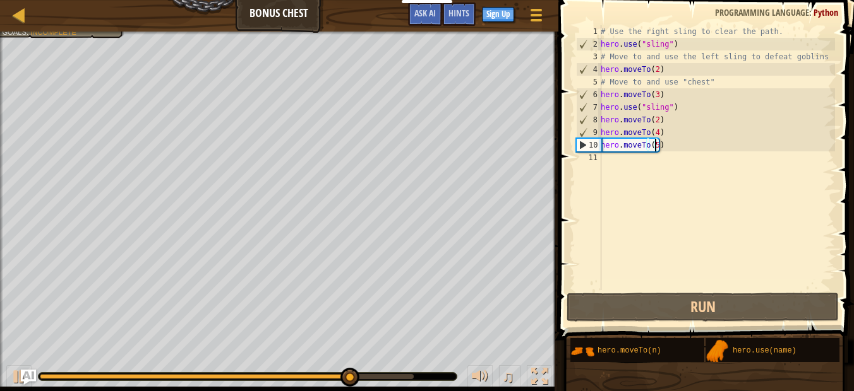
click at [610, 166] on div "# Use the right sling to clear the path. hero . use ( "sling" ) # Move to and u…" at bounding box center [716, 170] width 237 height 290
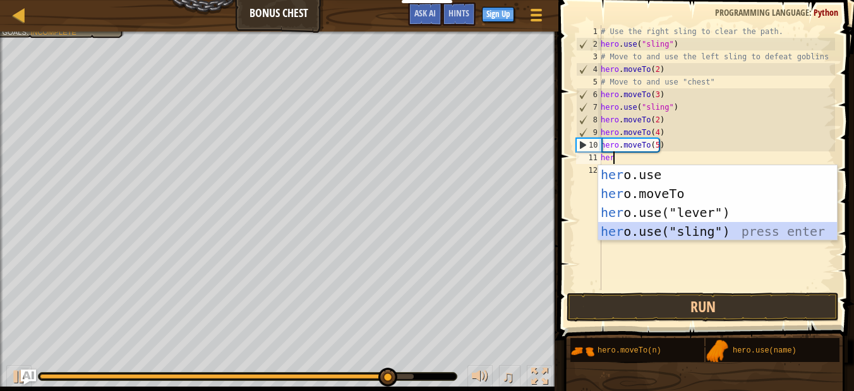
click at [646, 223] on div "her o.use press enter her o.moveTo press enter her o.use("lever") press enter h…" at bounding box center [717, 222] width 239 height 114
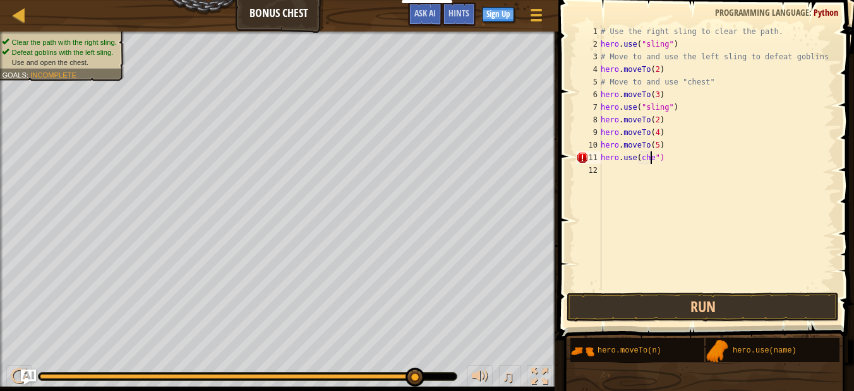
scroll to position [6, 4]
click at [615, 305] on button "Run" at bounding box center [702, 307] width 272 height 29
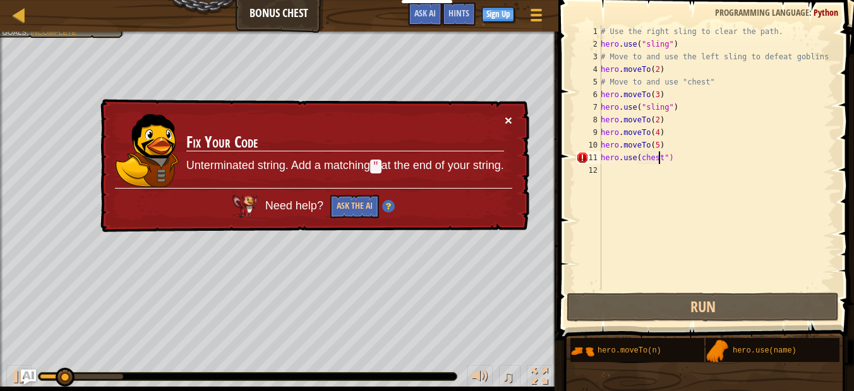
click at [508, 117] on button "×" at bounding box center [508, 120] width 8 height 13
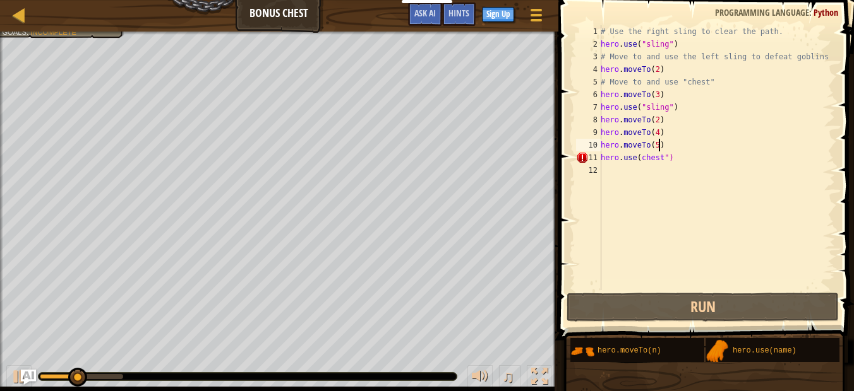
click at [662, 147] on div "# Use the right sling to clear the path. hero . use ( "sling" ) # Move to and u…" at bounding box center [716, 170] width 237 height 290
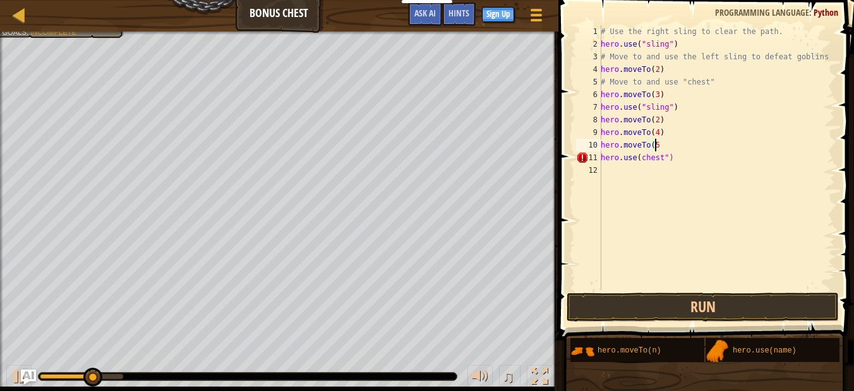
scroll to position [6, 4]
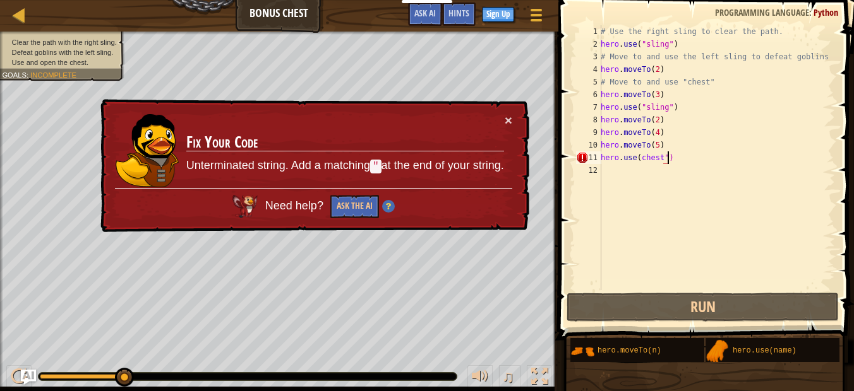
click at [671, 163] on div "# Use the right sling to clear the path. hero . use ( "sling" ) # Move to and u…" at bounding box center [716, 170] width 237 height 290
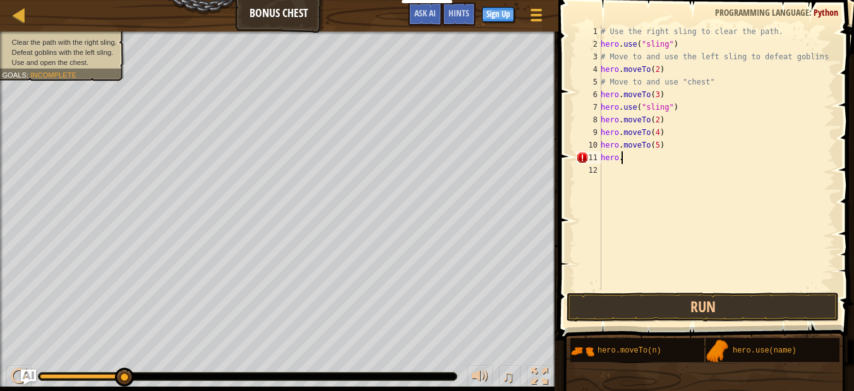
scroll to position [6, 1]
type textarea "h"
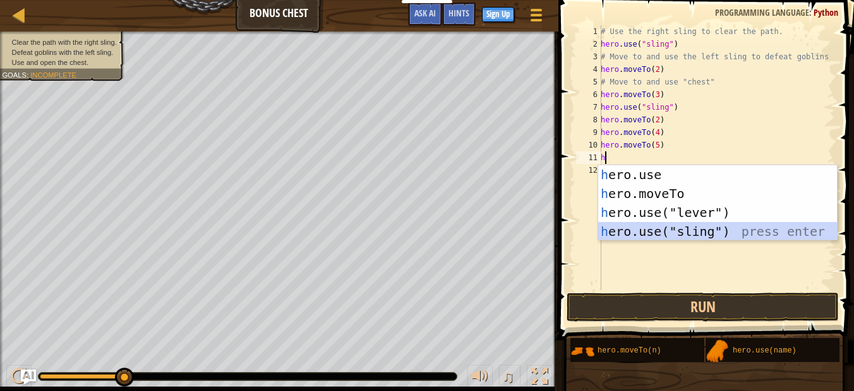
click at [674, 228] on div "h ero.use press enter h ero.moveTo press enter h ero.use("lever") press enter h…" at bounding box center [717, 222] width 239 height 114
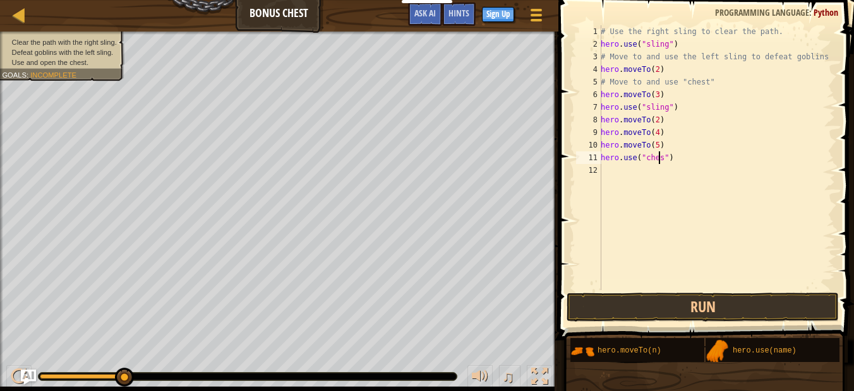
scroll to position [6, 5]
type textarea "hero.use("chest")"
click at [658, 309] on button "Run" at bounding box center [702, 307] width 272 height 29
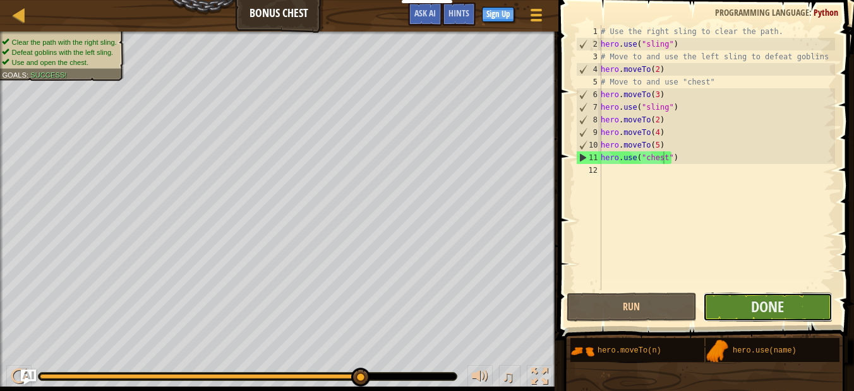
click at [737, 301] on button "Done" at bounding box center [767, 307] width 129 height 29
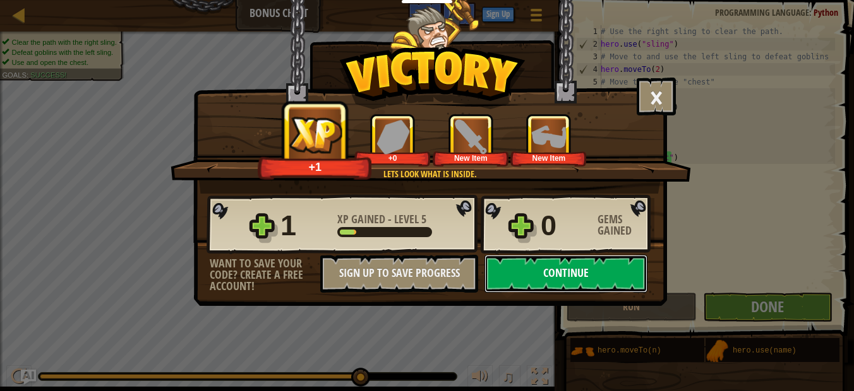
click at [556, 268] on button "Continue" at bounding box center [565, 274] width 163 height 38
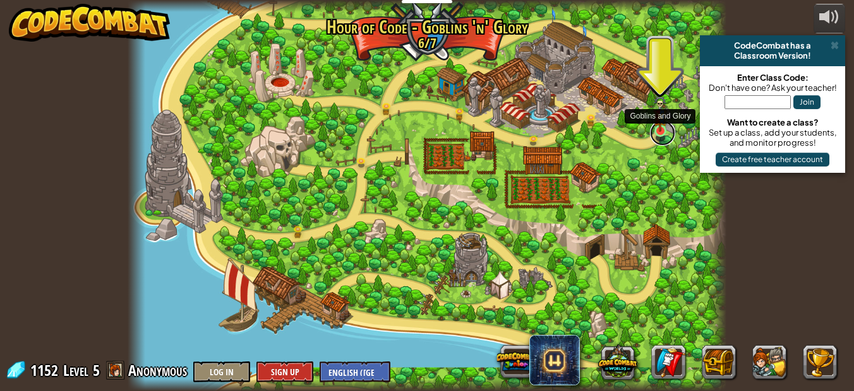
click at [660, 134] on link at bounding box center [662, 133] width 25 height 25
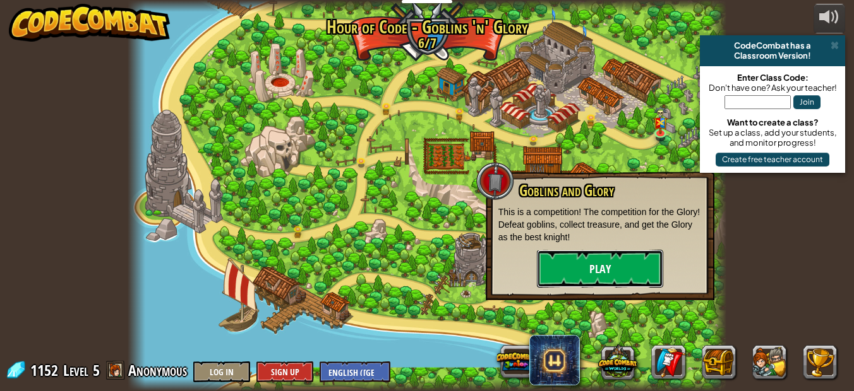
click at [600, 258] on button "Play" at bounding box center [600, 269] width 126 height 38
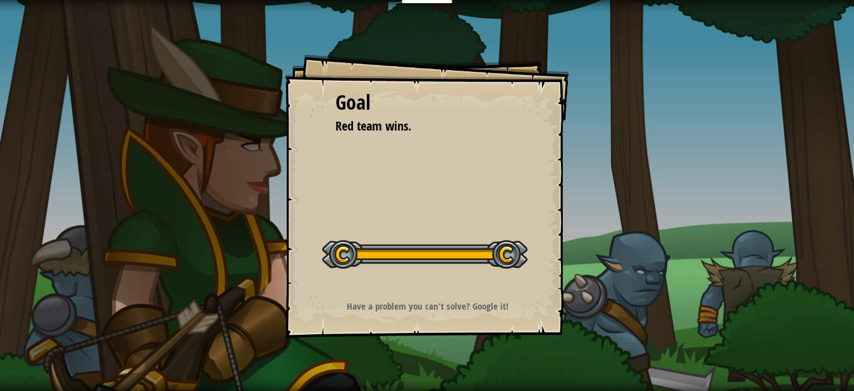
click at [500, 252] on div at bounding box center [424, 255] width 205 height 28
click at [336, 248] on div at bounding box center [424, 255] width 205 height 28
drag, startPoint x: 354, startPoint y: 208, endPoint x: 313, endPoint y: 207, distance: 40.4
click at [313, 207] on div "Goal Red team wins. Start Level Error loading from server. Try refreshing the p…" at bounding box center [427, 196] width 284 height 284
